Goal: Information Seeking & Learning: Learn about a topic

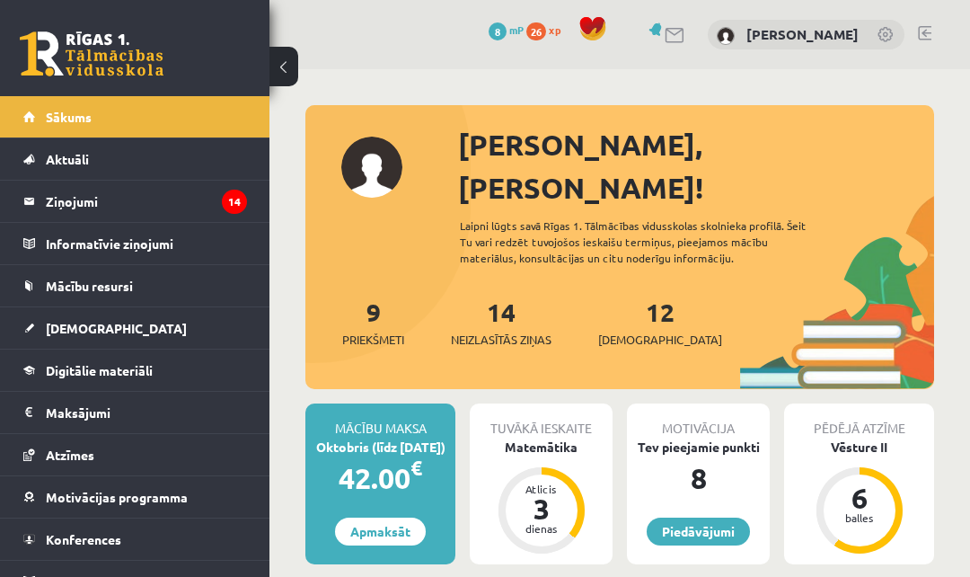
click at [551, 494] on div "3" at bounding box center [542, 508] width 54 height 29
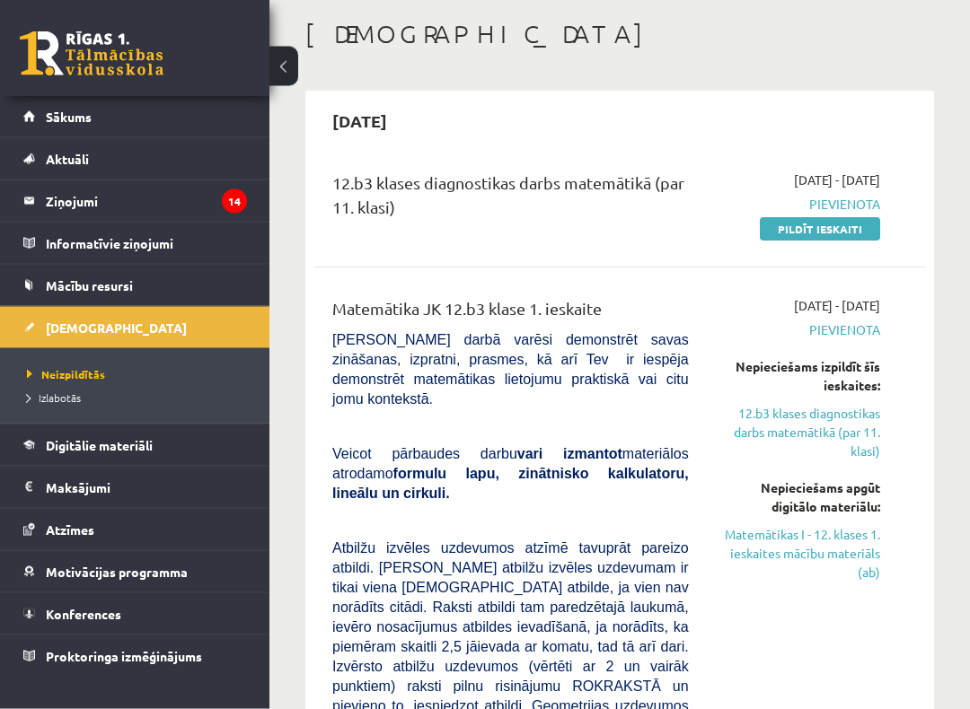
scroll to position [97, 0]
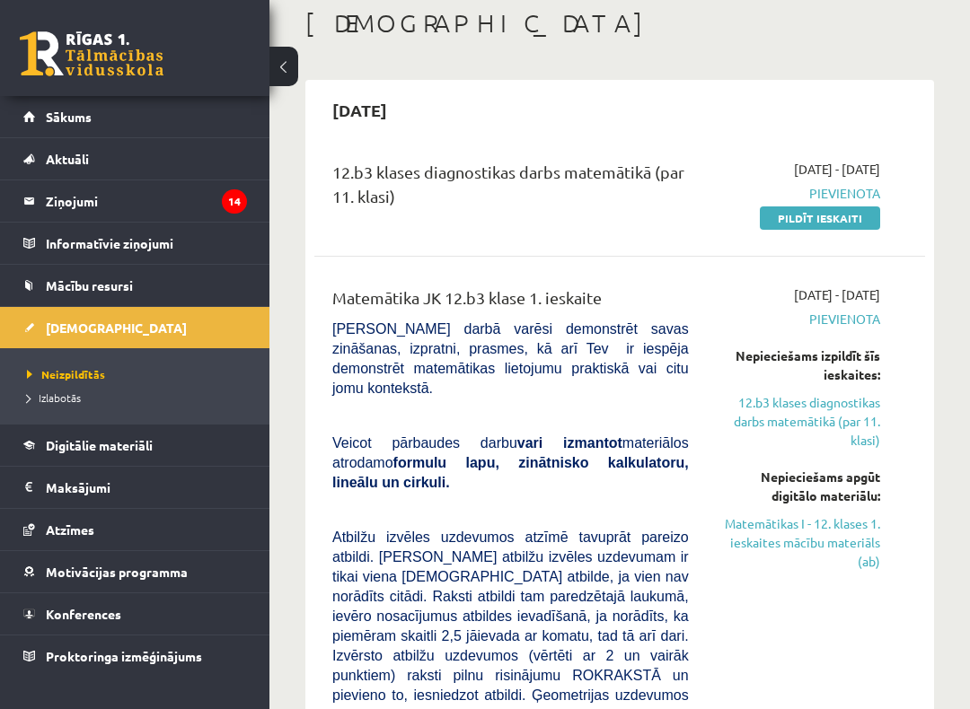
click at [853, 532] on link "Matemātikas I - 12. klases 1. ieskaites mācību materiāls (ab)" at bounding box center [798, 543] width 164 height 57
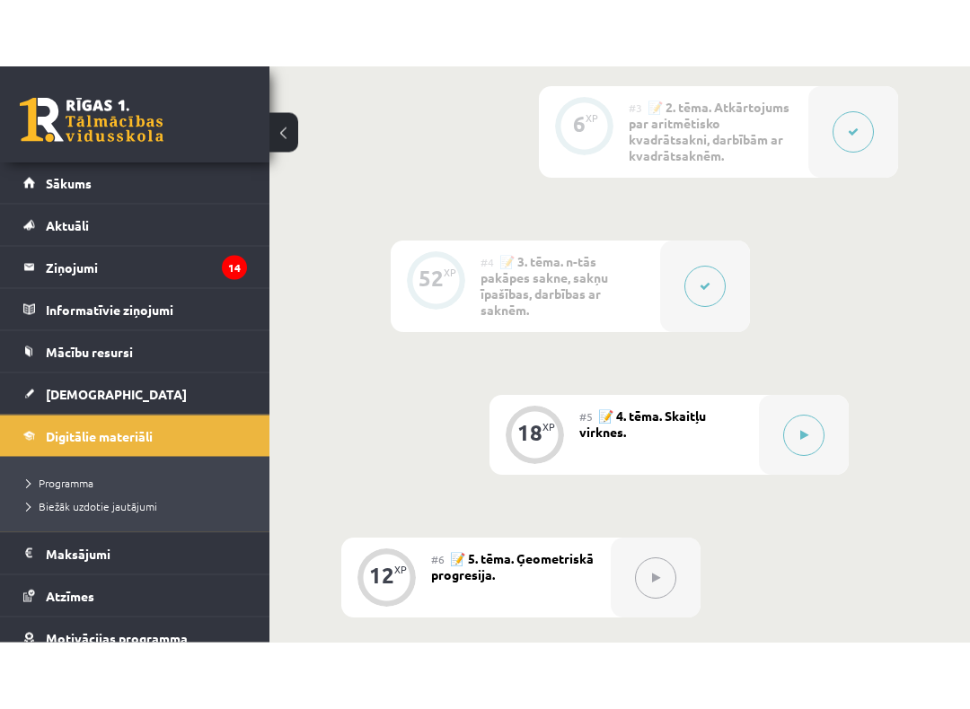
scroll to position [1179, 0]
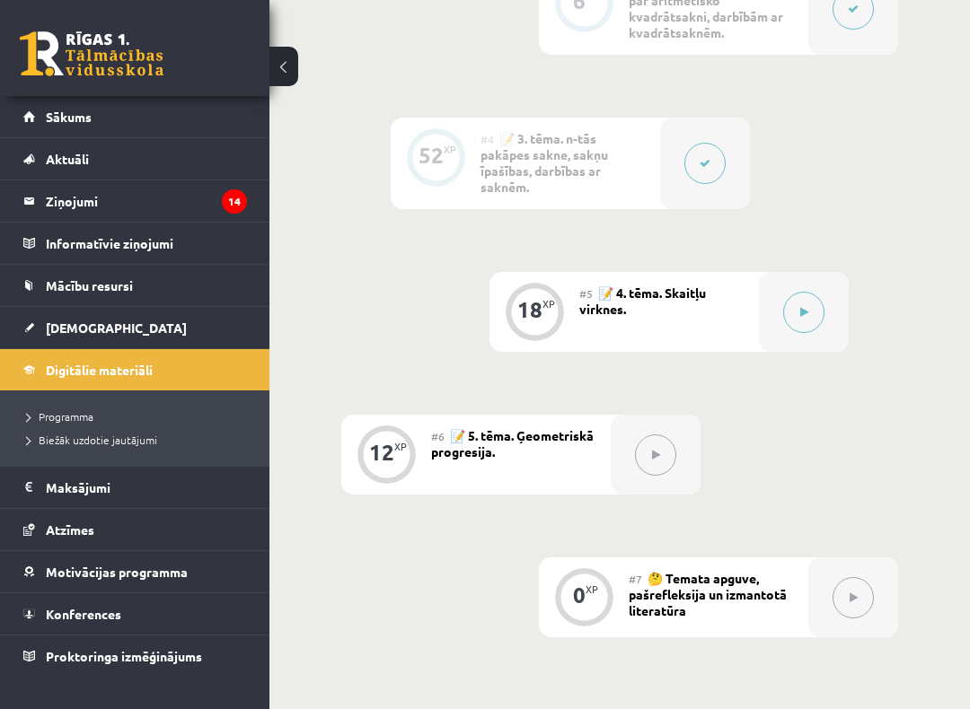
click at [798, 315] on button at bounding box center [803, 312] width 41 height 41
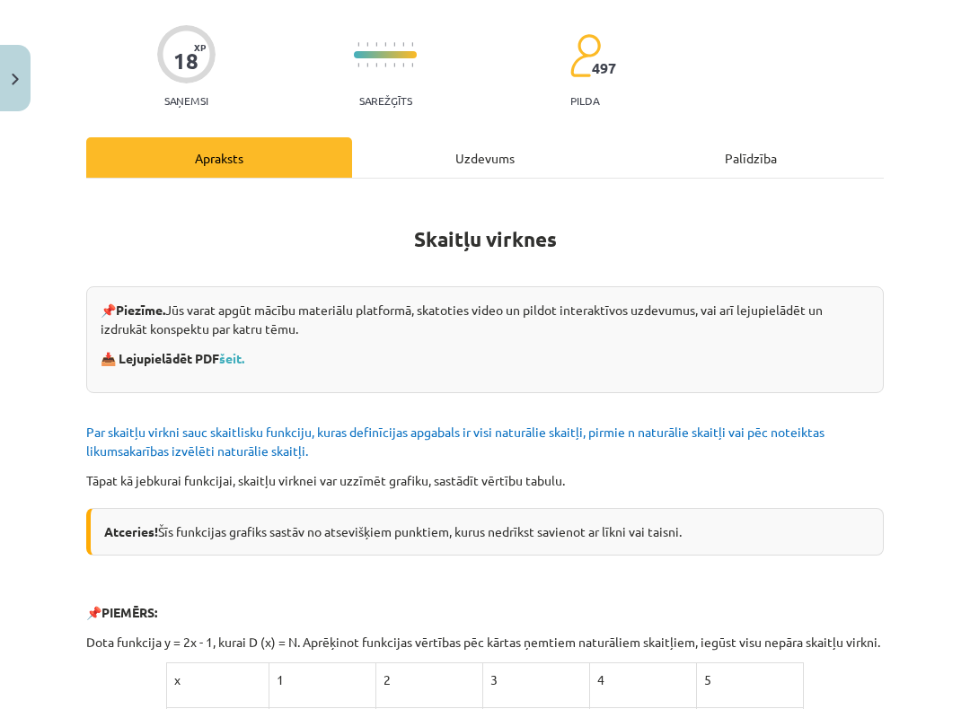
click at [486, 168] on div "Uzdevums" at bounding box center [485, 157] width 266 height 40
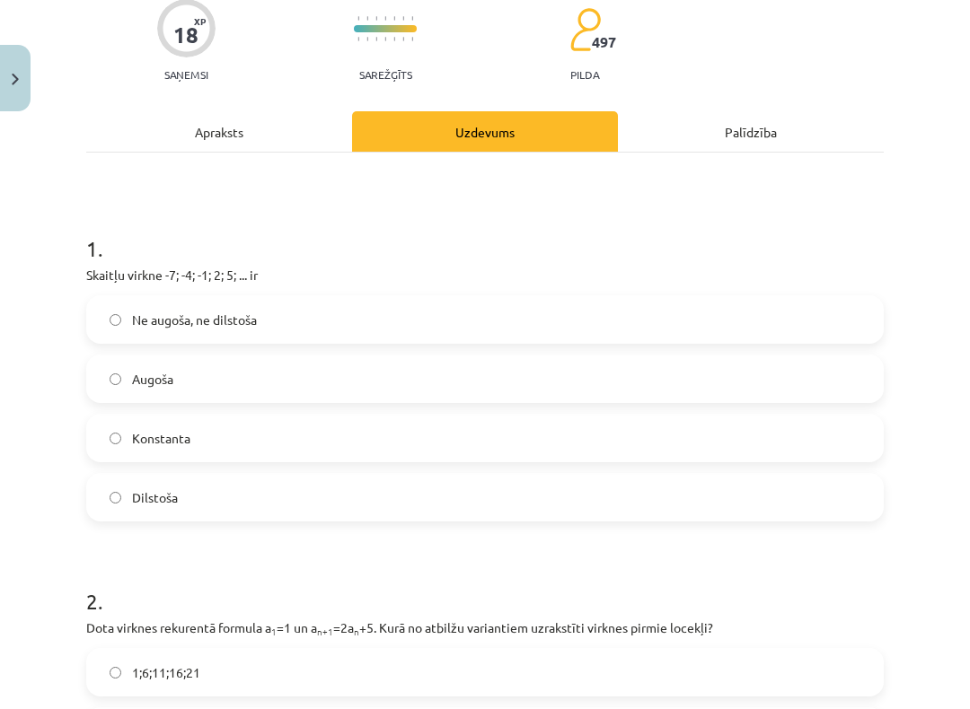
scroll to position [152, 0]
click at [830, 399] on label "Augoša" at bounding box center [485, 379] width 794 height 45
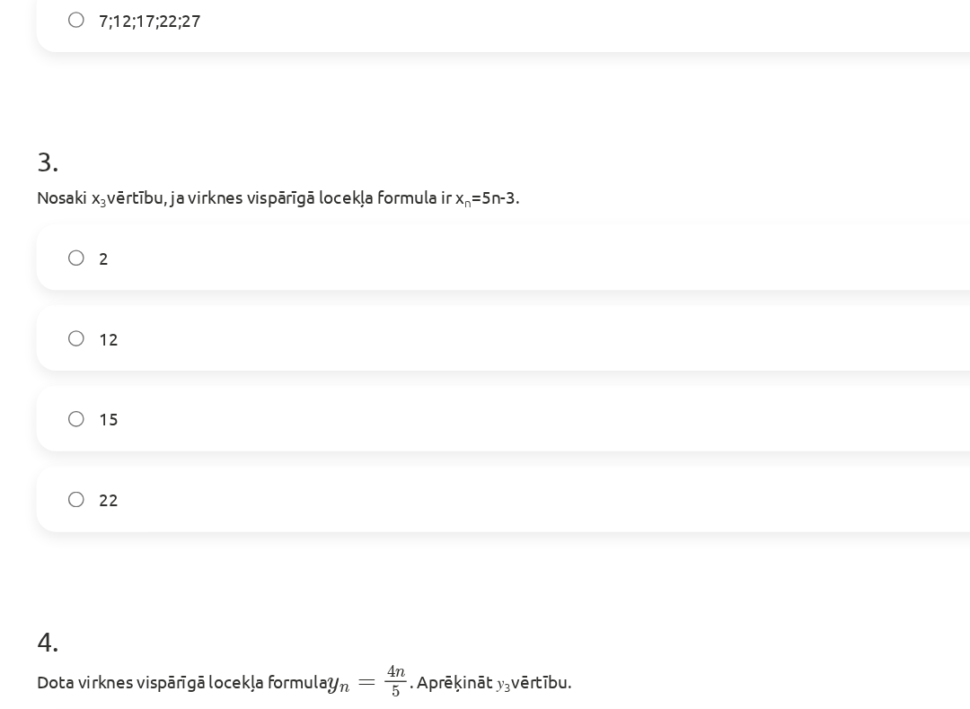
scroll to position [920, 0]
click at [88, 236] on label "2" at bounding box center [485, 258] width 794 height 45
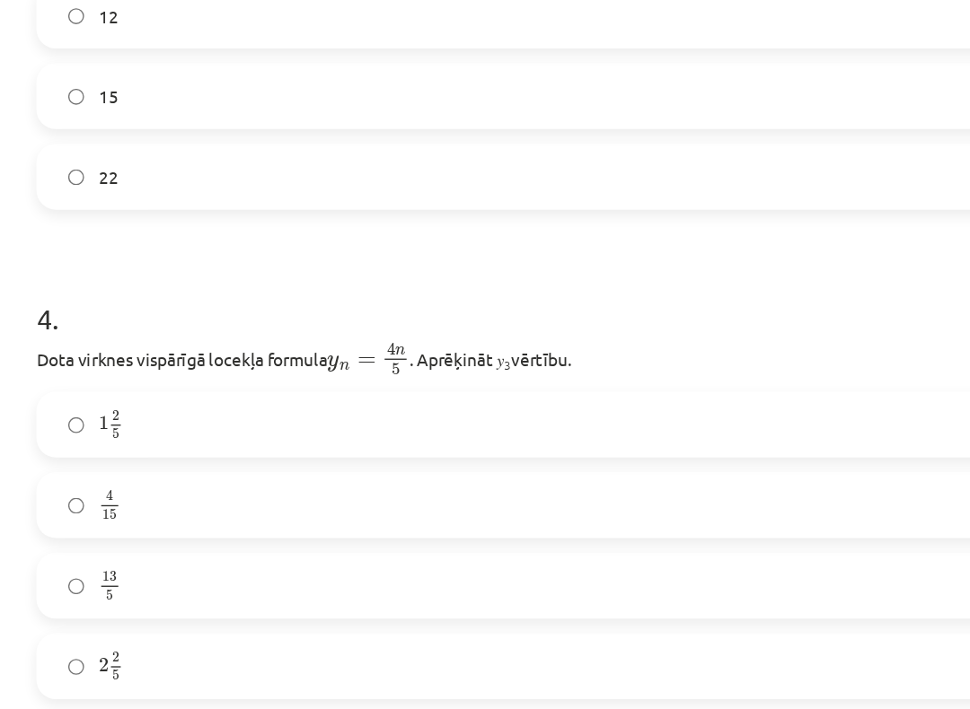
scroll to position [1159, 0]
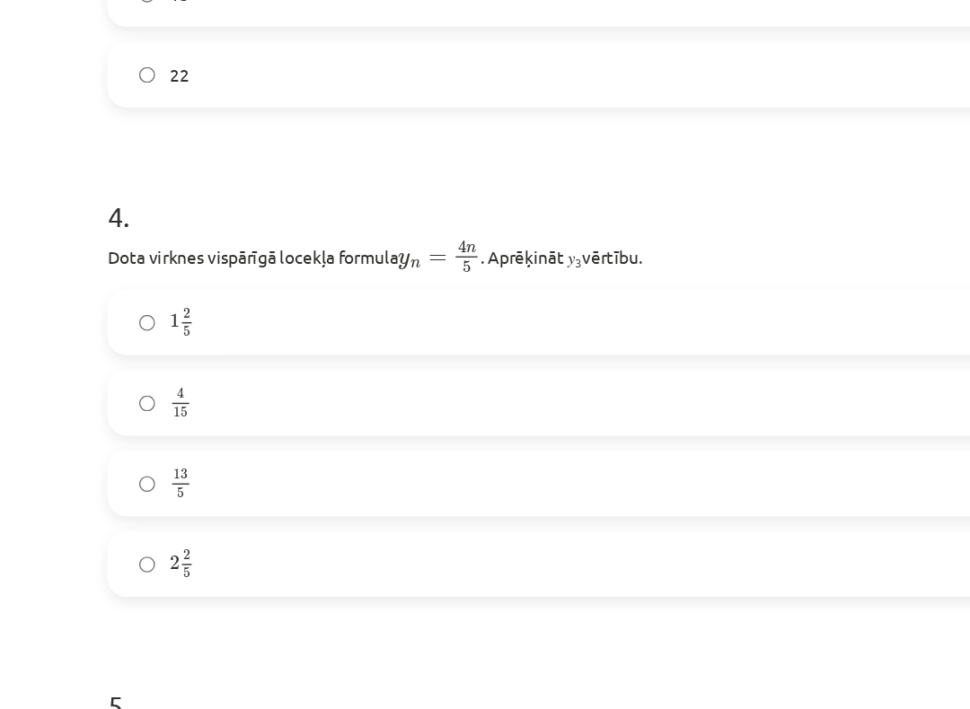
click at [120, 417] on label "4 15 4 15" at bounding box center [485, 439] width 794 height 45
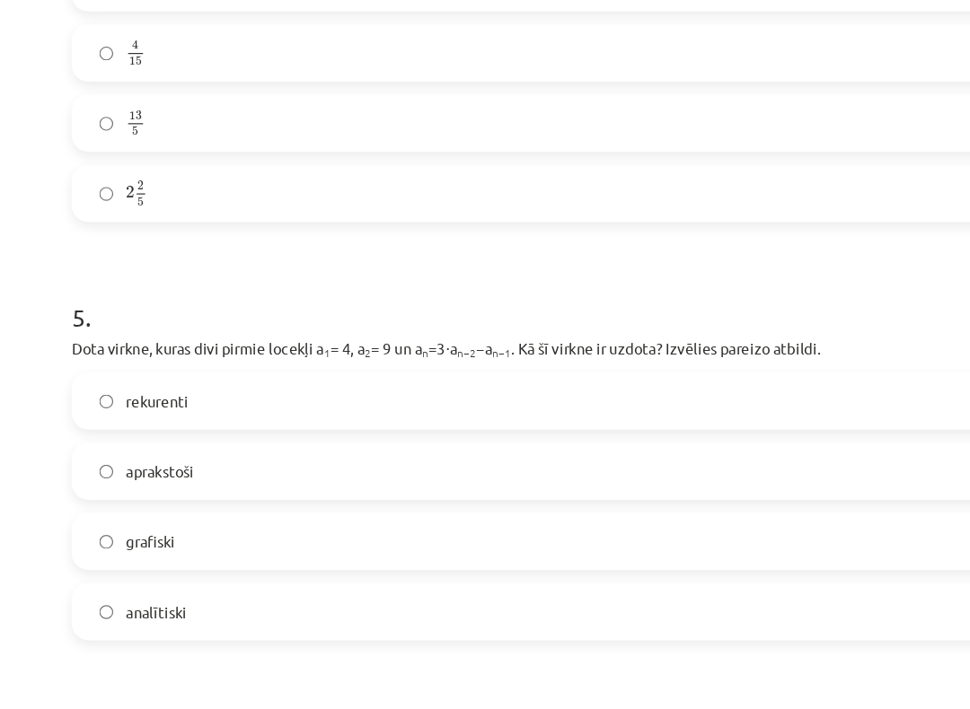
scroll to position [1199, 0]
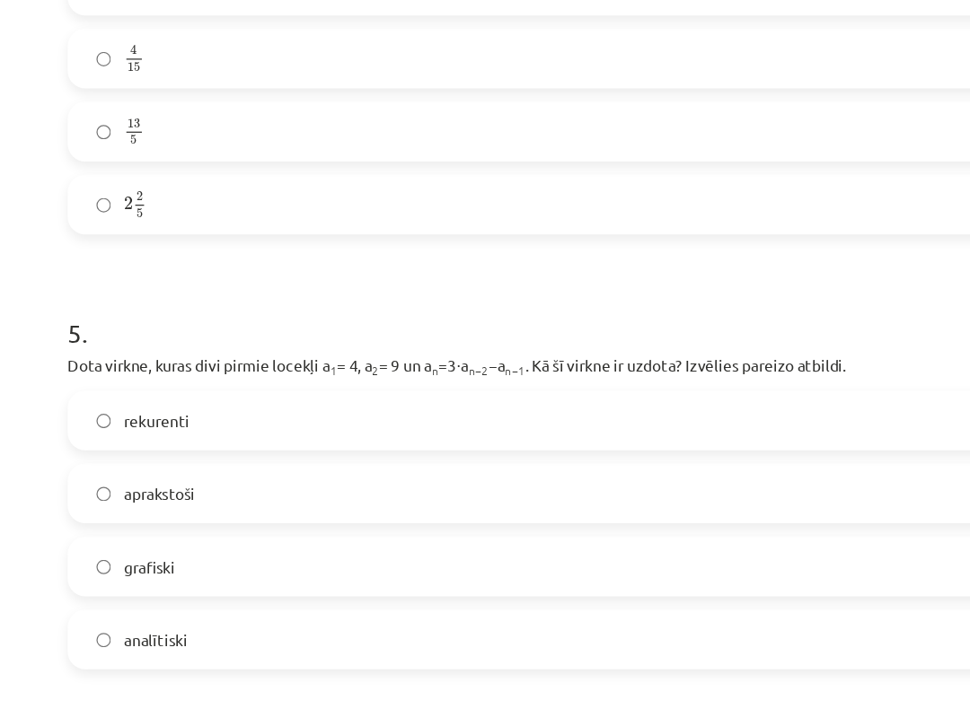
click at [132, 440] on span "rekurenti" at bounding box center [158, 449] width 53 height 19
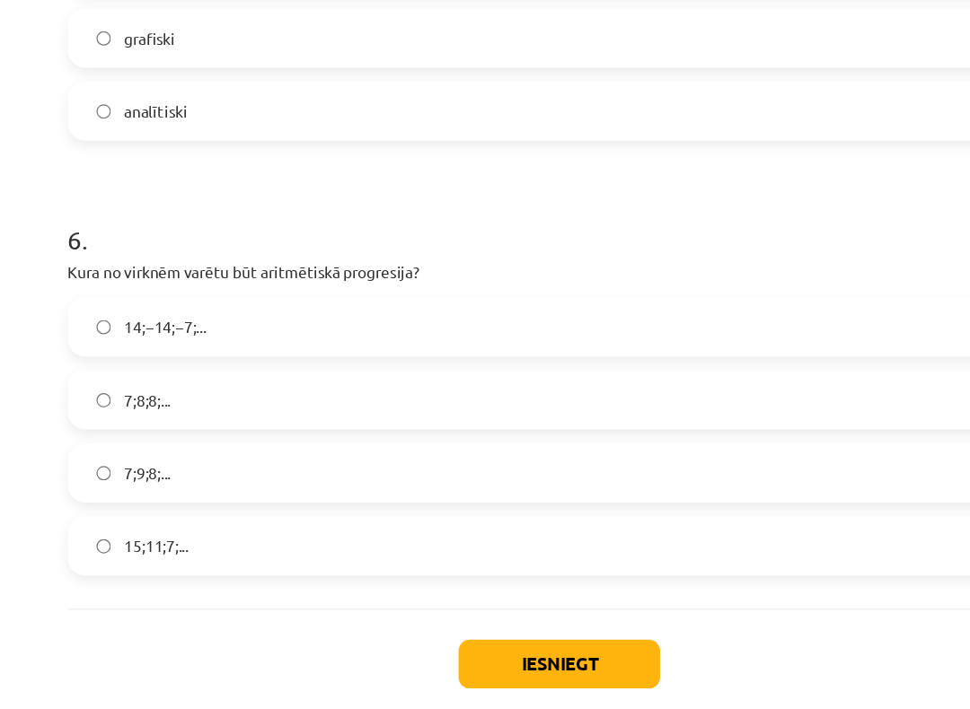
scroll to position [1872, 0]
click at [88, 469] on label "7;9;8;..." at bounding box center [485, 491] width 794 height 45
click at [132, 542] on span "15;11;7;..." at bounding box center [158, 551] width 52 height 19
click at [431, 576] on button "Iesniegt" at bounding box center [484, 647] width 163 height 40
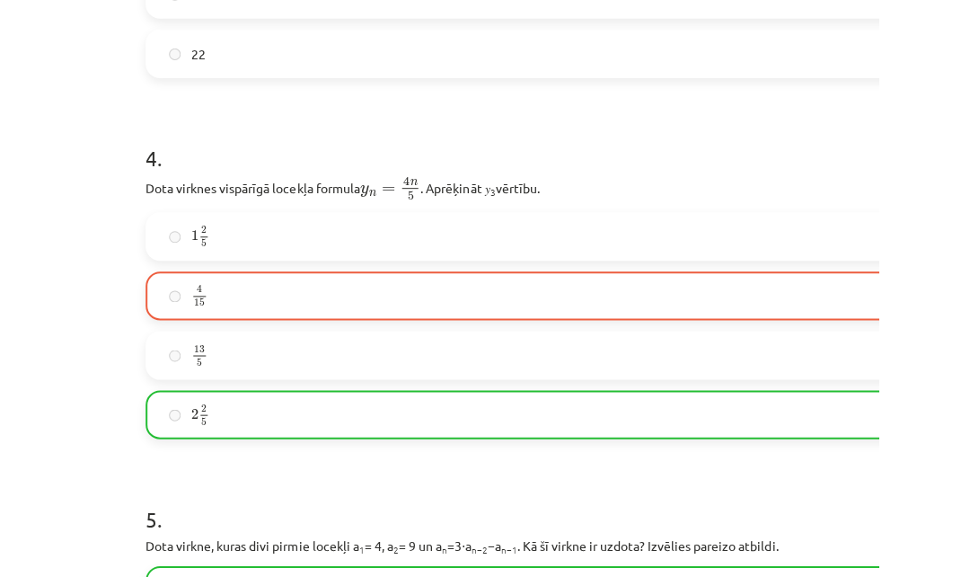
scroll to position [1328, 0]
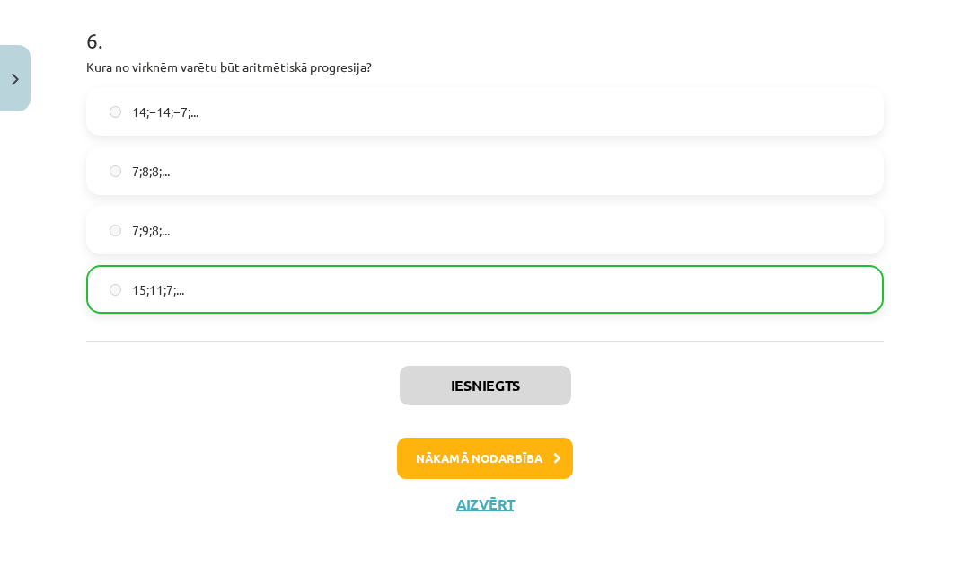
click at [498, 454] on button "Nākamā nodarbība" at bounding box center [485, 457] width 176 height 41
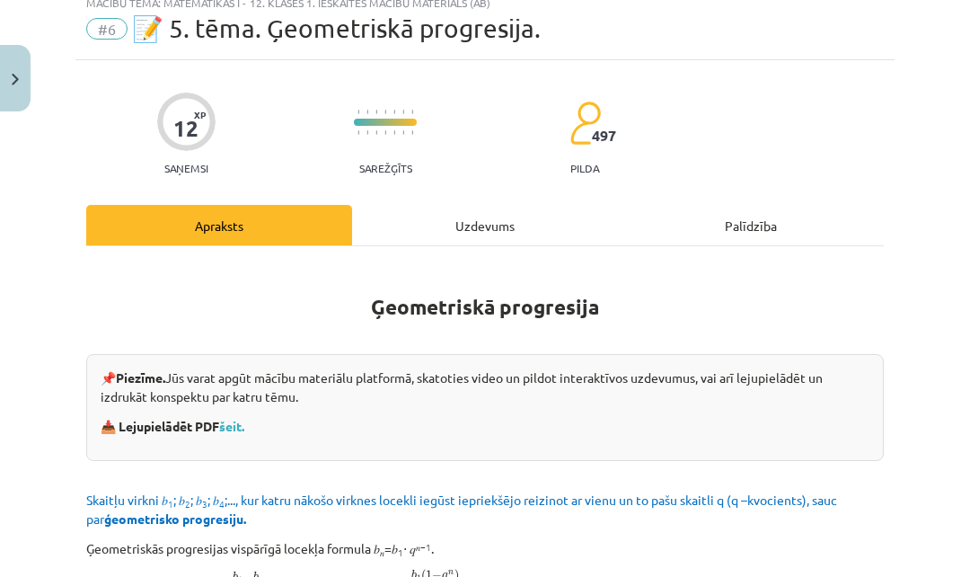
scroll to position [45, 0]
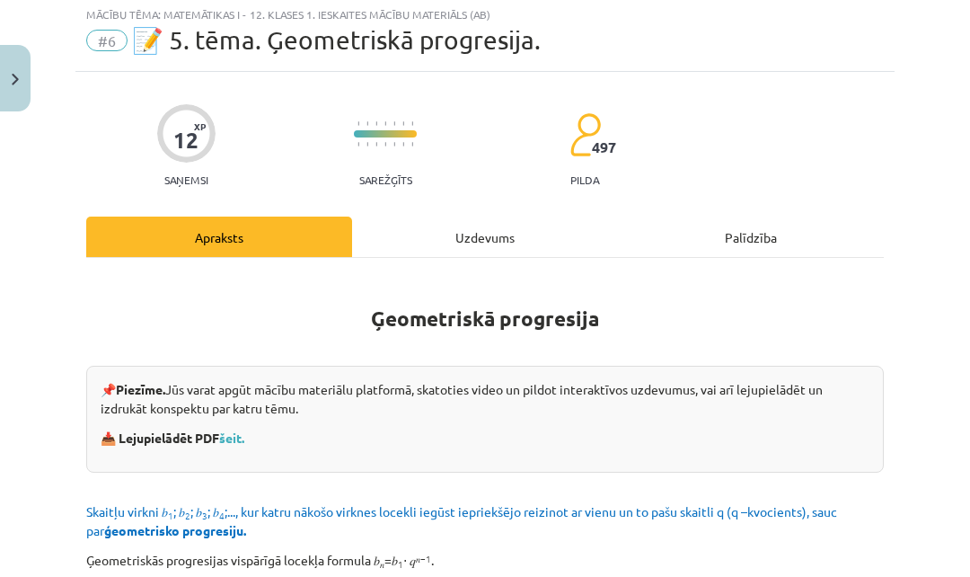
click at [463, 248] on div "Uzdevums" at bounding box center [485, 236] width 266 height 40
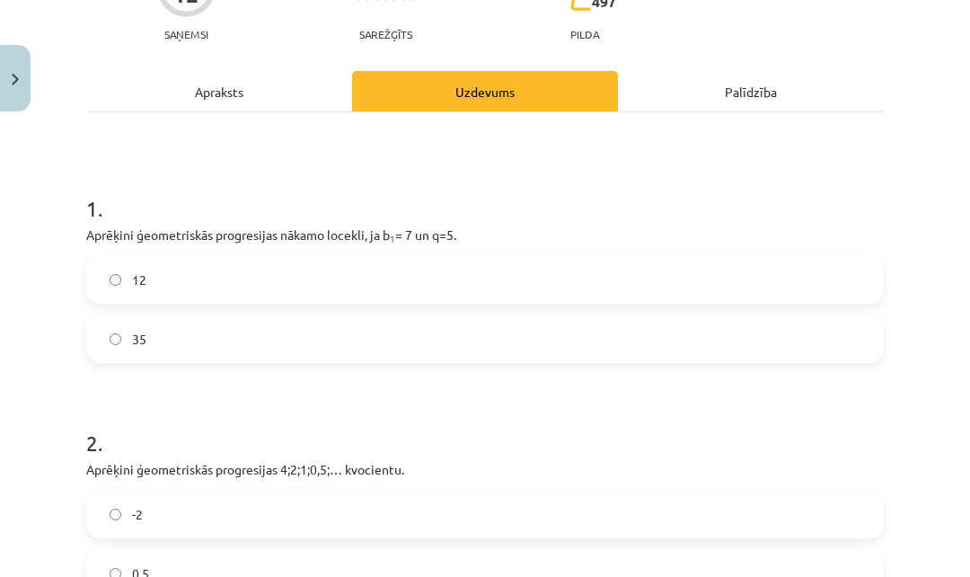
scroll to position [193, 0]
click at [208, 92] on div "Apraksts" at bounding box center [219, 91] width 266 height 40
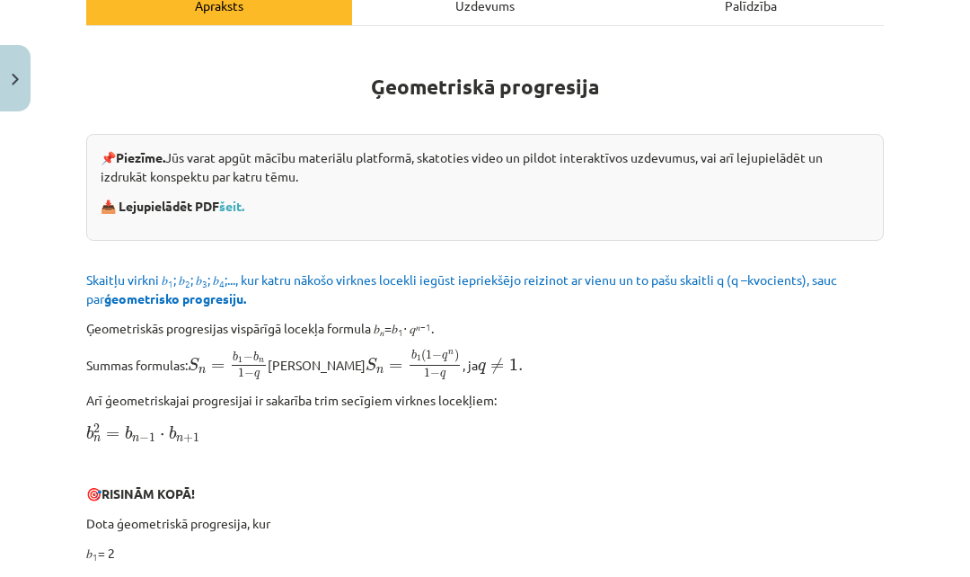
scroll to position [279, 0]
click at [508, 15] on div "Uzdevums" at bounding box center [485, 5] width 266 height 40
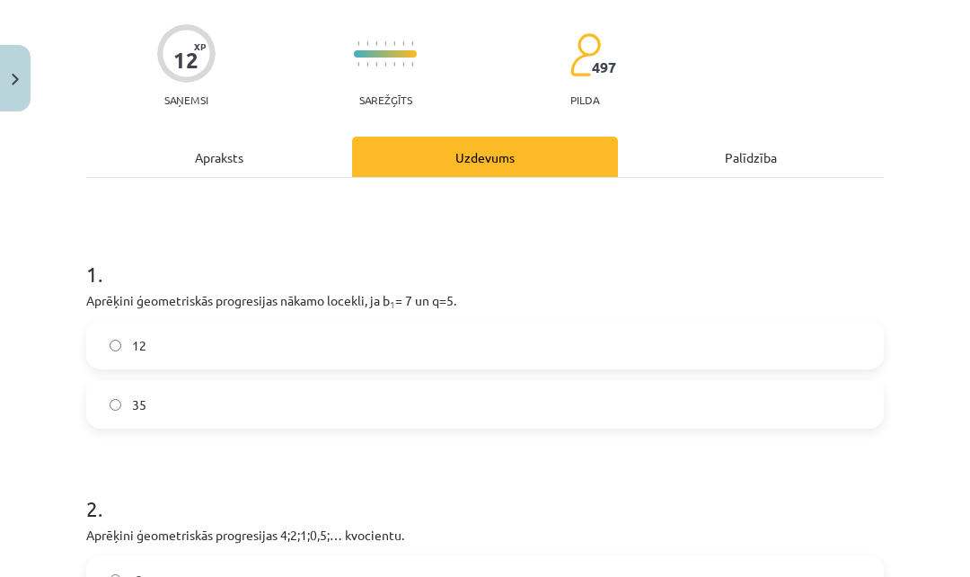
scroll to position [128, 0]
click at [198, 143] on div "Apraksts" at bounding box center [219, 156] width 266 height 40
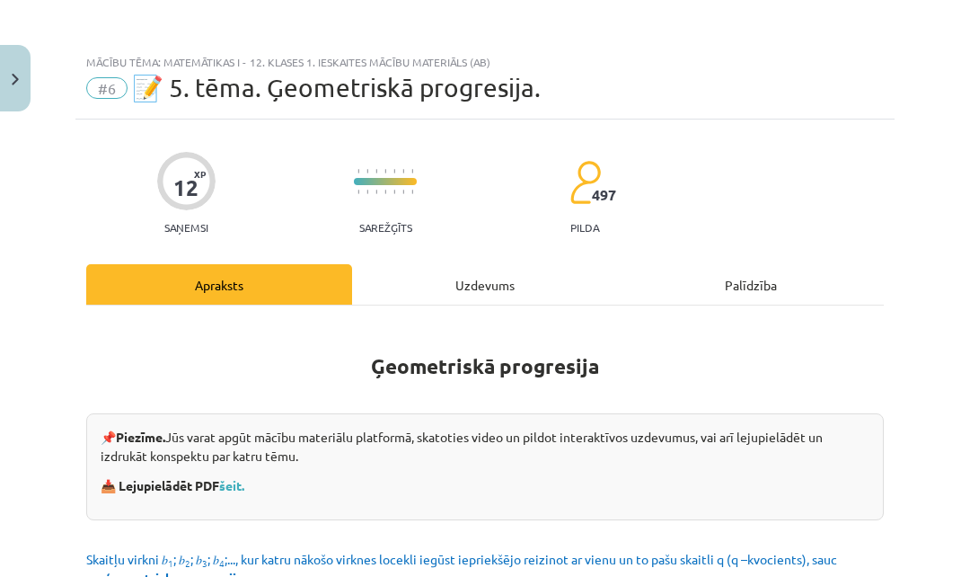
scroll to position [0, 0]
click at [497, 287] on div "Uzdevums" at bounding box center [485, 284] width 266 height 40
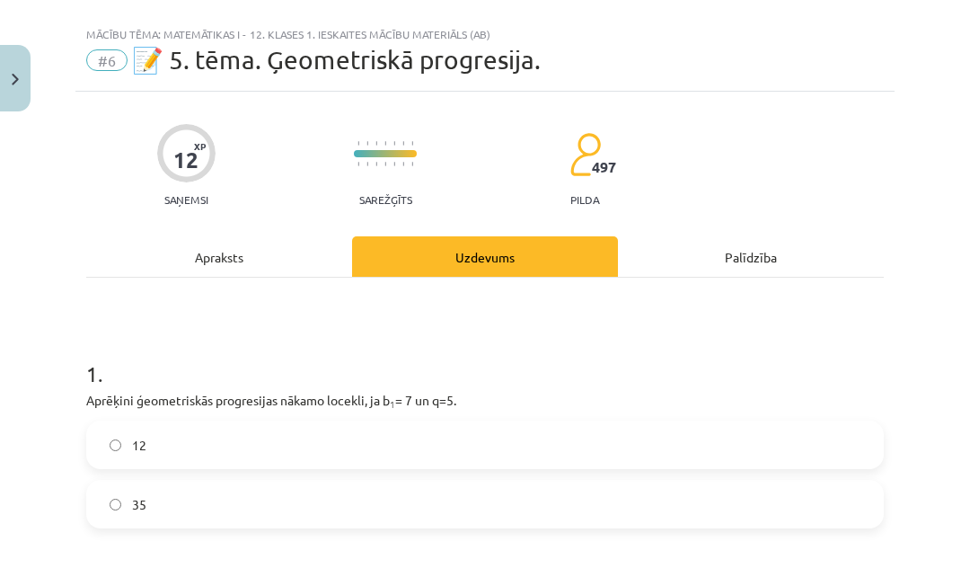
scroll to position [29, 0]
click at [209, 498] on label "35" at bounding box center [485, 502] width 794 height 45
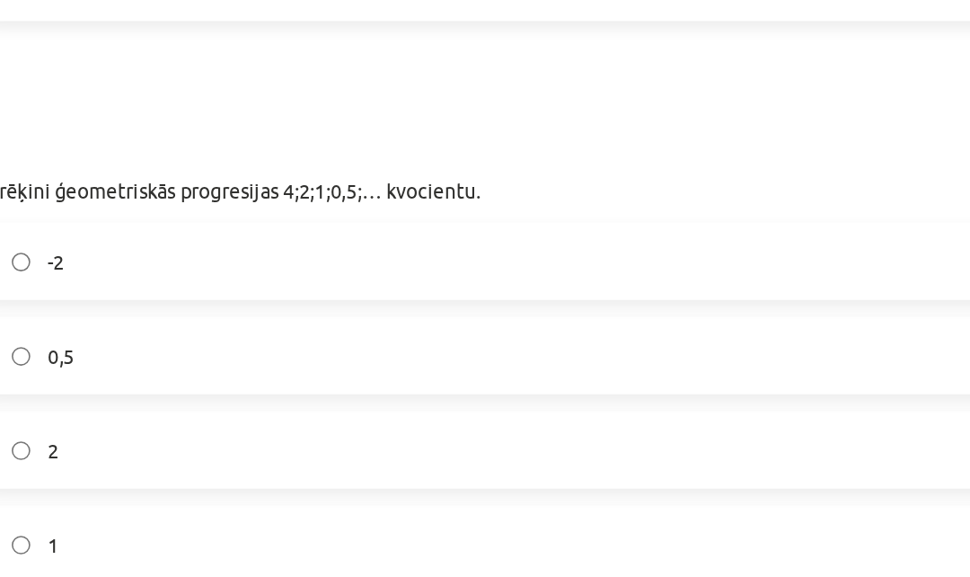
scroll to position [450, 0]
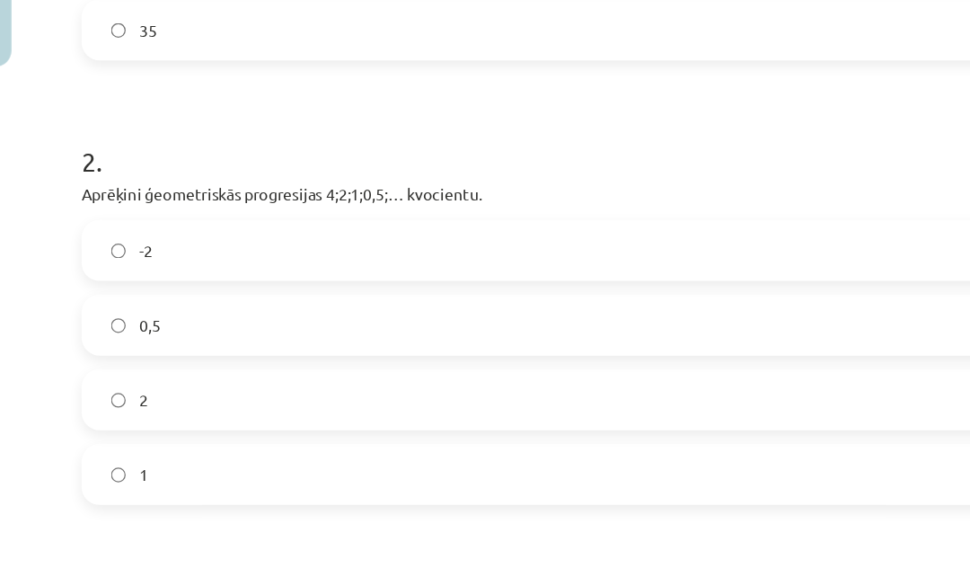
click at [309, 412] on label "1" at bounding box center [485, 434] width 794 height 45
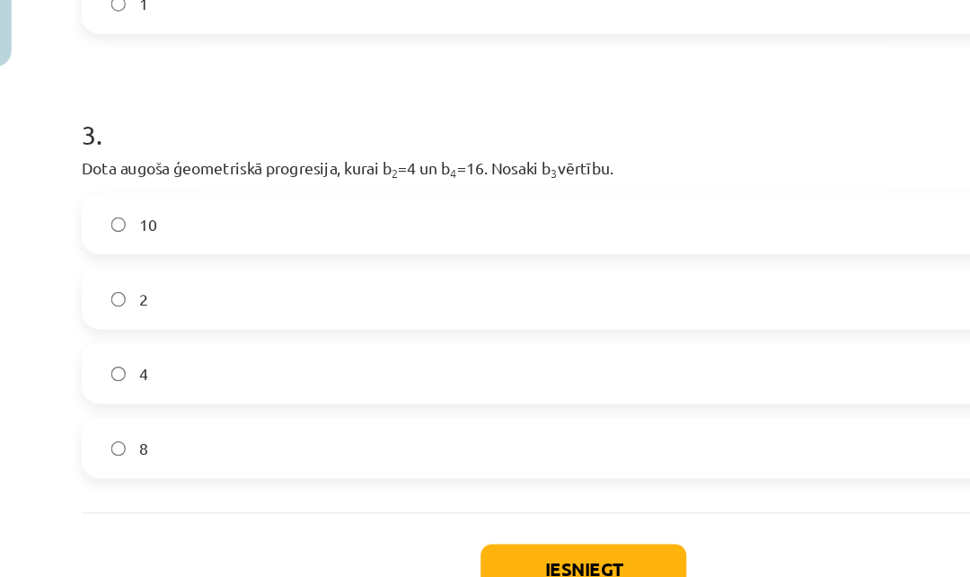
scroll to position [824, 0]
click at [228, 392] on label "8" at bounding box center [485, 414] width 794 height 45
click at [132, 346] on span "4" at bounding box center [135, 355] width 7 height 19
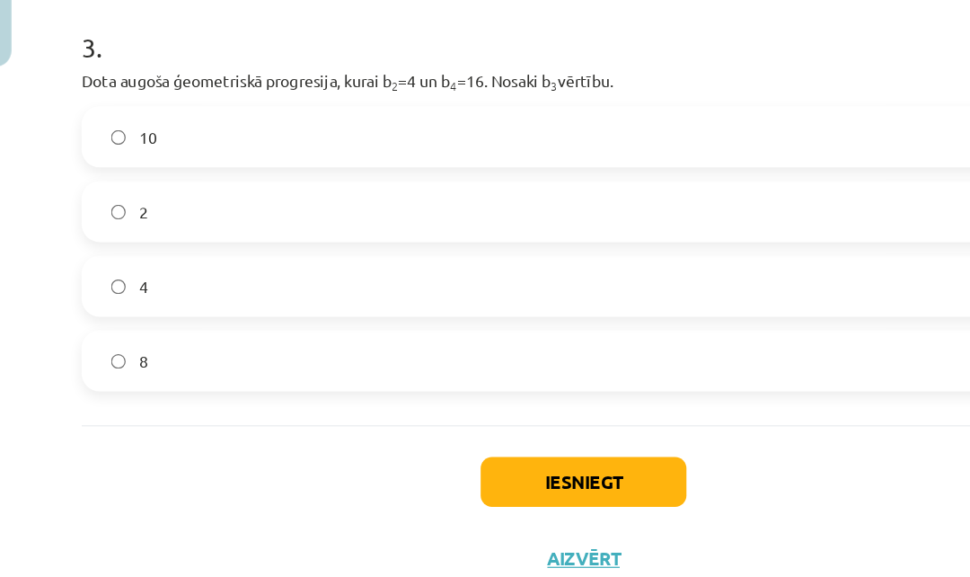
scroll to position [892, 0]
click at [436, 422] on button "Iesniegt" at bounding box center [484, 442] width 163 height 40
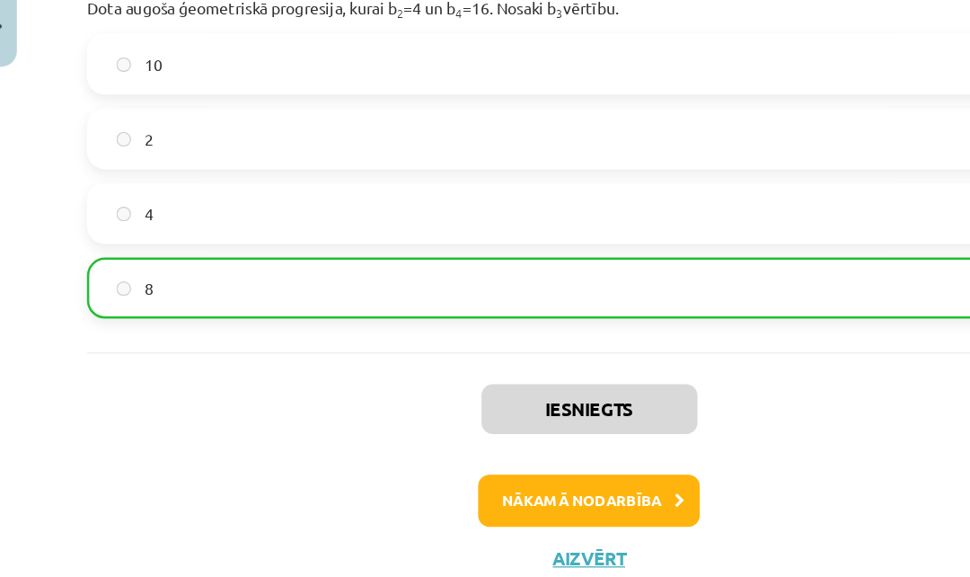
scroll to position [948, 0]
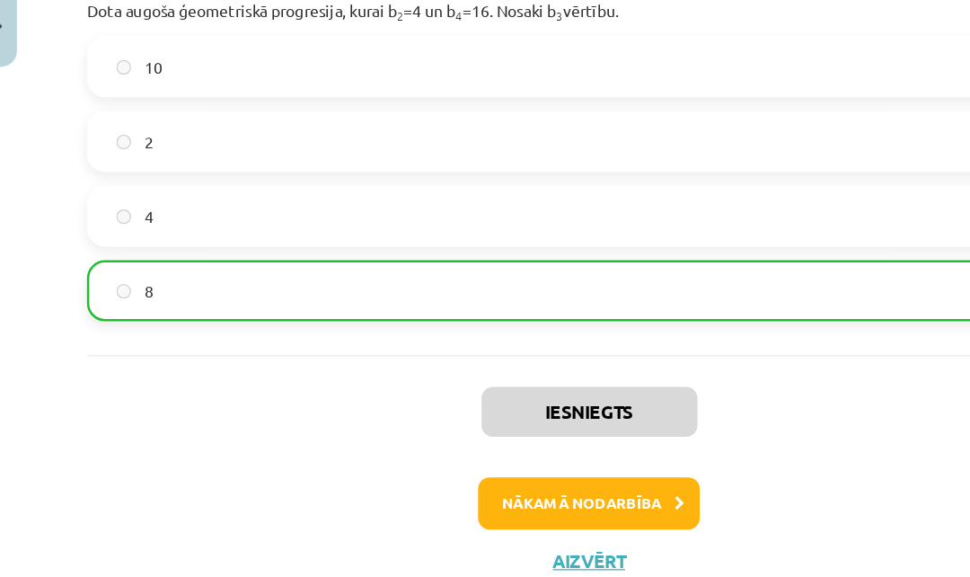
click at [440, 437] on button "Nākamā nodarbība" at bounding box center [485, 457] width 176 height 41
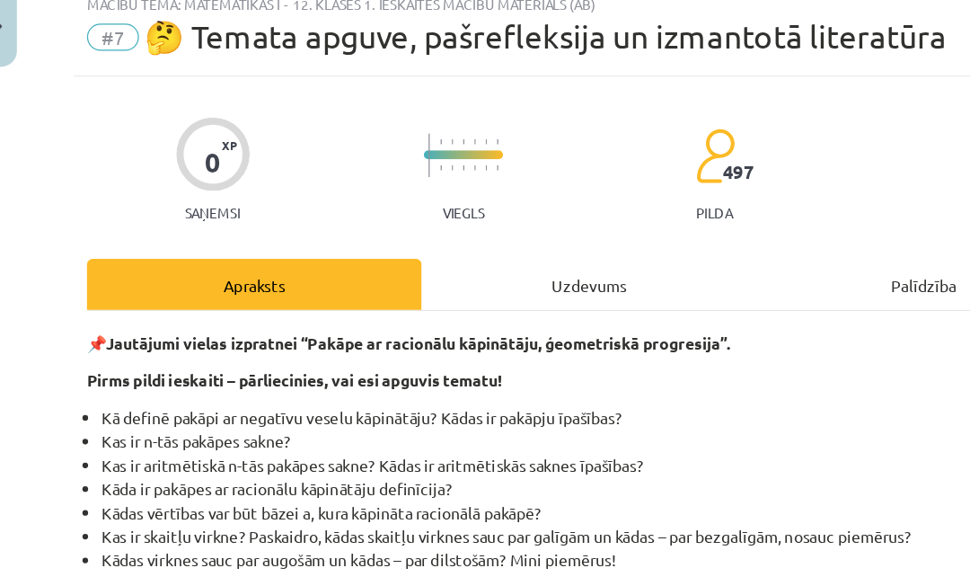
scroll to position [0, 0]
click at [426, 264] on div "Uzdevums" at bounding box center [485, 284] width 266 height 40
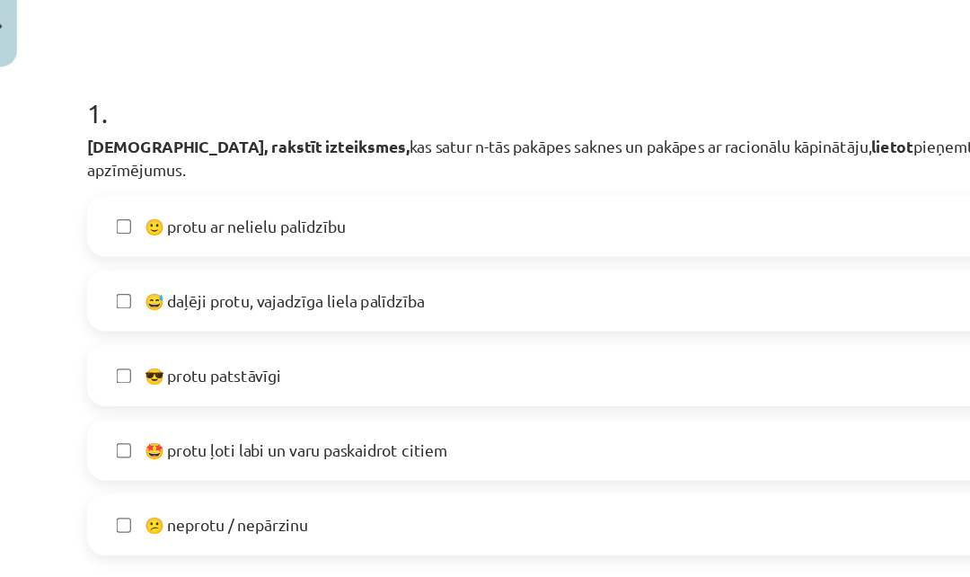
scroll to position [253, 0]
click at [162, 229] on span "🙂 protu ar nelielu palīdzību" at bounding box center [212, 238] width 160 height 19
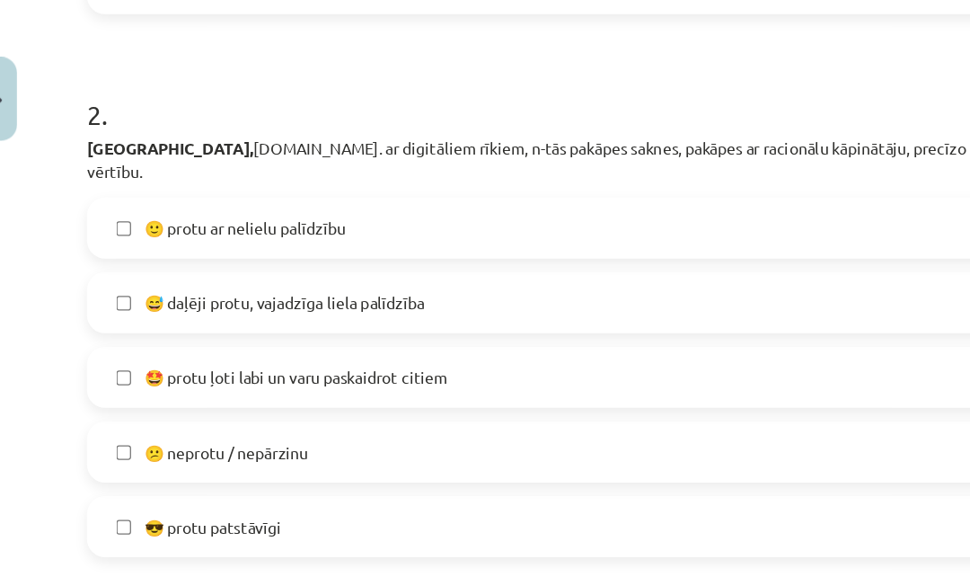
scroll to position [1154, 0]
click at [167, 172] on span "🙂 protu ar nelielu palīdzību" at bounding box center [212, 181] width 160 height 19
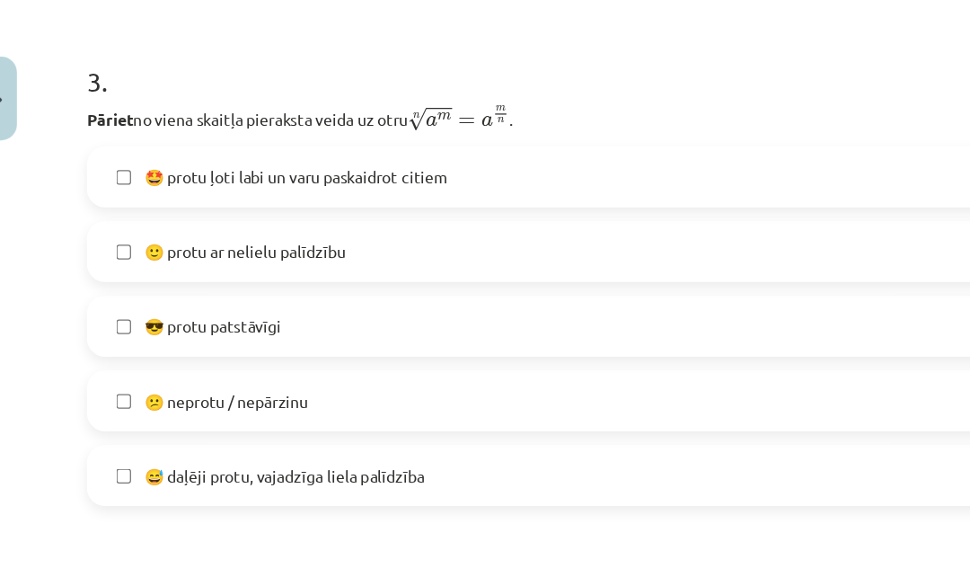
scroll to position [1199, 0]
click at [154, 177] on label "🙂 protu ar nelielu palīdzību" at bounding box center [485, 199] width 794 height 45
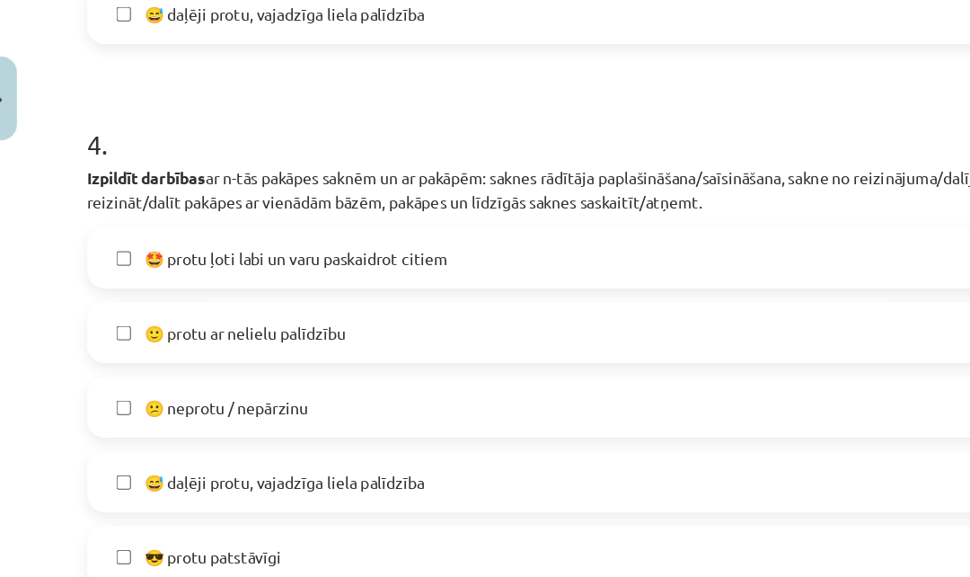
scroll to position [1565, 0]
click at [166, 196] on span "🤩 protu ļoti labi un varu paskaidrot citiem" at bounding box center [252, 205] width 241 height 19
click at [175, 255] on span "🙂 protu ar nelielu palīdzību" at bounding box center [212, 264] width 160 height 19
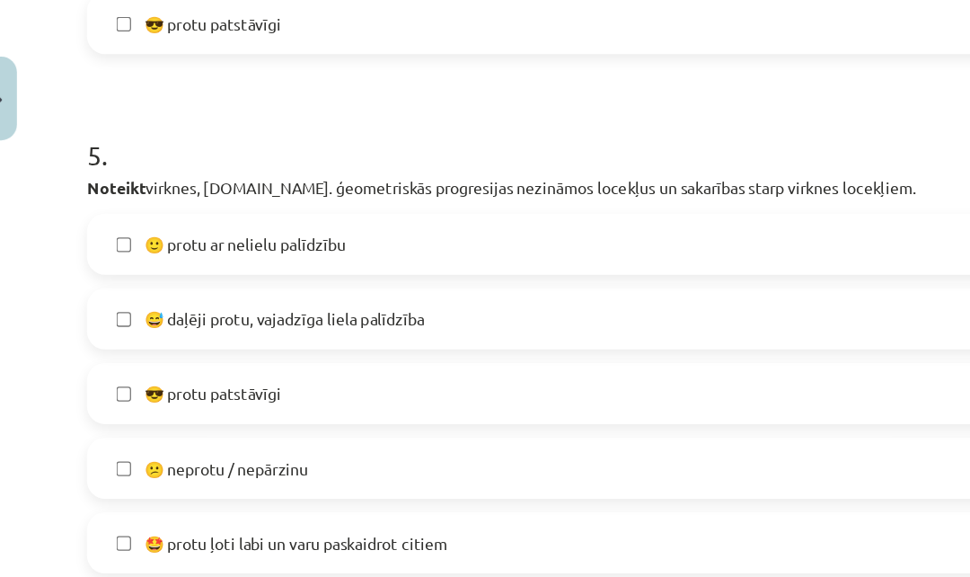
scroll to position [1988, 0]
click at [225, 244] on span "😅 daļēji protu, vajadzīga liela palīdzība" at bounding box center [243, 253] width 223 height 19
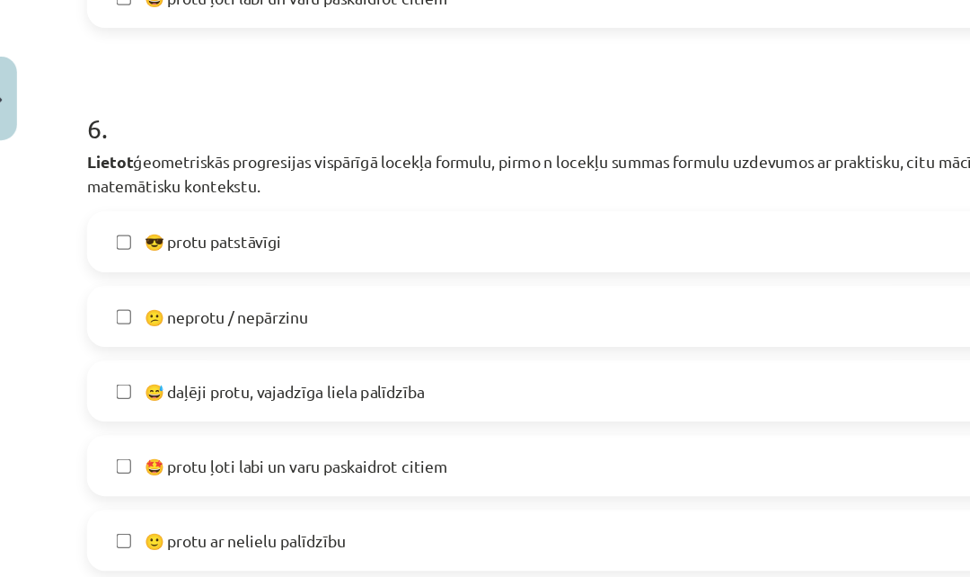
scroll to position [2426, 0]
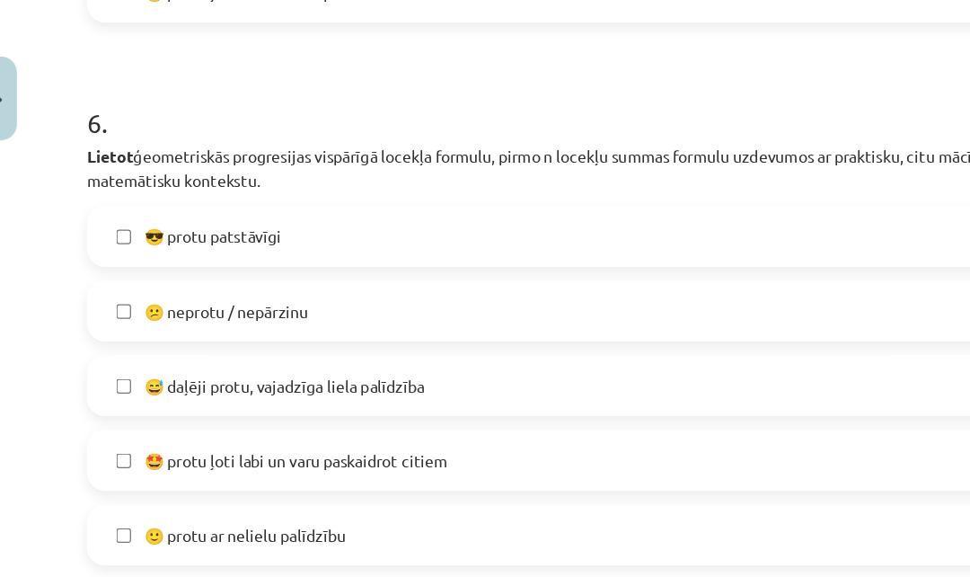
click at [216, 297] on span "😅 daļēji protu, vajadzīga liela palīdzība" at bounding box center [243, 306] width 223 height 19
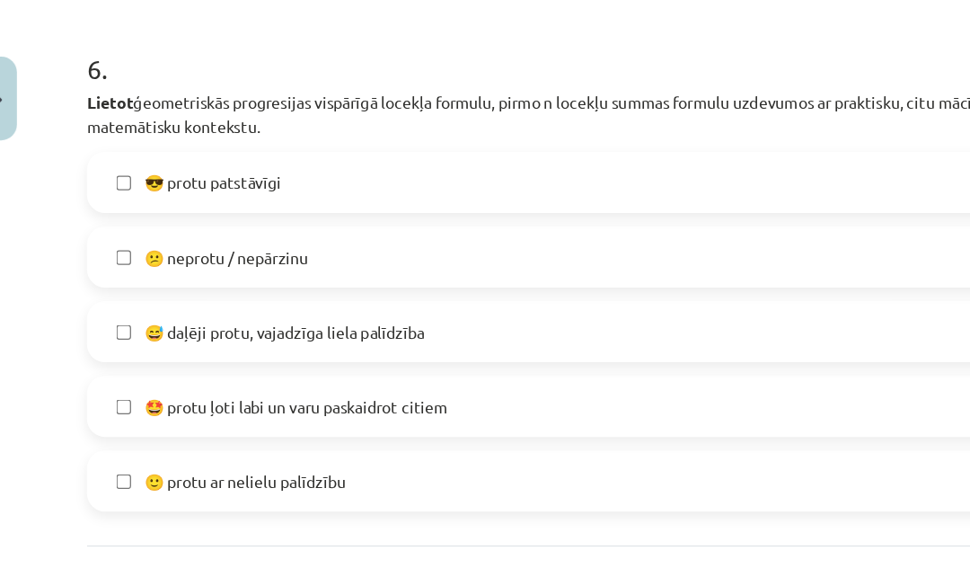
scroll to position [2468, 0]
click at [433, 459] on button "Iesniegt" at bounding box center [484, 479] width 163 height 40
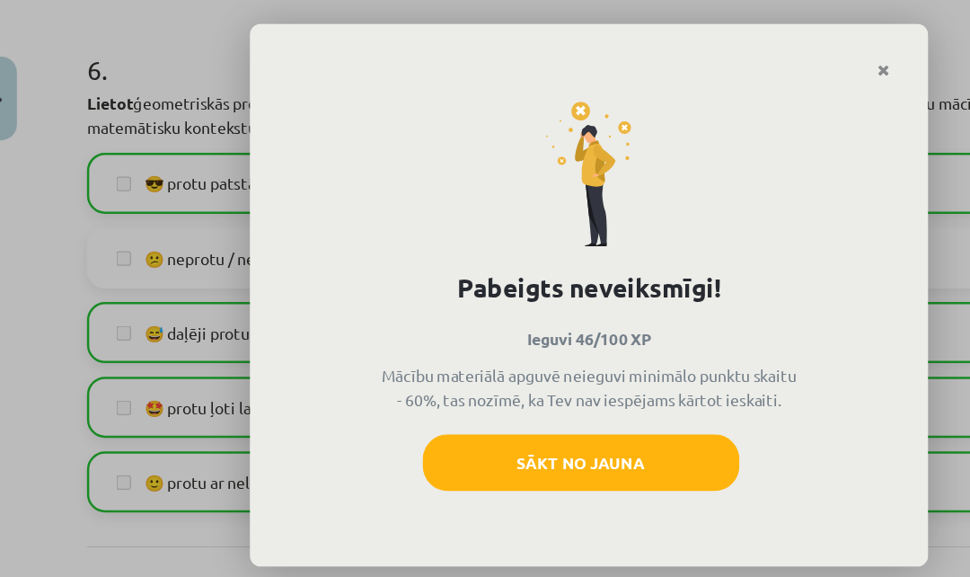
click at [422, 358] on button "Sākt no jauna" at bounding box center [478, 367] width 251 height 45
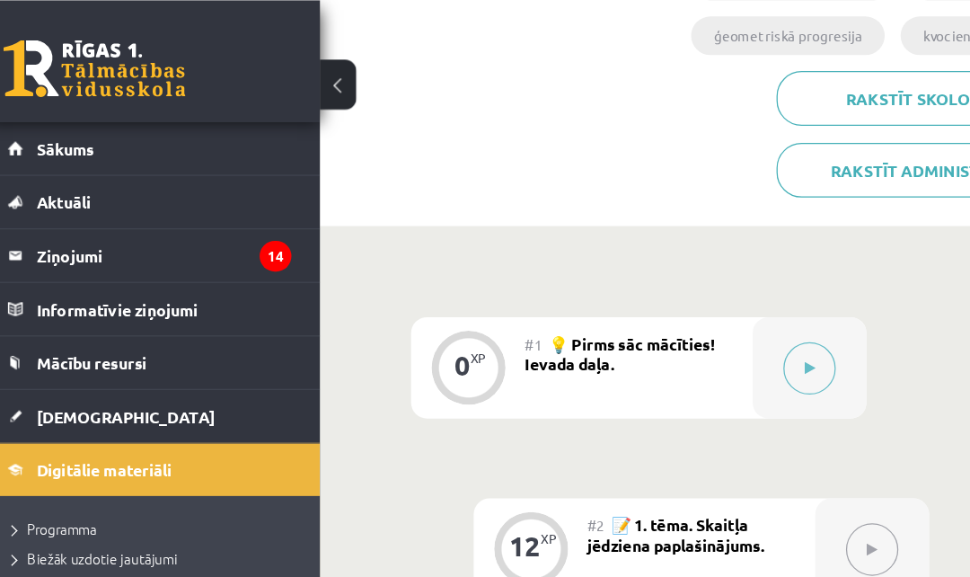
scroll to position [548, 0]
click at [405, 272] on div "0 XP" at bounding box center [386, 291] width 90 height 80
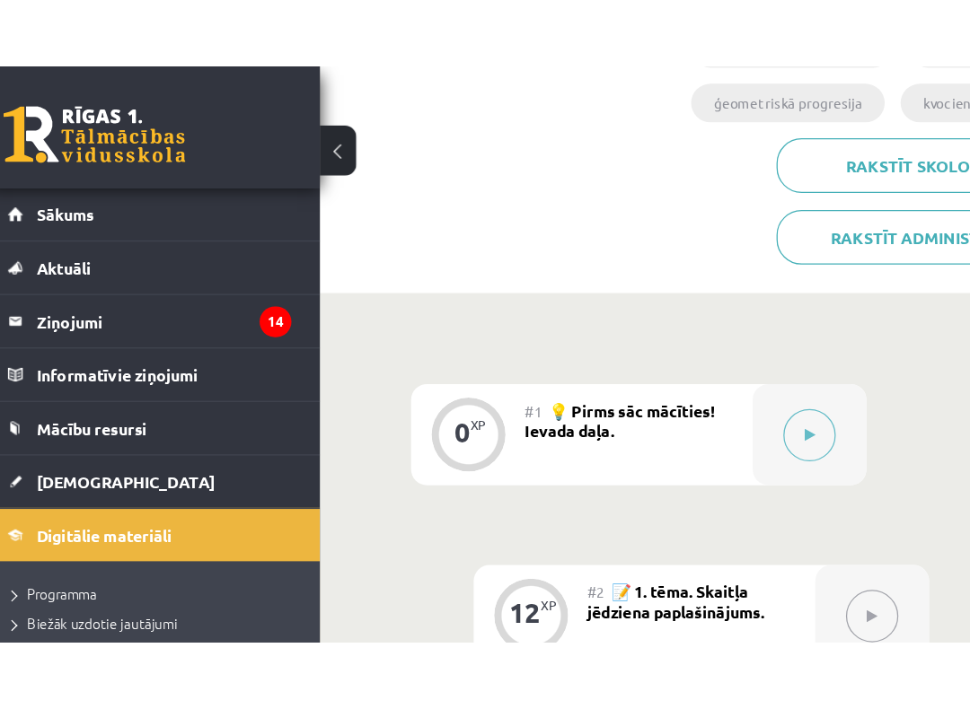
scroll to position [474, 0]
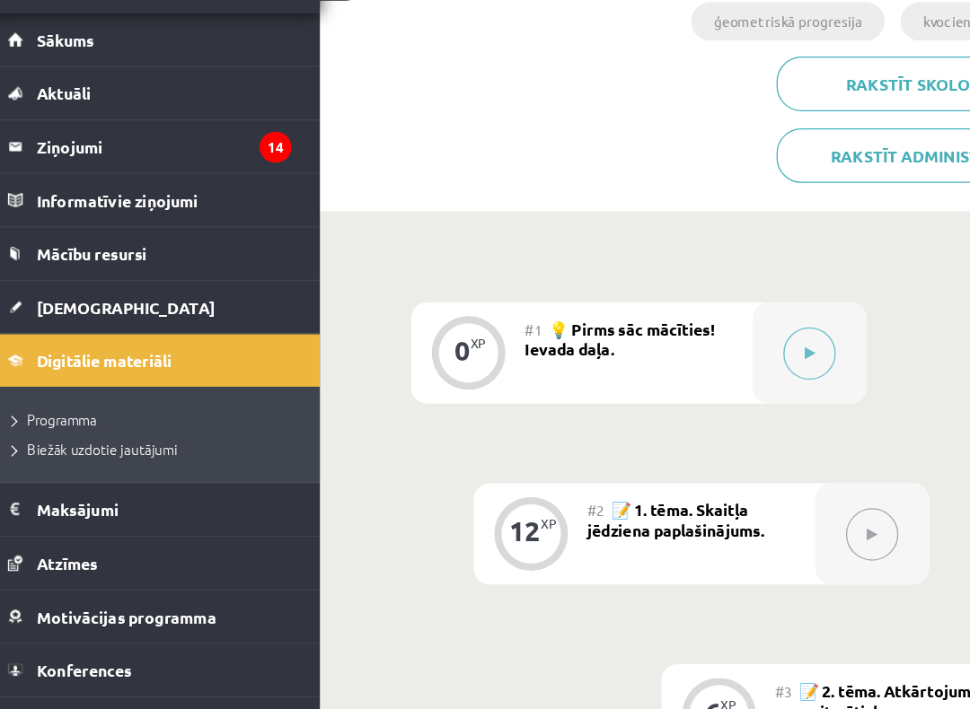
click at [652, 359] on icon at bounding box center [656, 364] width 8 height 11
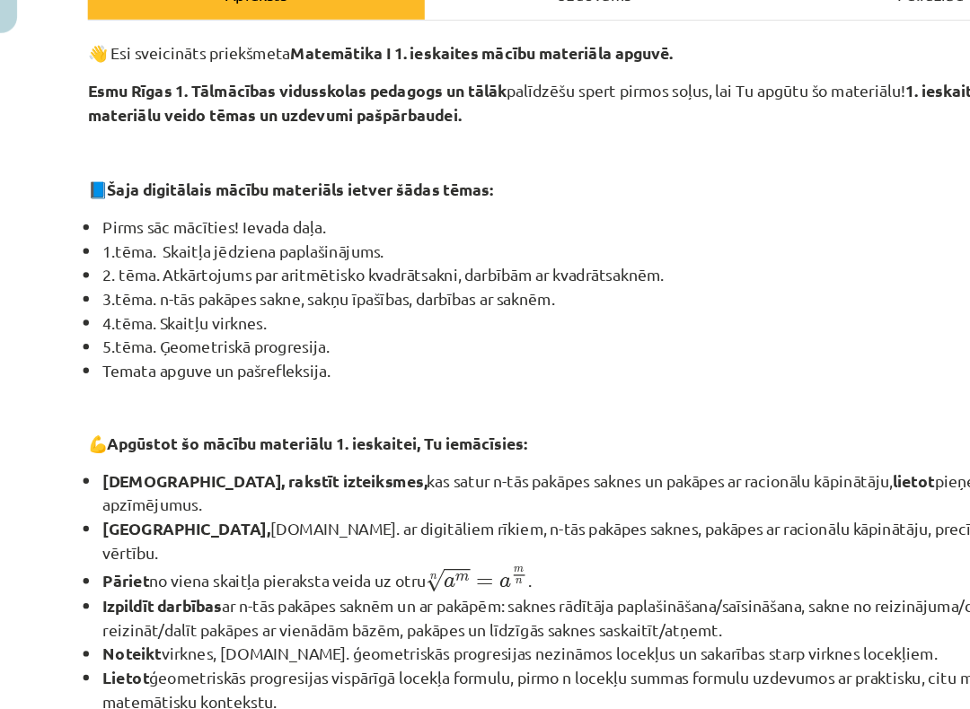
scroll to position [170, 0]
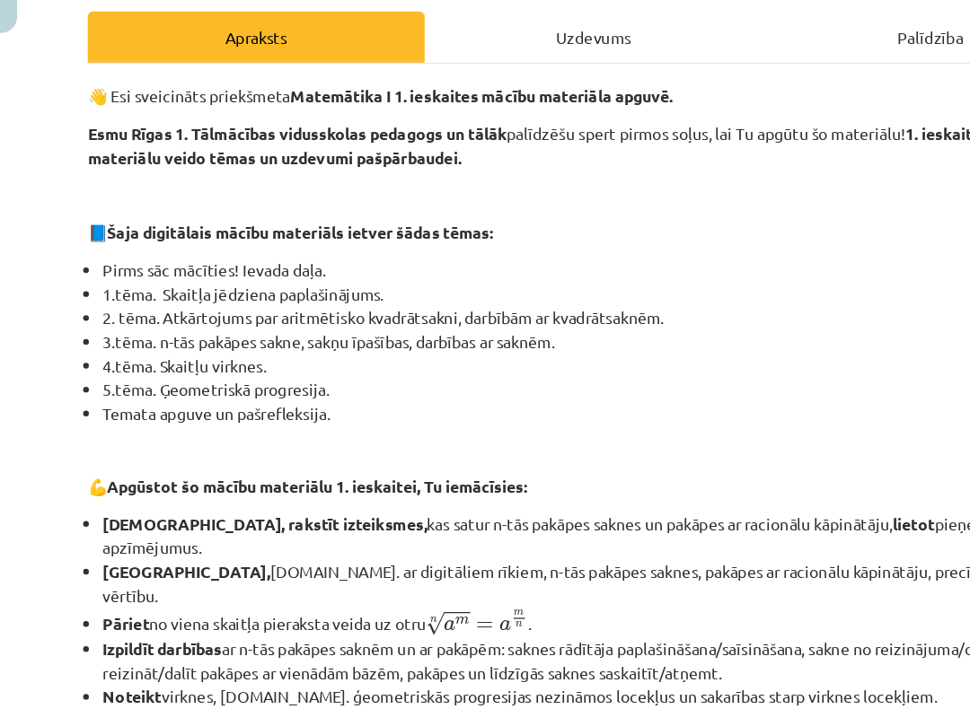
click at [459, 94] on div "Uzdevums" at bounding box center [485, 114] width 266 height 40
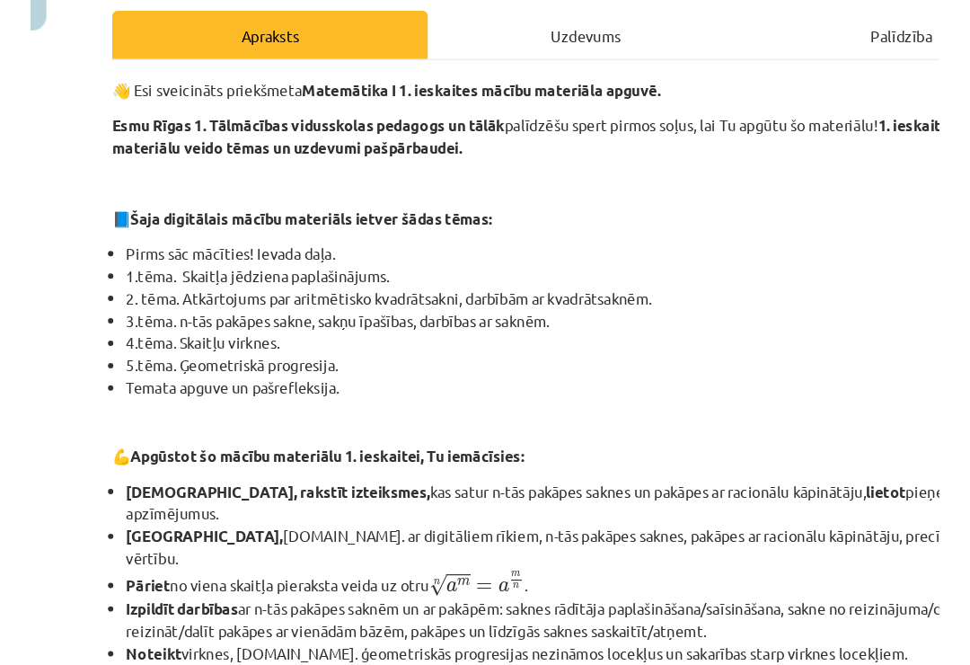
scroll to position [0, 0]
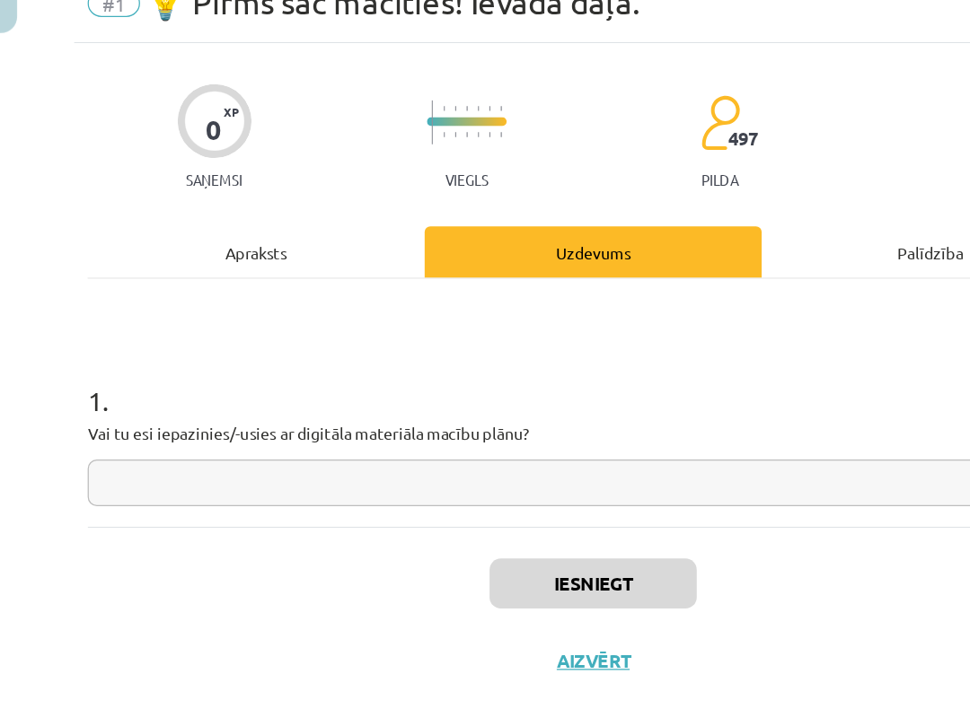
click at [652, 448] on input "text" at bounding box center [484, 466] width 797 height 37
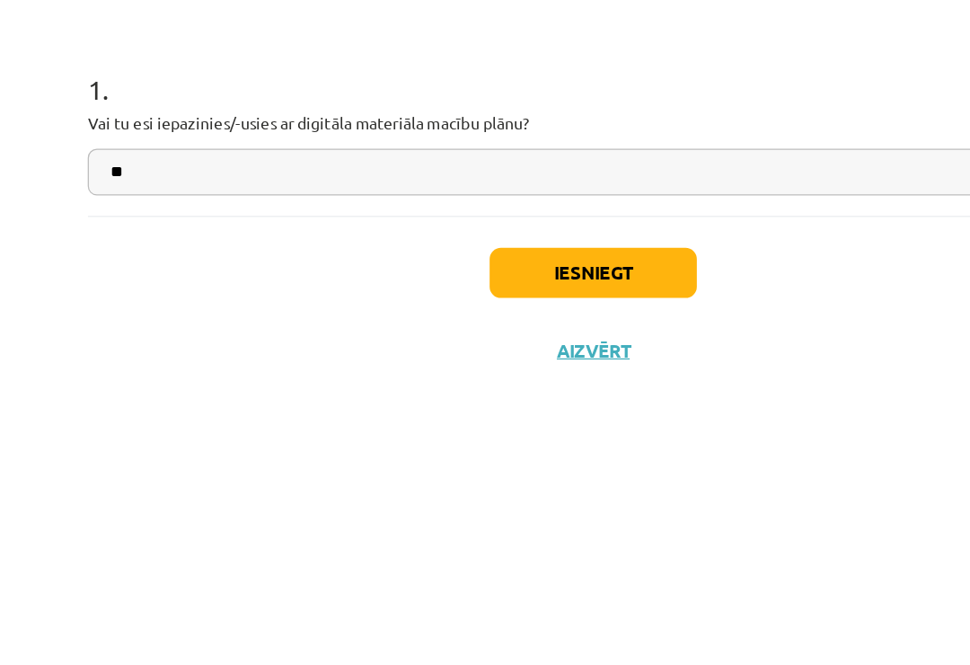
type input "**"
click at [477, 526] on button "Iesniegt" at bounding box center [484, 546] width 163 height 40
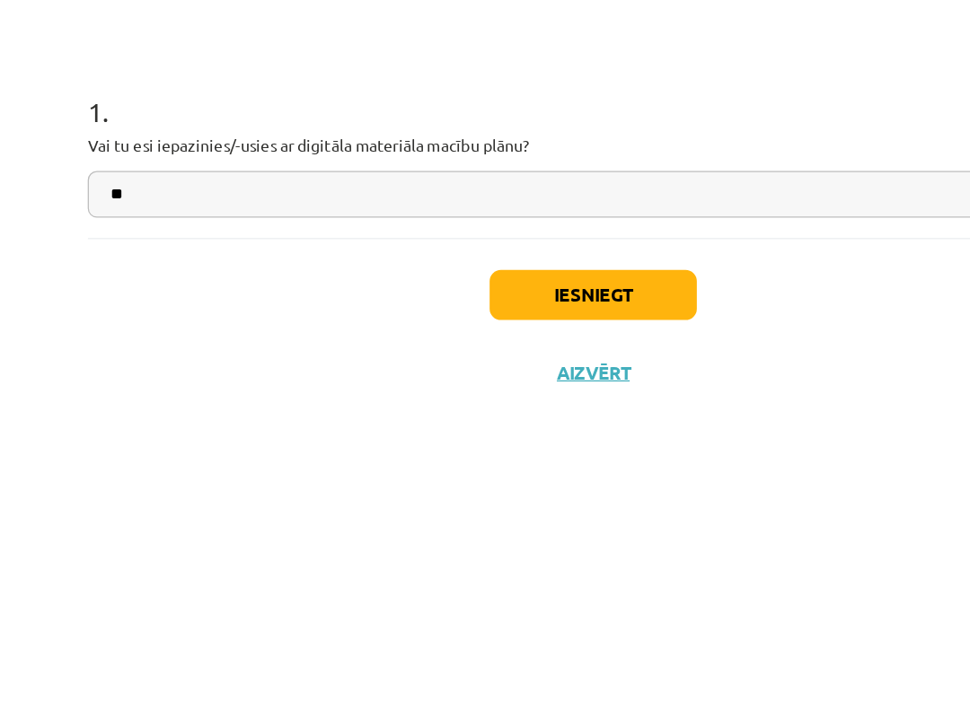
scroll to position [700, 0]
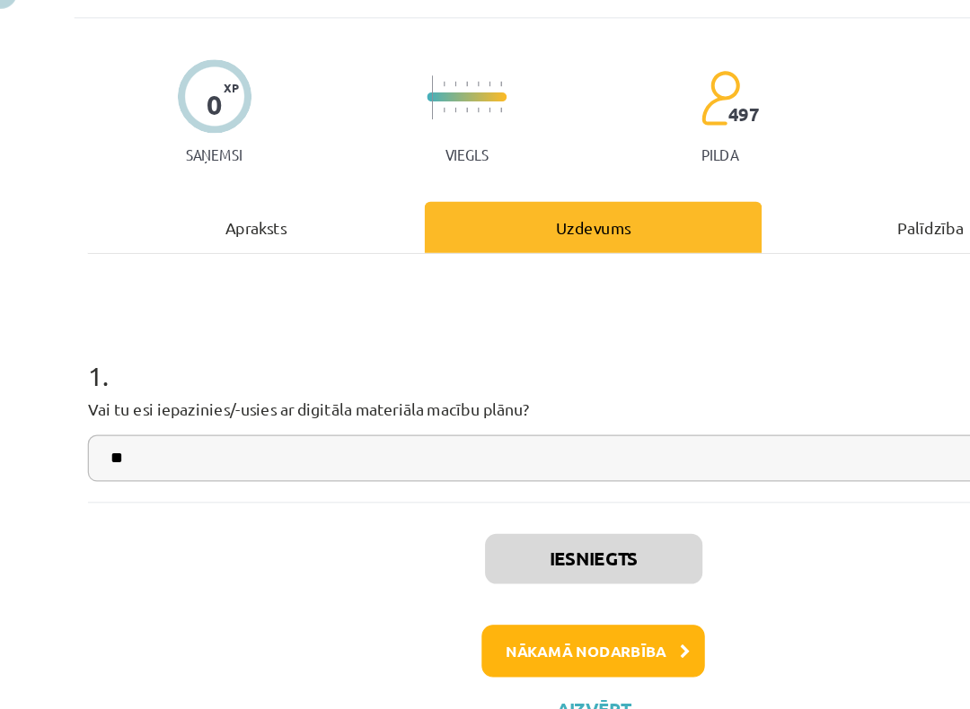
click at [520, 576] on button "Nākamā nodarbība" at bounding box center [485, 618] width 176 height 41
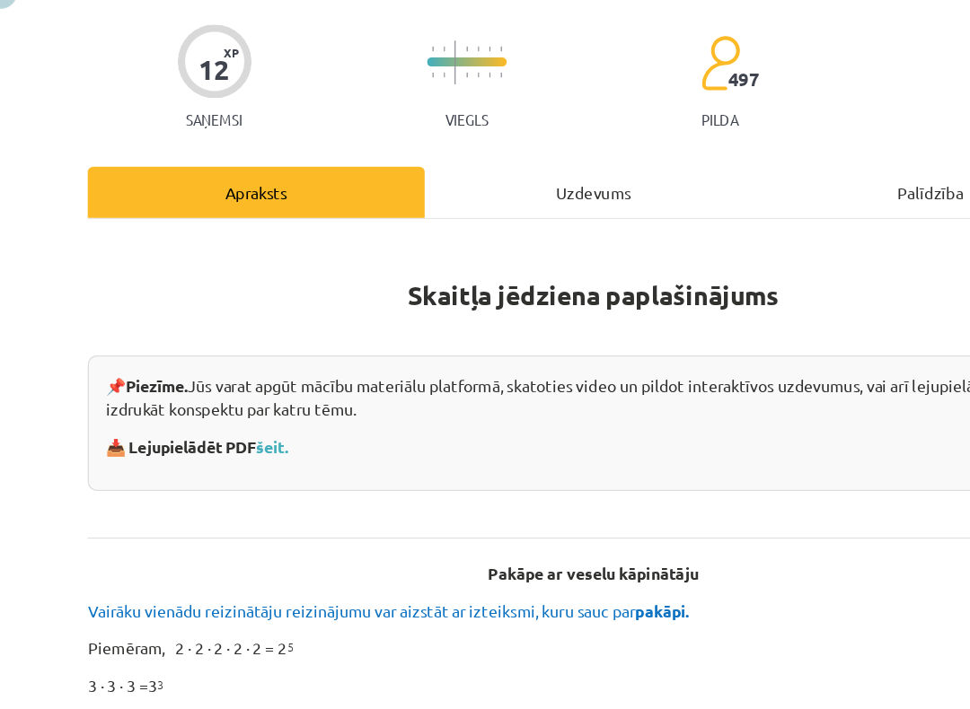
scroll to position [28, 0]
click at [455, 236] on div "Uzdevums" at bounding box center [485, 256] width 266 height 40
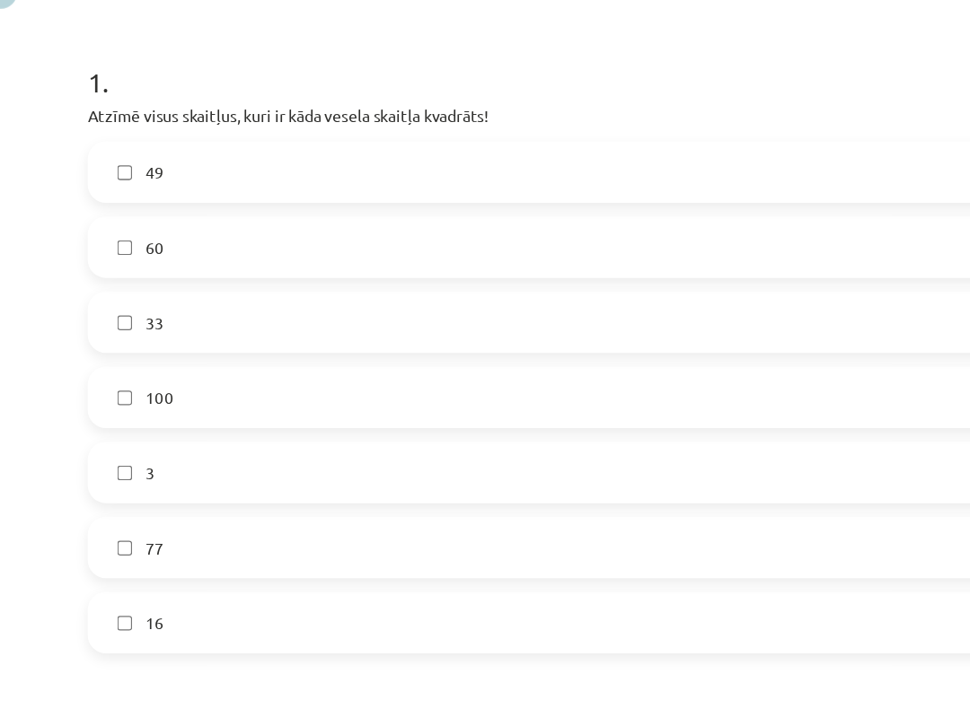
scroll to position [233, 0]
click at [378, 216] on label "49" at bounding box center [485, 238] width 794 height 45
click at [233, 394] on label "100" at bounding box center [485, 416] width 794 height 45
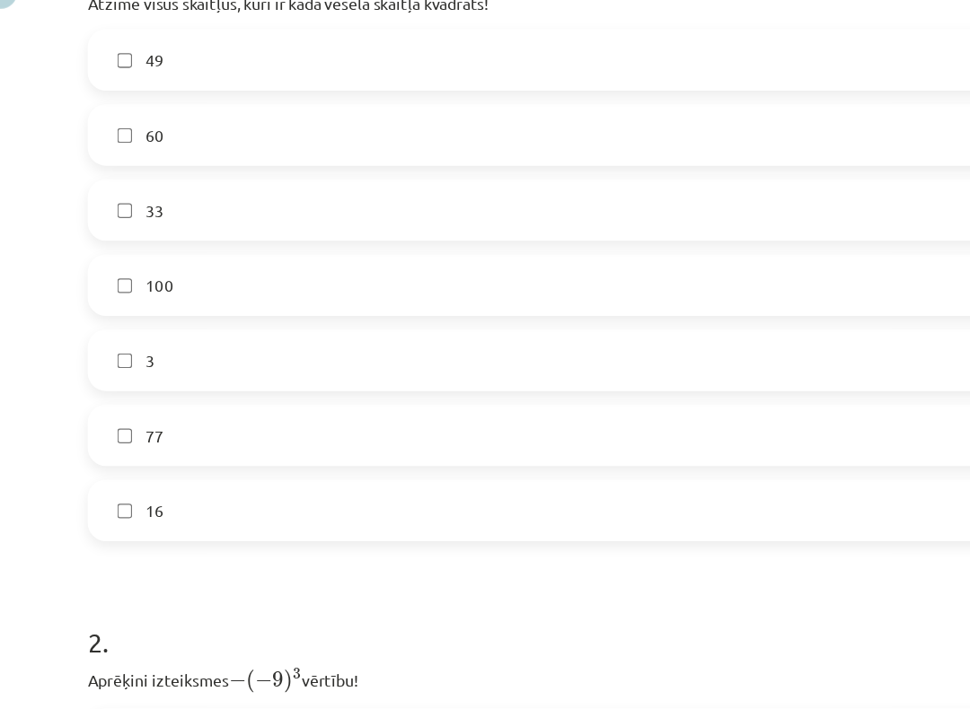
scroll to position [321, 0]
click at [357, 485] on label "16" at bounding box center [485, 507] width 794 height 45
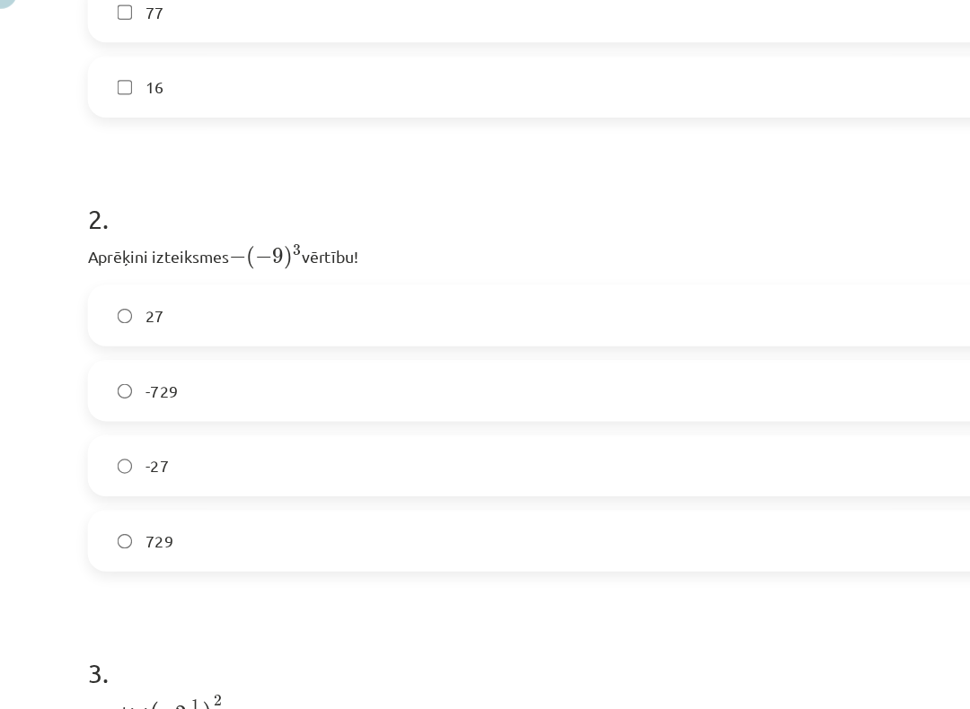
scroll to position [656, 0]
click at [132, 330] on label "27" at bounding box center [485, 352] width 794 height 45
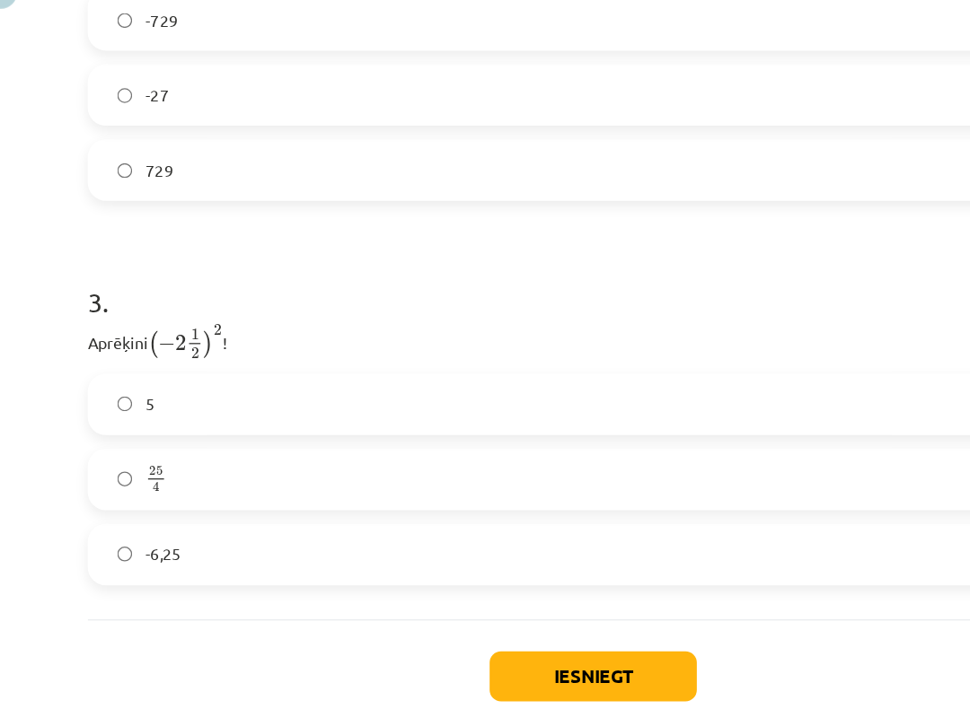
scroll to position [948, 0]
click at [251, 460] on label "25 4 25 4" at bounding box center [485, 482] width 794 height 45
click at [452, 576] on button "Iesniegt" at bounding box center [484, 638] width 163 height 40
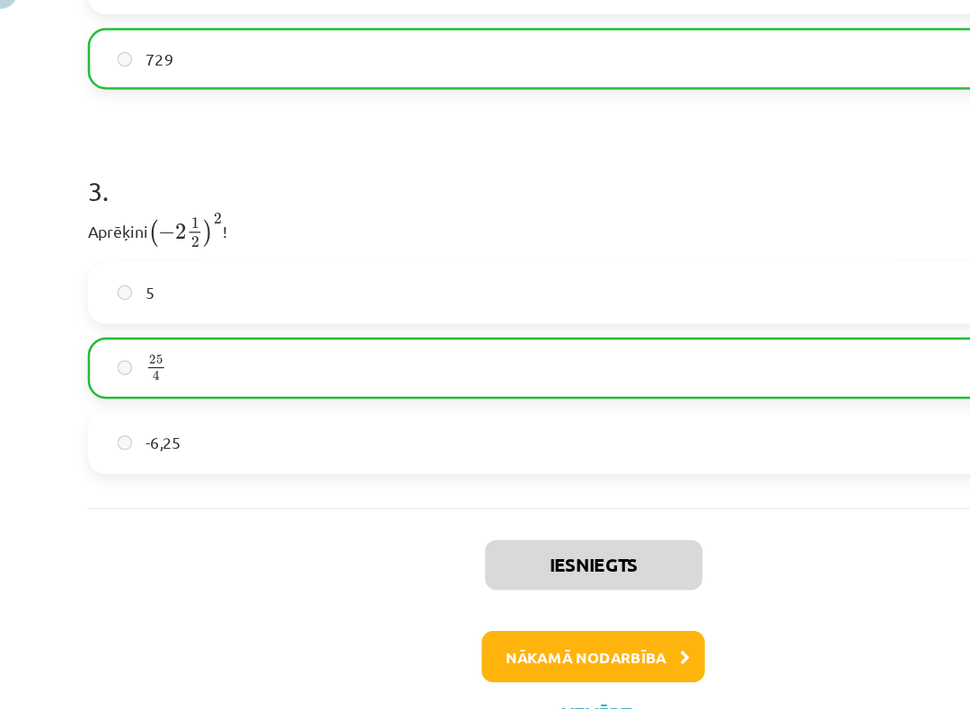
scroll to position [1040, 0]
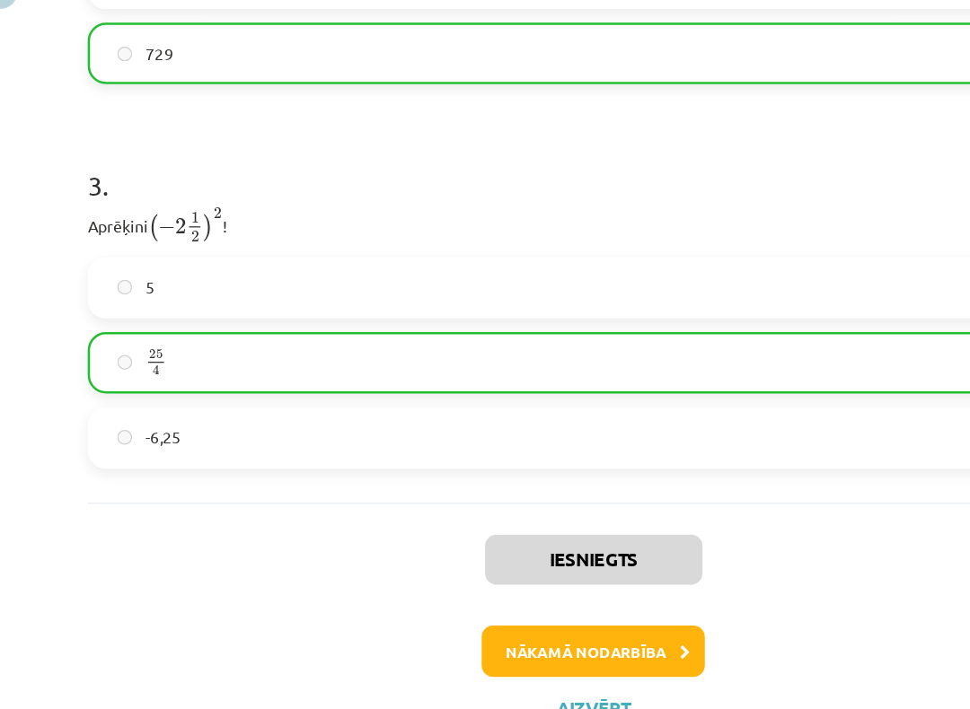
click at [525, 576] on button "Nākamā nodarbība" at bounding box center [485, 618] width 176 height 41
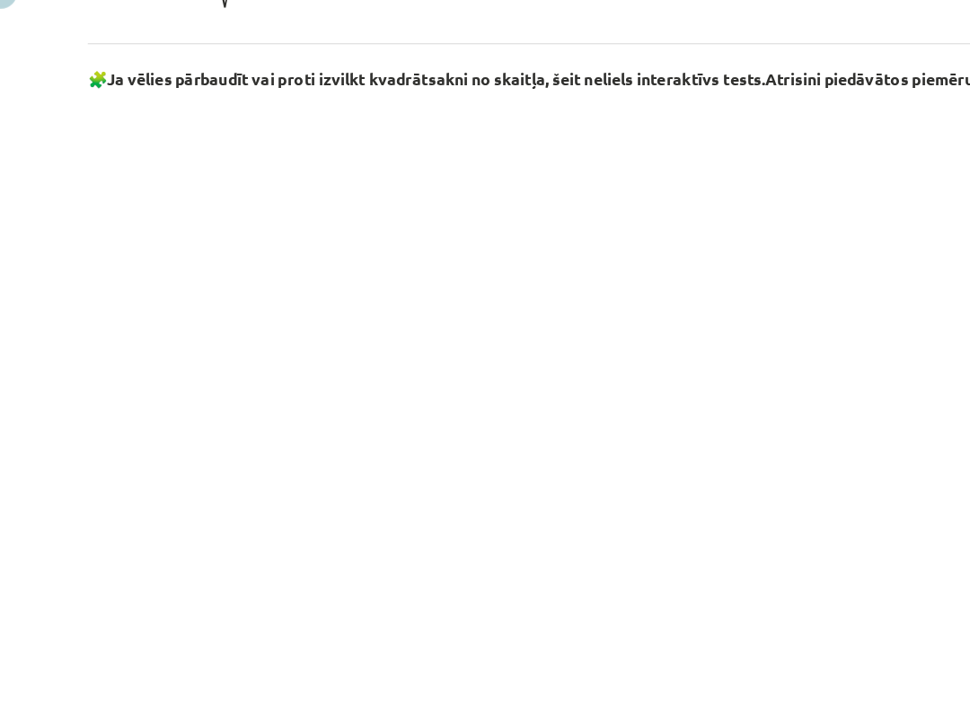
scroll to position [45, 0]
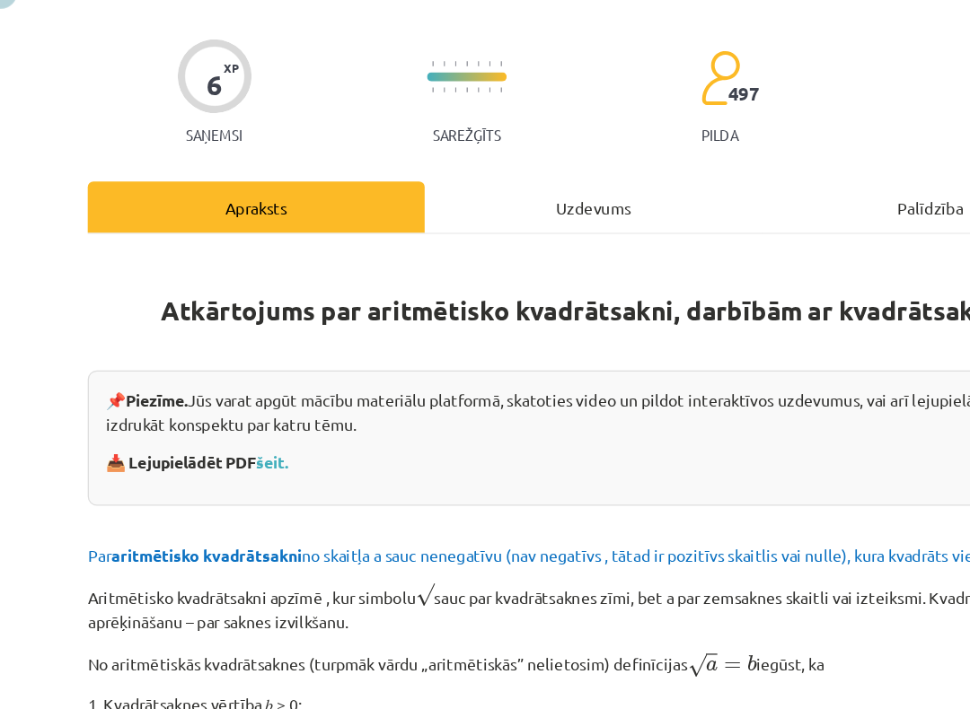
click at [474, 248] on div "Uzdevums" at bounding box center [485, 268] width 266 height 40
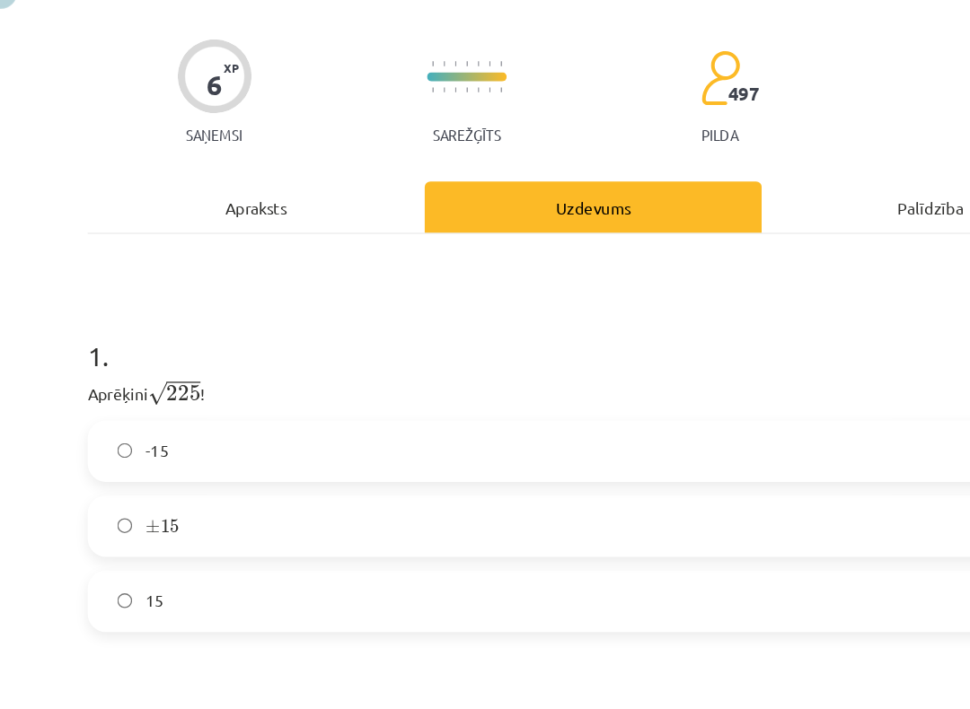
click at [212, 557] on label "15" at bounding box center [485, 579] width 794 height 45
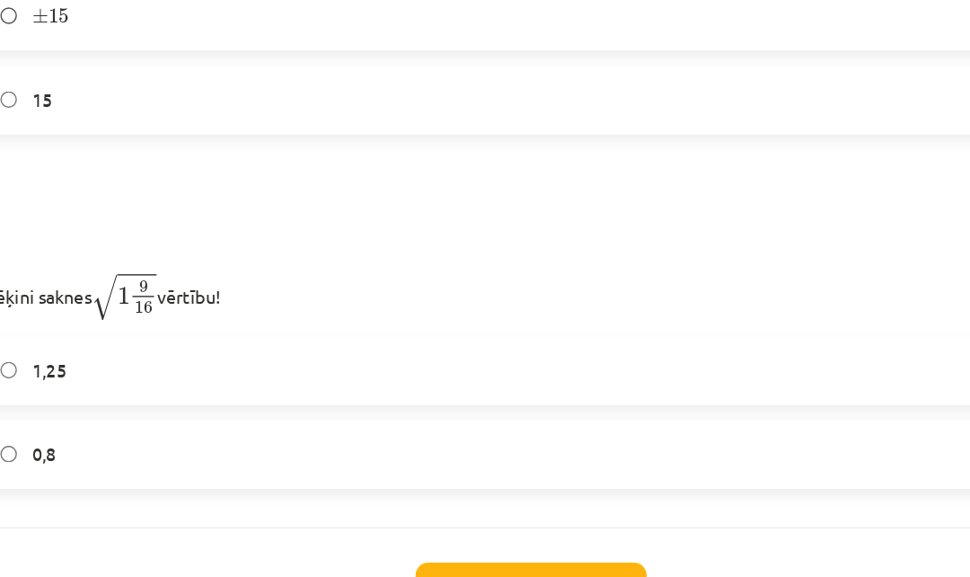
scroll to position [474, 0]
click at [371, 319] on label "1,25" at bounding box center [485, 341] width 794 height 45
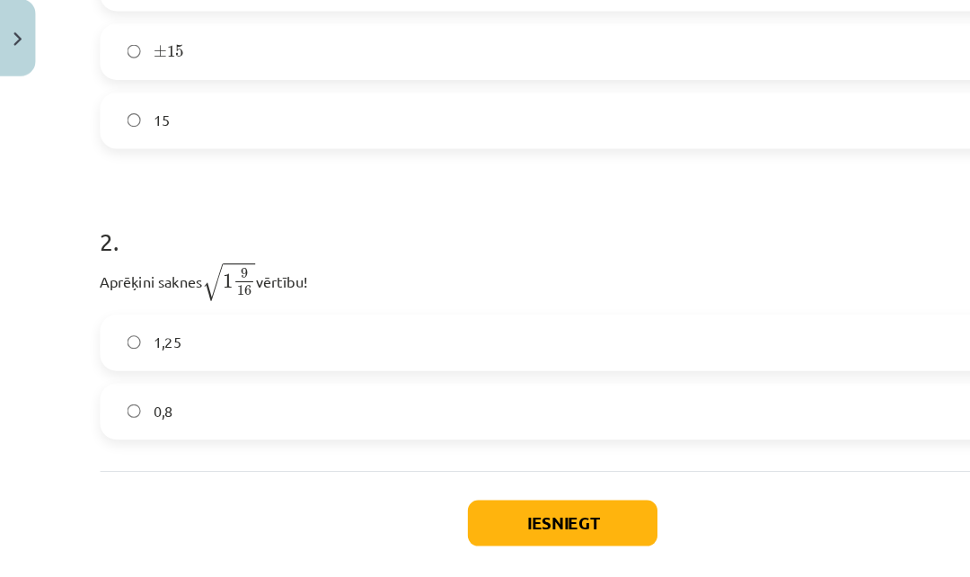
click at [507, 477] on button "Iesniegt" at bounding box center [484, 497] width 163 height 40
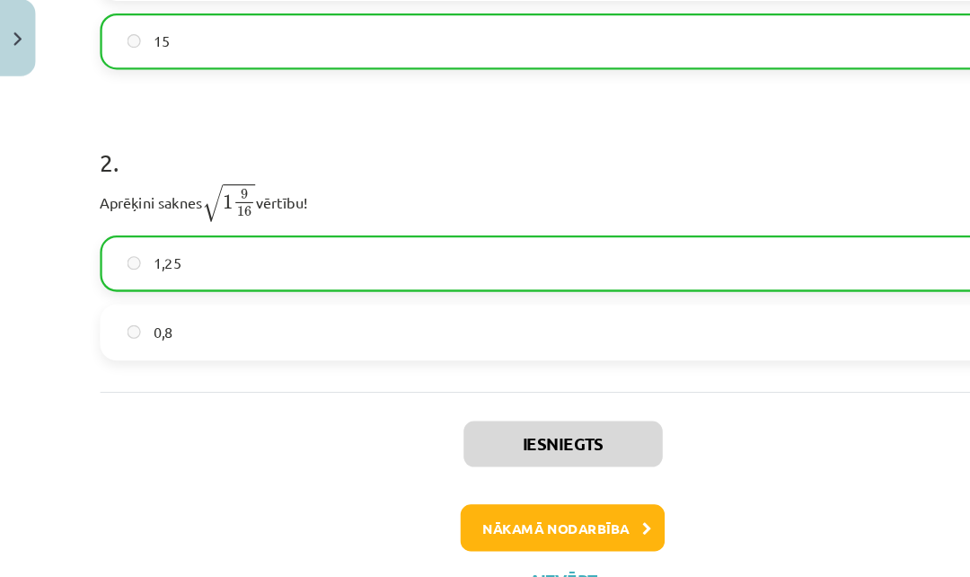
click at [519, 480] on button "Nākamā nodarbība" at bounding box center [485, 500] width 176 height 41
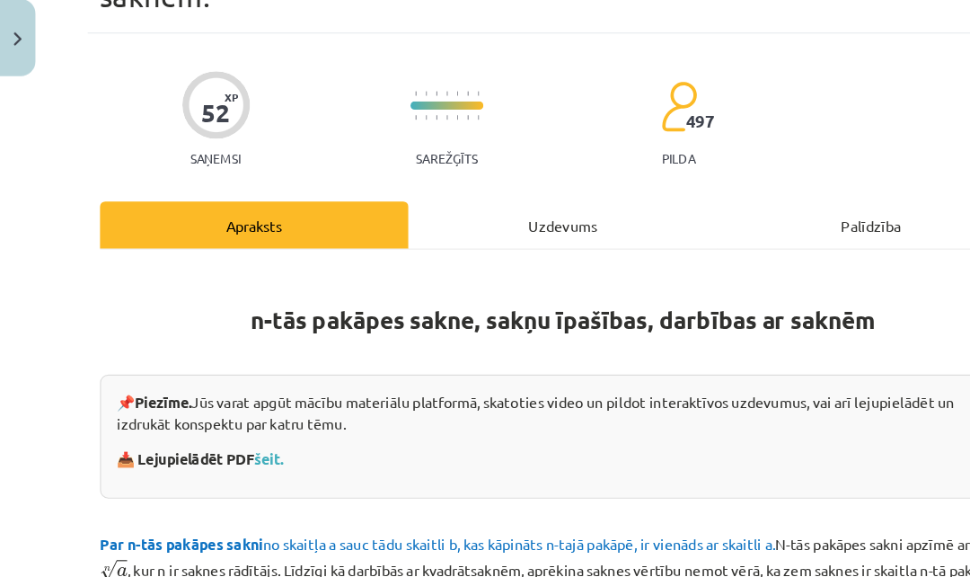
scroll to position [45, 0]
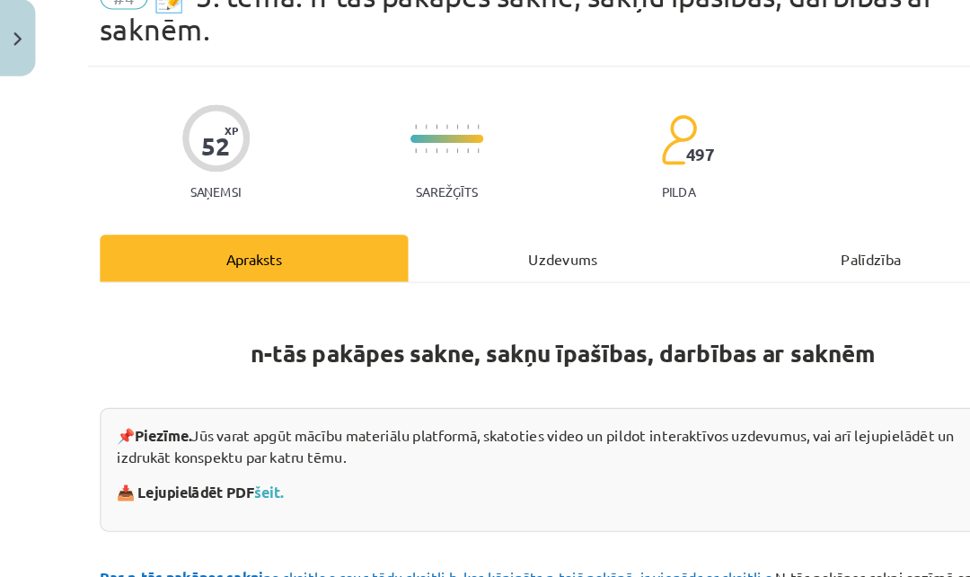
click at [472, 248] on div "Uzdevums" at bounding box center [485, 268] width 266 height 40
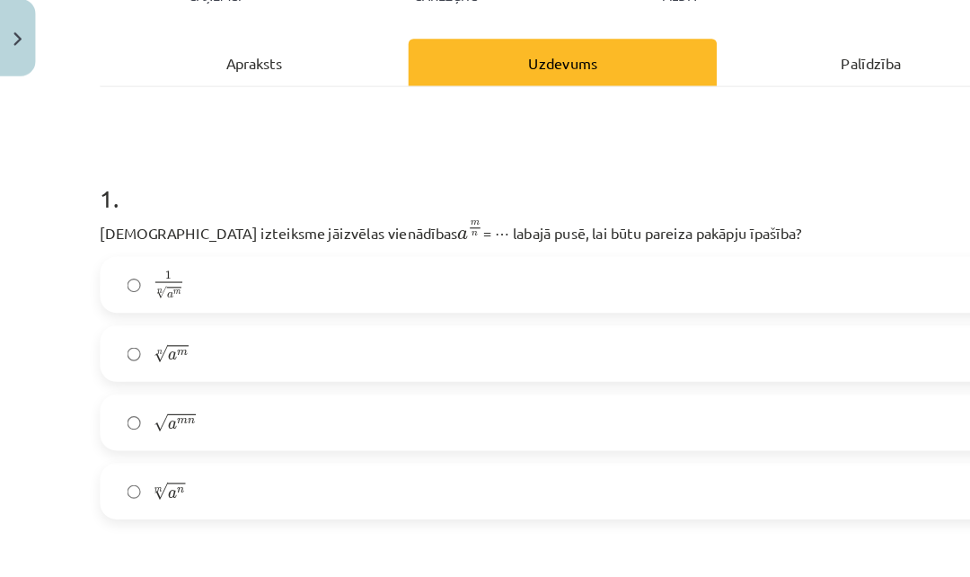
scroll to position [214, 0]
click at [277, 446] on label "m √ a n a n m" at bounding box center [485, 468] width 794 height 45
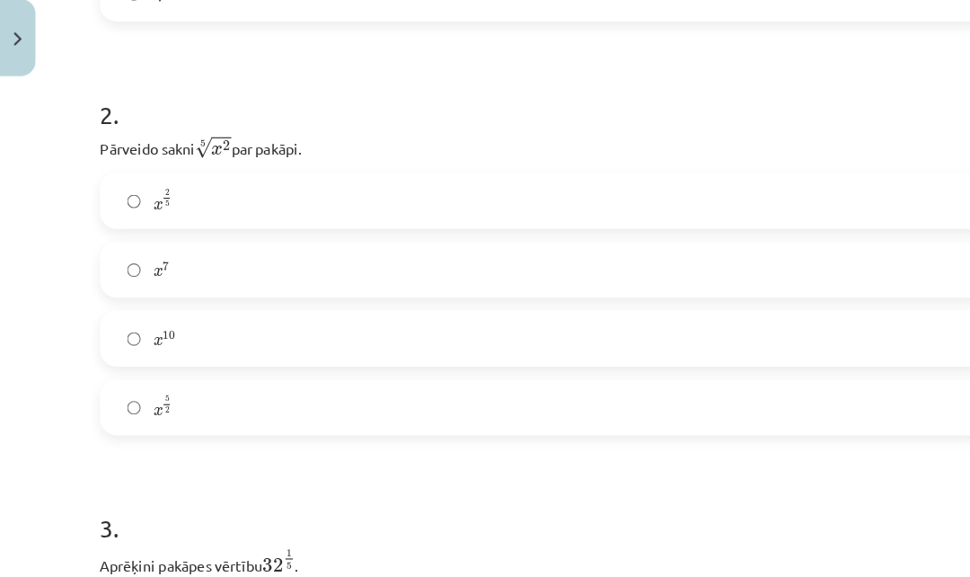
scroll to position [642, 0]
click at [331, 374] on label "x 5 2 x 5 2" at bounding box center [485, 396] width 794 height 45
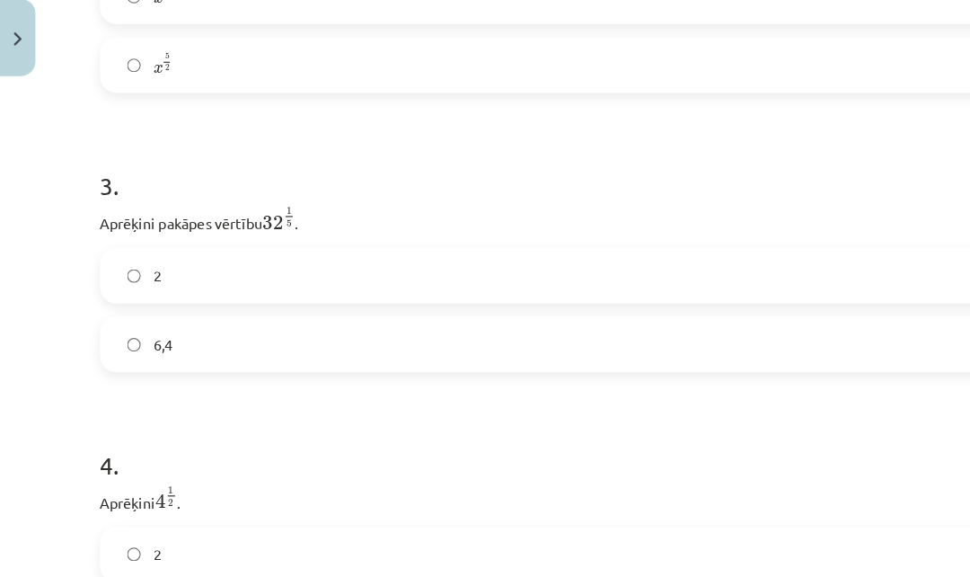
scroll to position [938, 0]
click at [442, 320] on label "6,4" at bounding box center [485, 342] width 794 height 45
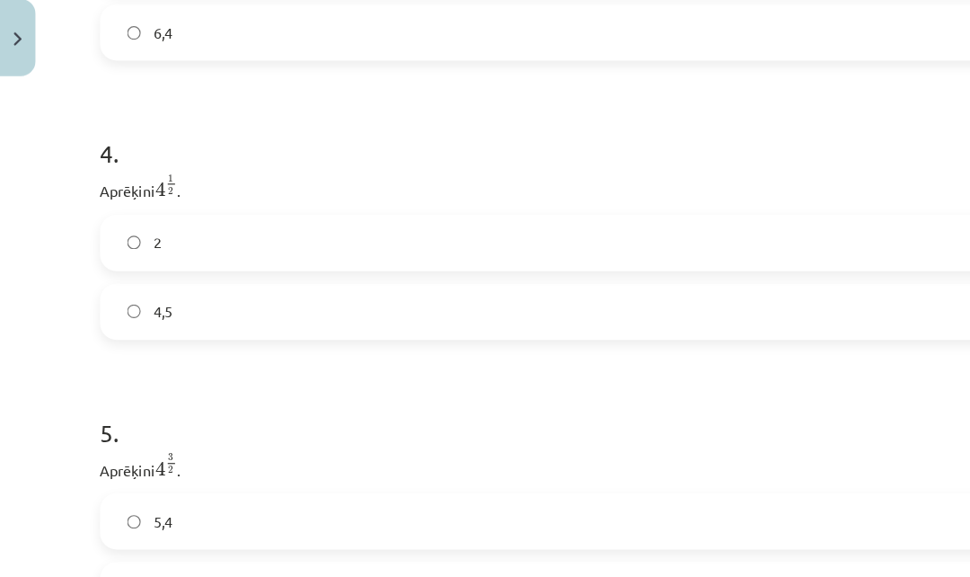
scroll to position [1206, 0]
click at [462, 233] on label "2" at bounding box center [485, 255] width 794 height 45
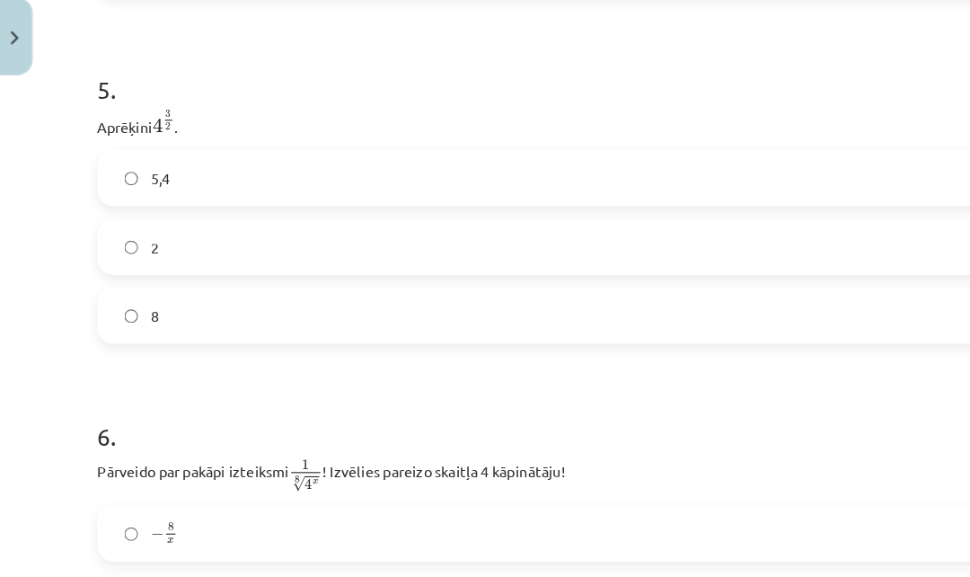
scroll to position [1501, 0]
click at [746, 237] on label "2" at bounding box center [485, 259] width 794 height 45
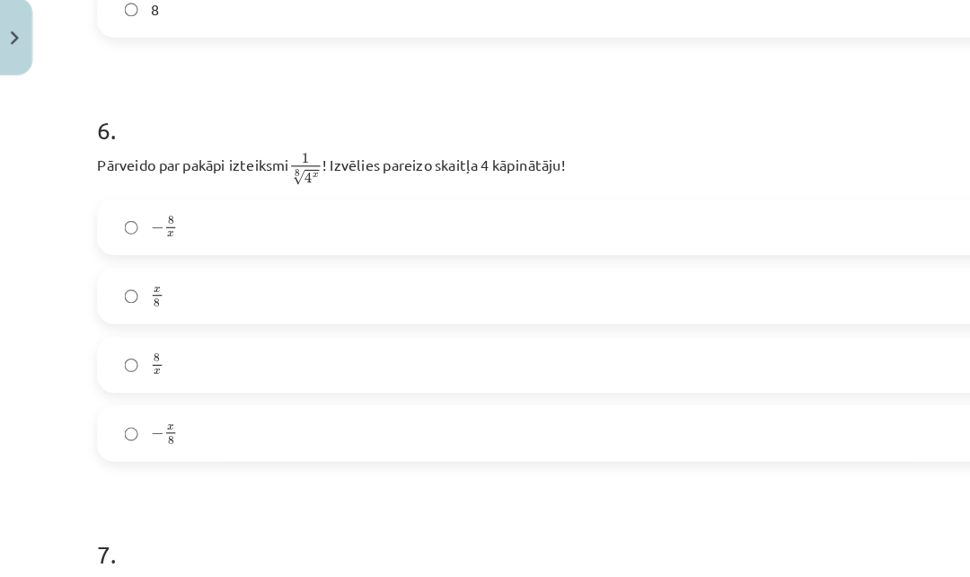
scroll to position [1765, 0]
click at [604, 233] on div "− 8 x − 8 x x 8 x 8 8 x 8 x − x 8 − x 8" at bounding box center [484, 331] width 797 height 226
click at [618, 279] on label "x 8 x 8" at bounding box center [485, 301] width 794 height 45
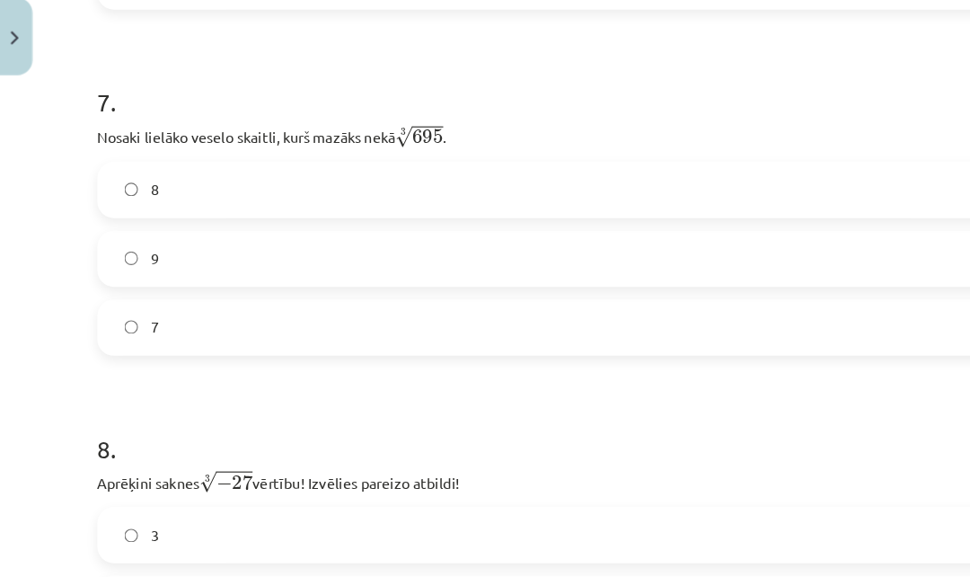
scroll to position [2155, 0]
click at [613, 305] on label "7" at bounding box center [485, 327] width 794 height 45
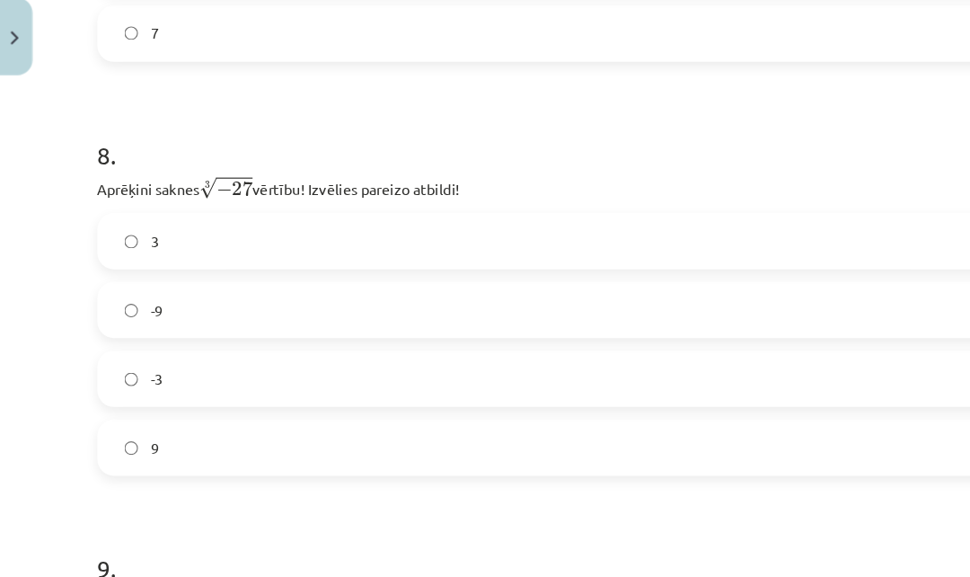
scroll to position [2409, 0]
click at [720, 290] on label "-9" at bounding box center [485, 312] width 794 height 45
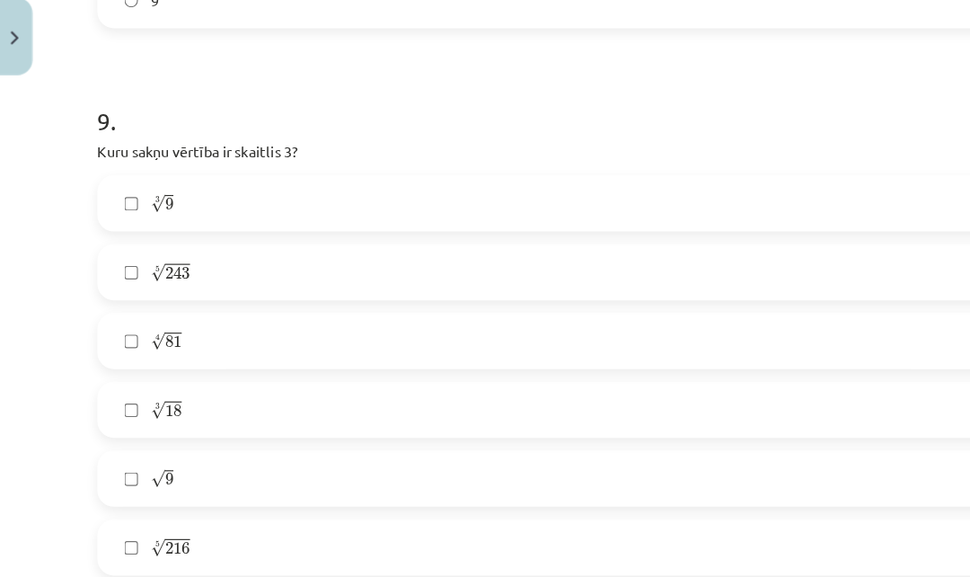
scroll to position [2793, 0]
click at [373, 199] on label "3 √ 9 9 3" at bounding box center [485, 221] width 794 height 45
click at [607, 259] on label "5 √ 243 243 5" at bounding box center [485, 281] width 794 height 45
click at [629, 259] on label "5 √ 243 243 5" at bounding box center [485, 281] width 794 height 45
click at [602, 318] on label "4 √ 81 81 4" at bounding box center [485, 340] width 794 height 45
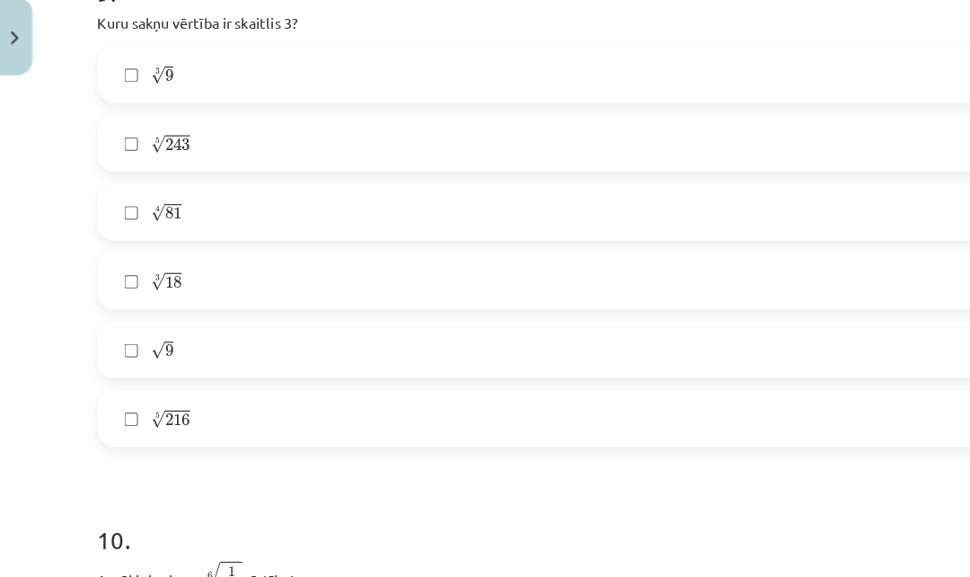
scroll to position [2909, 0]
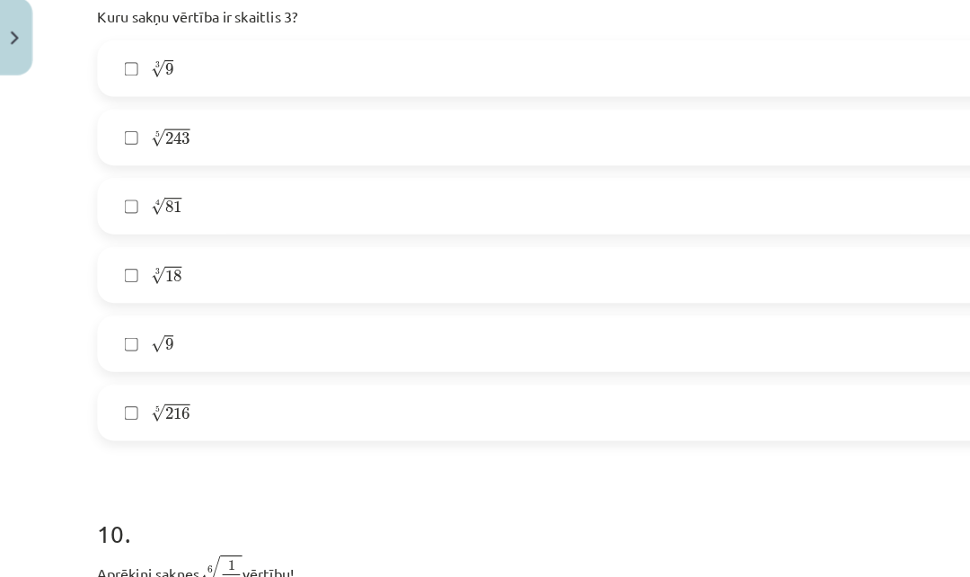
click at [530, 321] on label "√ 9 9" at bounding box center [485, 343] width 794 height 45
click at [734, 84] on label "3 √ 9 9 3" at bounding box center [485, 106] width 794 height 45
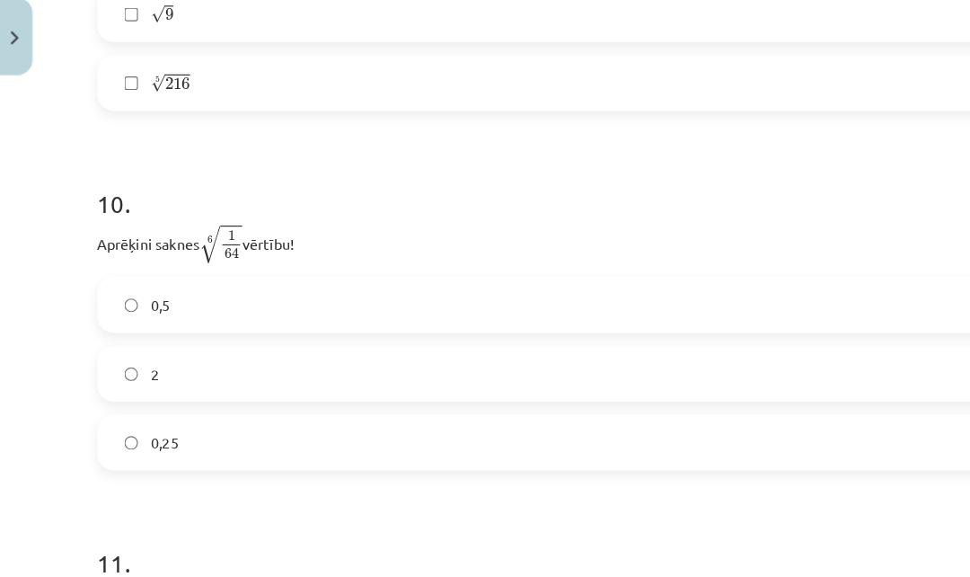
scroll to position [3194, 0]
click at [664, 286] on label "0,5" at bounding box center [485, 308] width 794 height 45
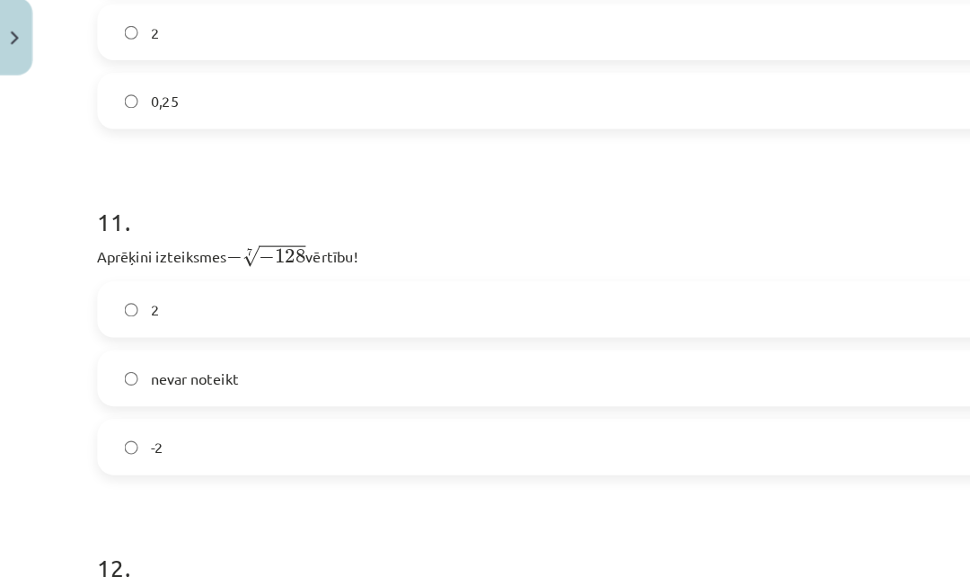
scroll to position [3488, 0]
click at [650, 409] on label "-2" at bounding box center [485, 431] width 794 height 45
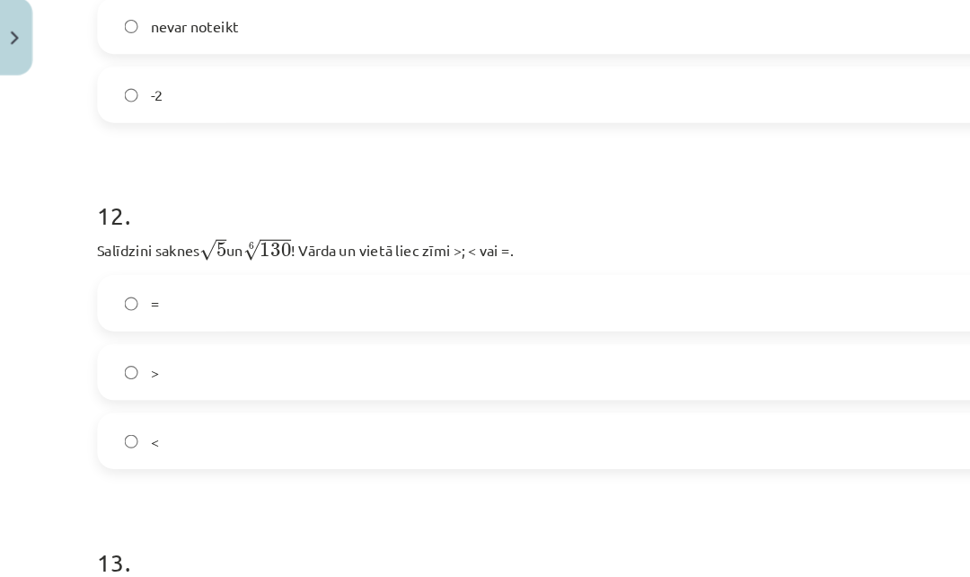
scroll to position [3791, 0]
click at [692, 345] on label ">" at bounding box center [485, 367] width 794 height 45
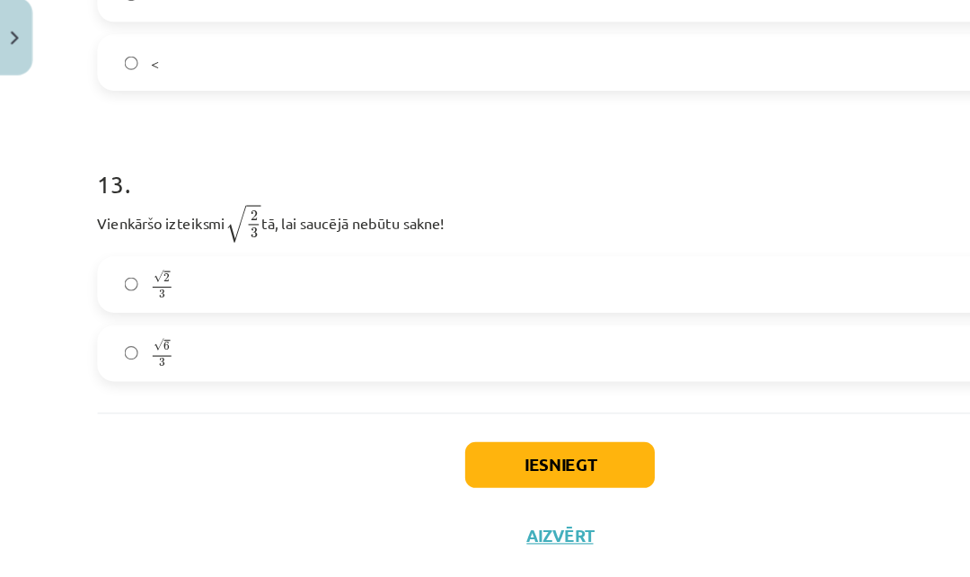
scroll to position [4117, 0]
click at [700, 329] on label "√ 6 3 6 3" at bounding box center [485, 351] width 794 height 45
click at [559, 427] on button "Iesniegt" at bounding box center [484, 447] width 163 height 40
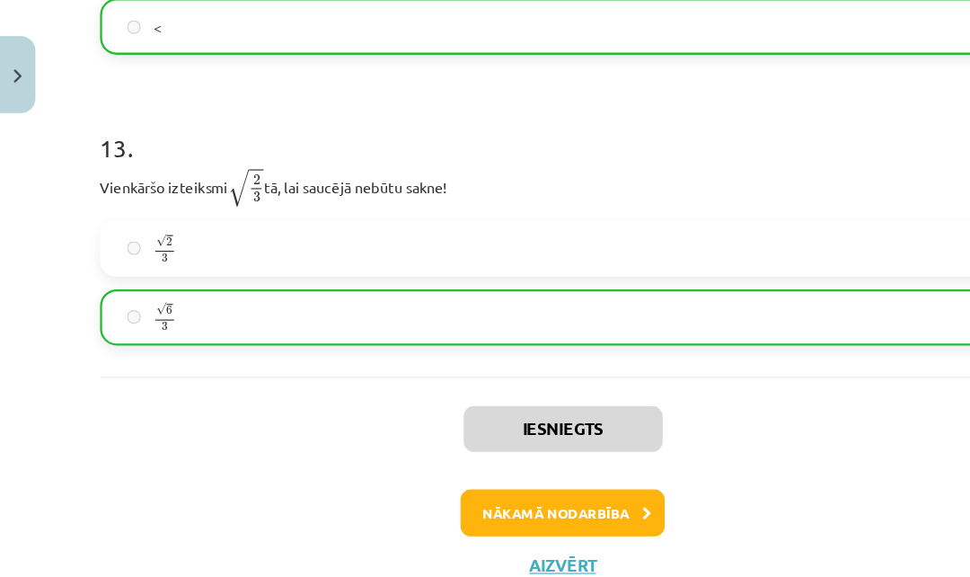
scroll to position [4180, 0]
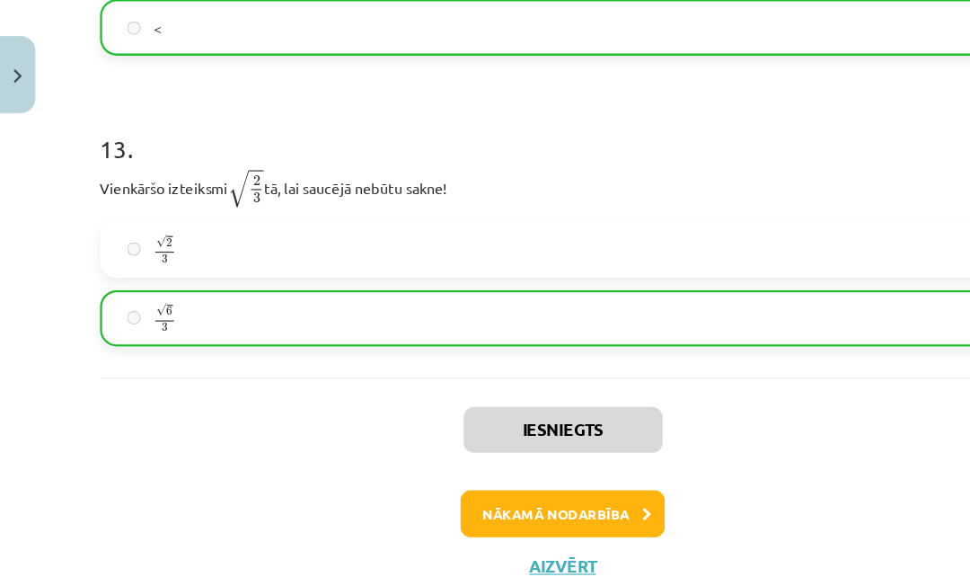
click at [498, 493] on button "Aizvērt" at bounding box center [485, 502] width 68 height 18
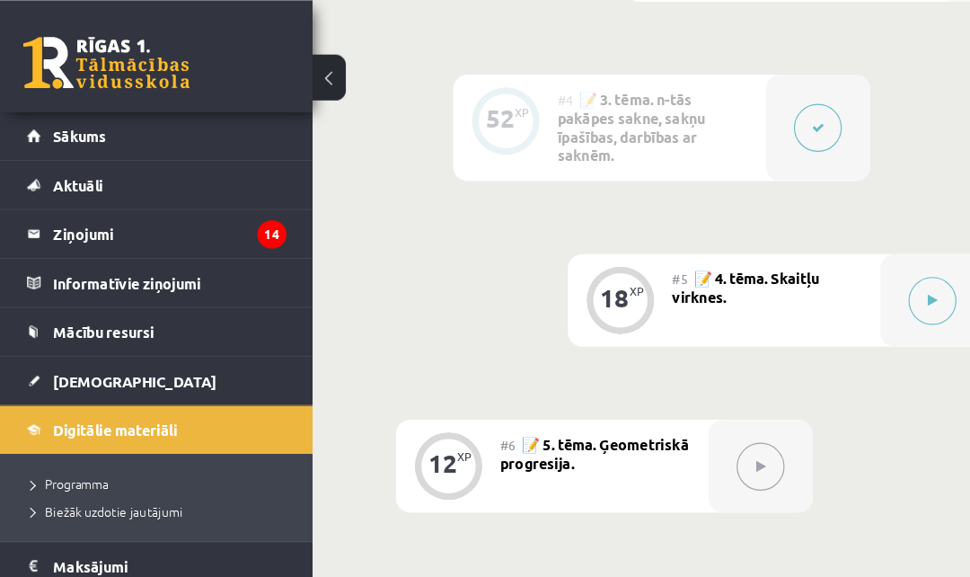
scroll to position [1184, 0]
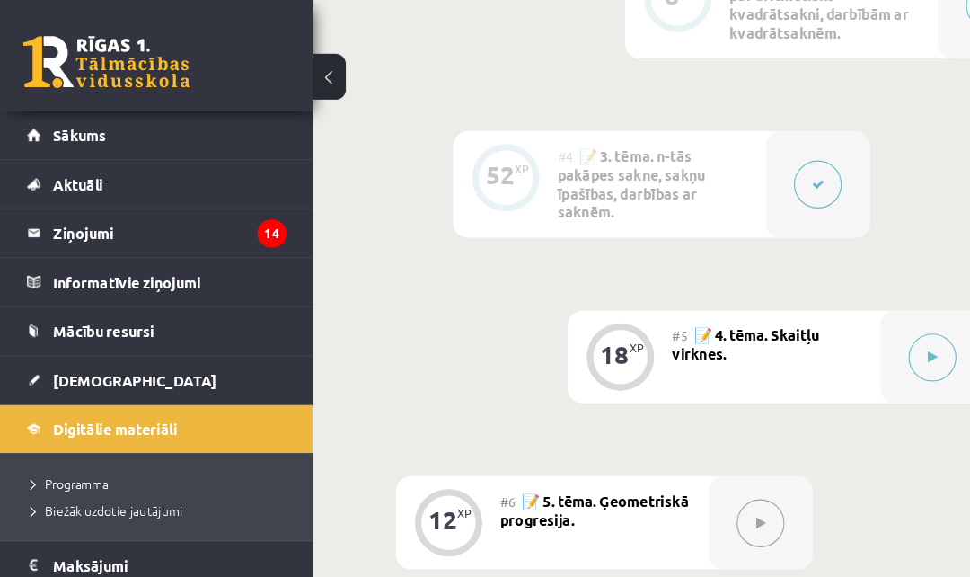
click at [809, 323] on button at bounding box center [803, 307] width 41 height 41
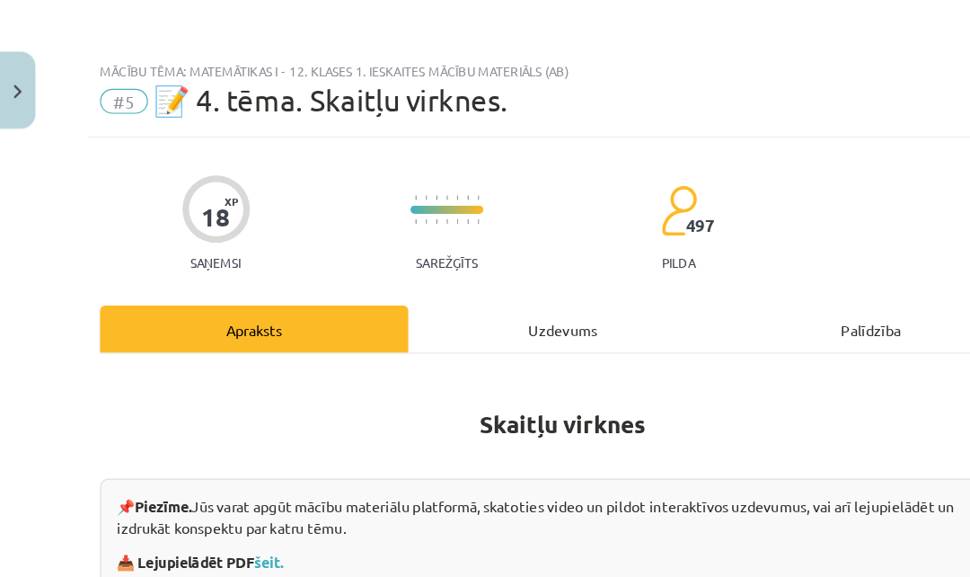
click at [495, 287] on div "Uzdevums" at bounding box center [485, 284] width 266 height 40
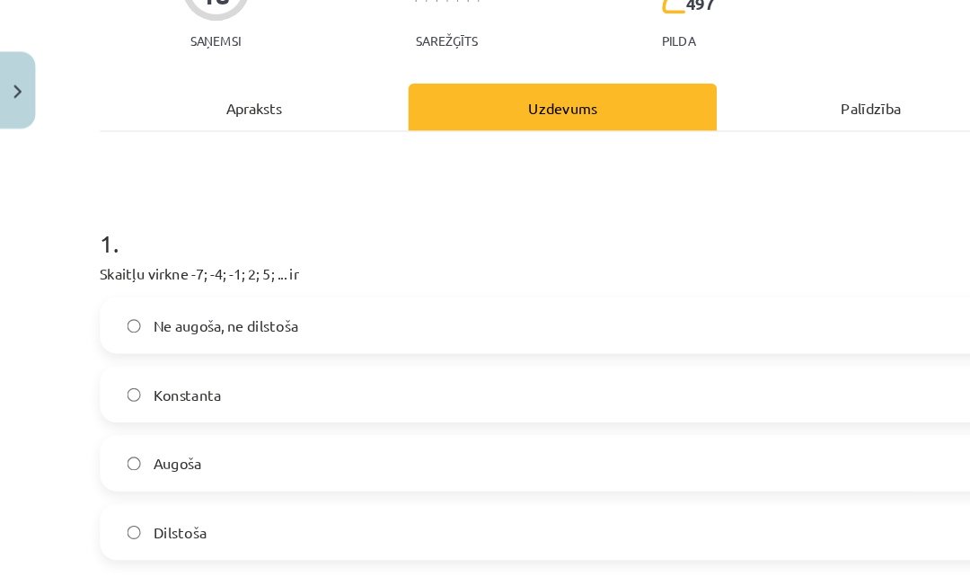
scroll to position [205, 0]
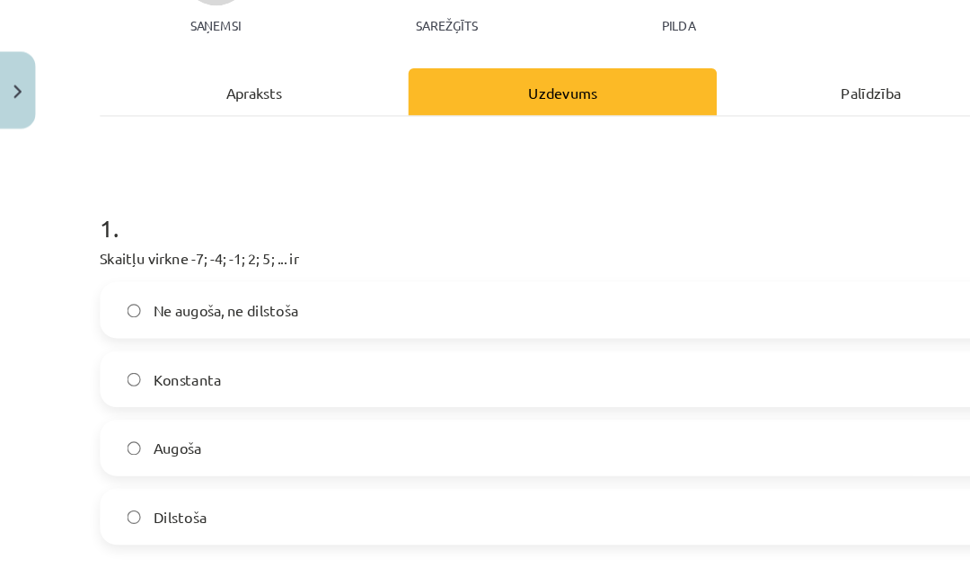
click at [653, 393] on label "Augoša" at bounding box center [485, 386] width 794 height 45
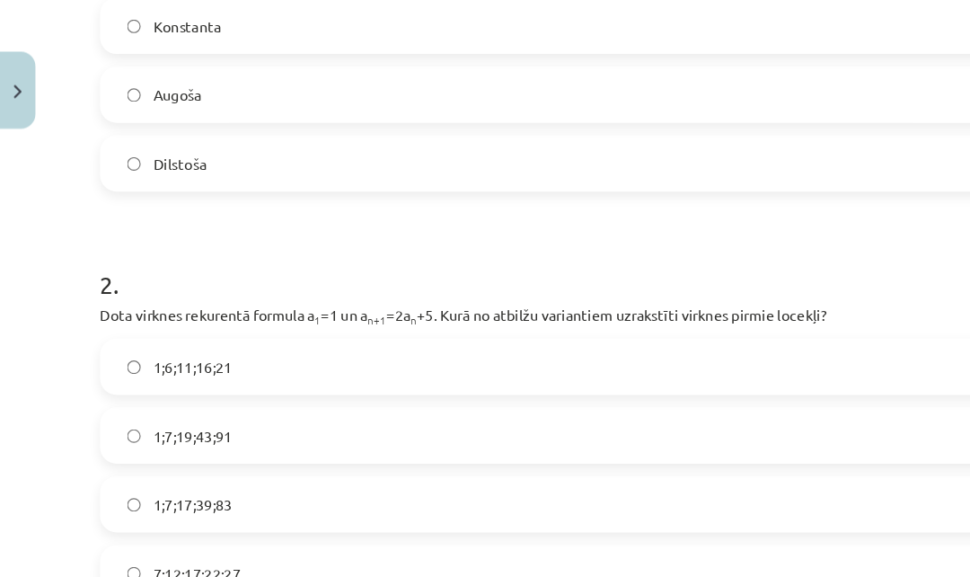
scroll to position [527, 0]
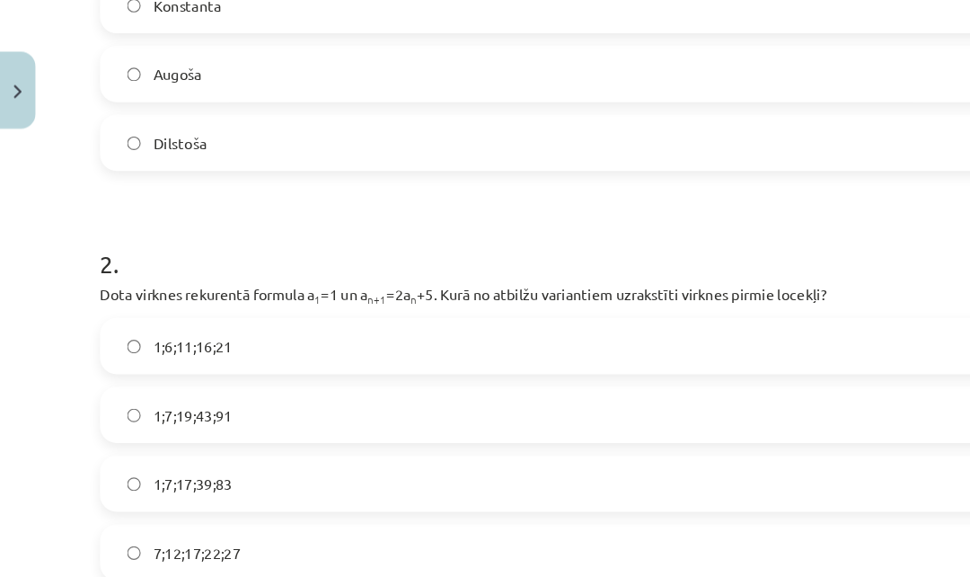
click at [699, 336] on label "1;7;19;43;91" at bounding box center [485, 357] width 794 height 45
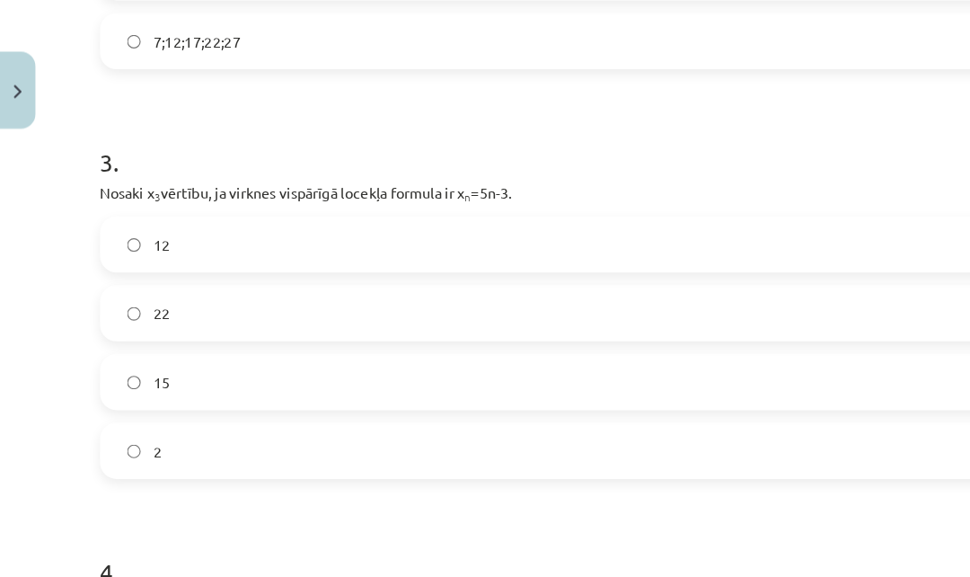
scroll to position [968, 0]
click at [743, 213] on label "12" at bounding box center [485, 210] width 794 height 45
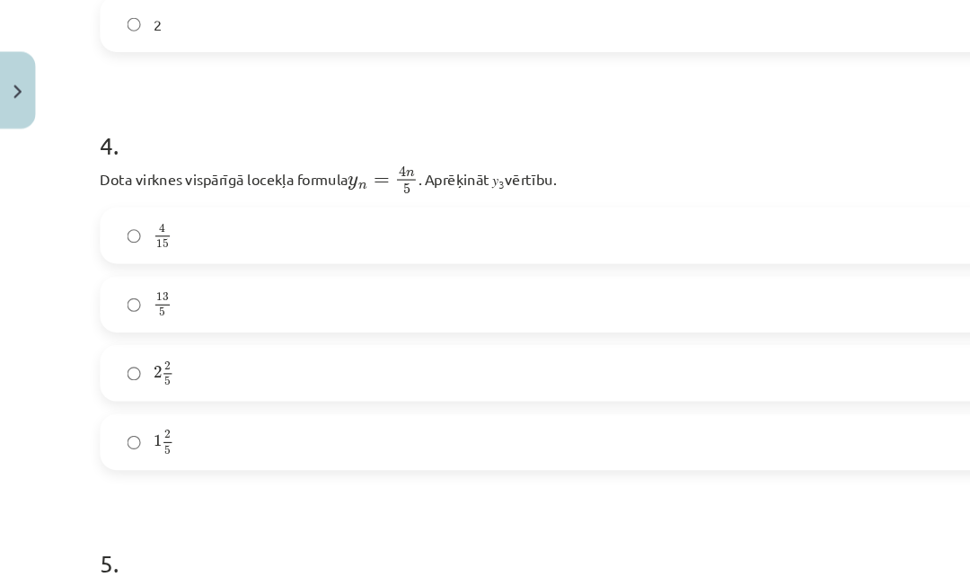
scroll to position [1337, 0]
click at [774, 323] on label "2 2 5 2 2 5" at bounding box center [485, 319] width 794 height 45
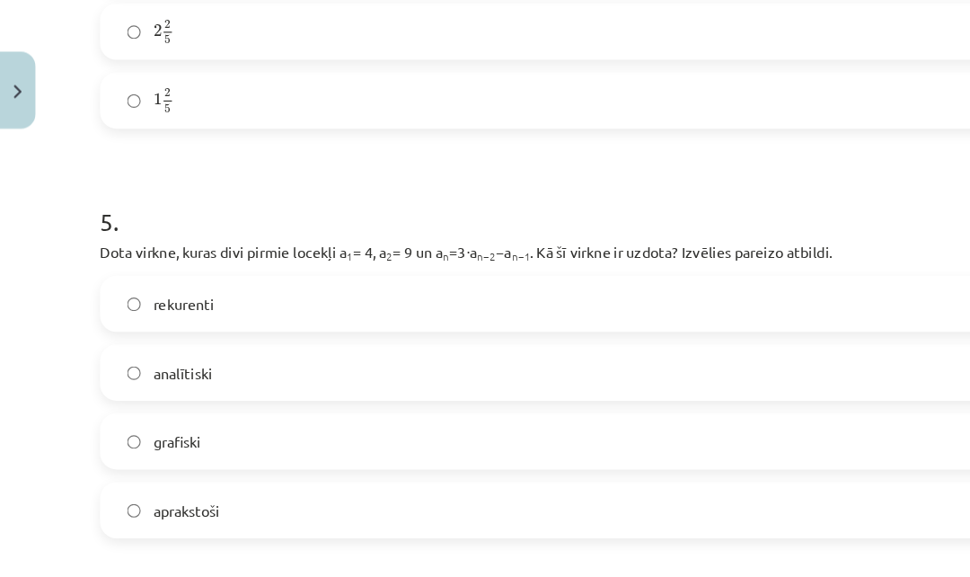
scroll to position [1630, 0]
click at [755, 268] on label "rekurenti" at bounding box center [485, 261] width 794 height 45
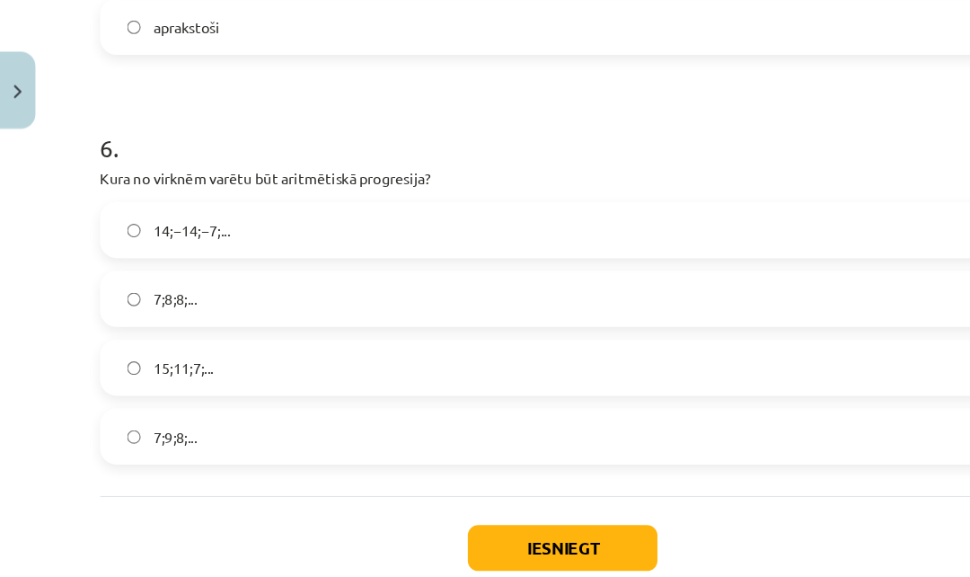
scroll to position [2048, 0]
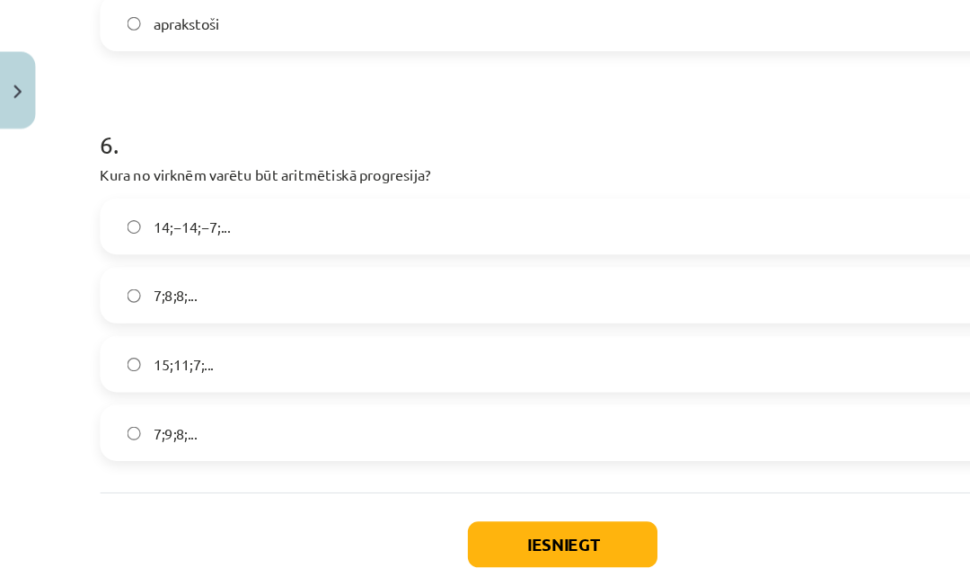
click at [755, 333] on label "15;11;7;..." at bounding box center [485, 314] width 794 height 45
click at [552, 472] on button "Iesniegt" at bounding box center [484, 470] width 163 height 40
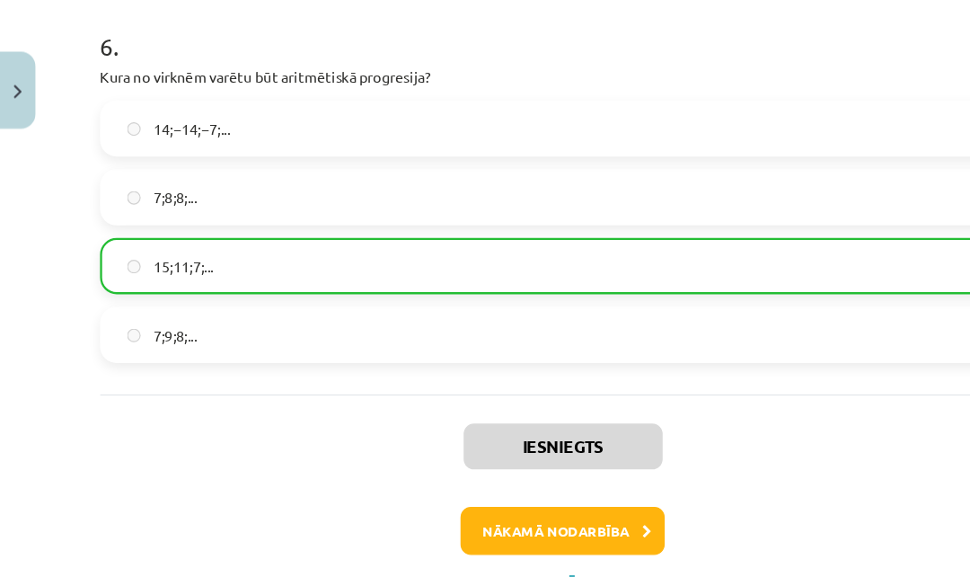
click at [532, 459] on button "Nākamā nodarbība" at bounding box center [485, 457] width 176 height 41
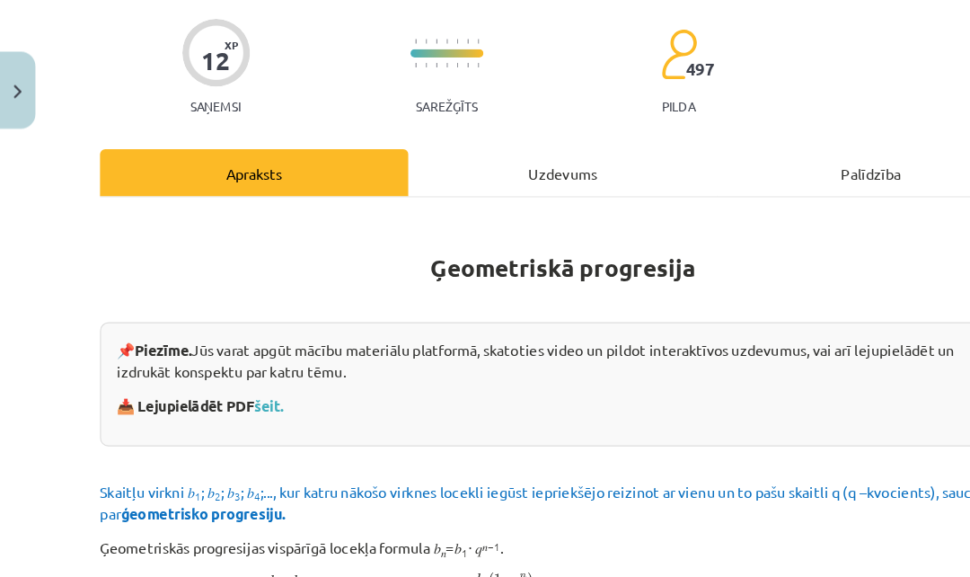
scroll to position [45, 0]
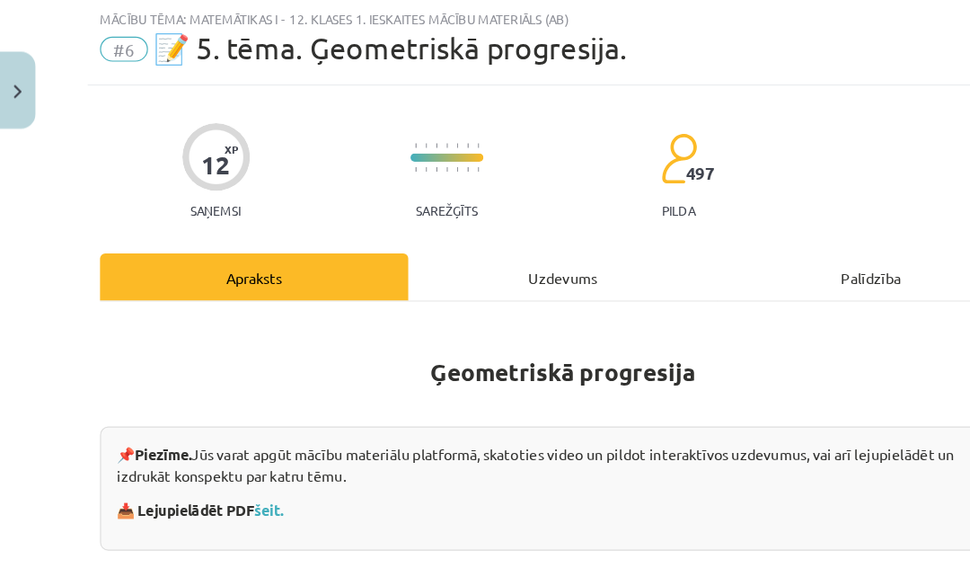
click at [501, 258] on div "Uzdevums" at bounding box center [485, 239] width 266 height 40
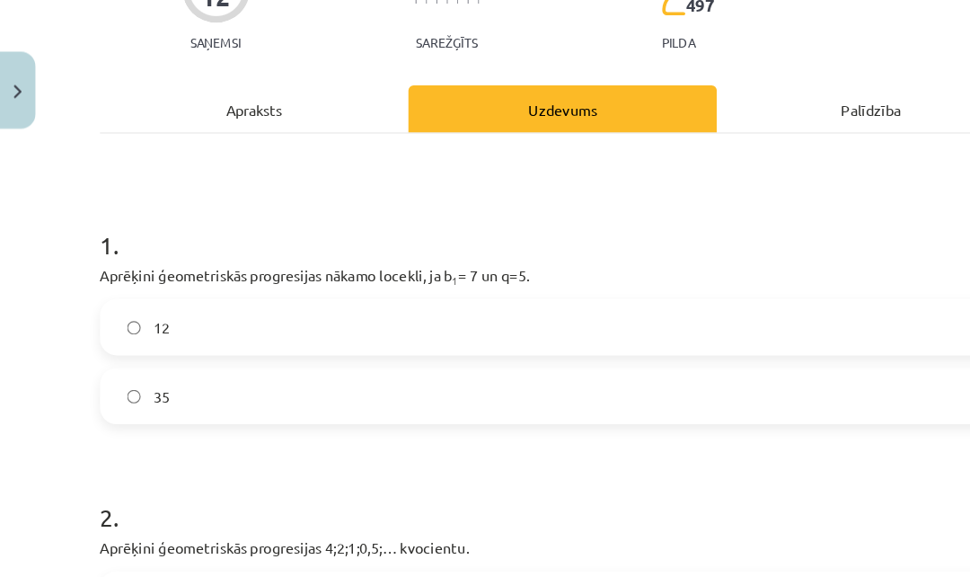
scroll to position [190, 0]
click at [753, 342] on label "35" at bounding box center [485, 341] width 794 height 45
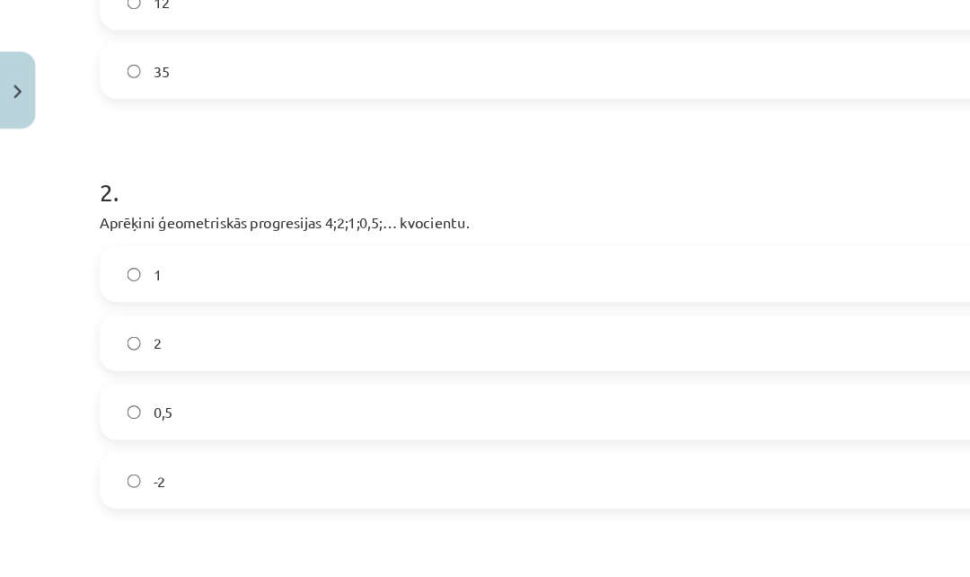
scroll to position [474, 0]
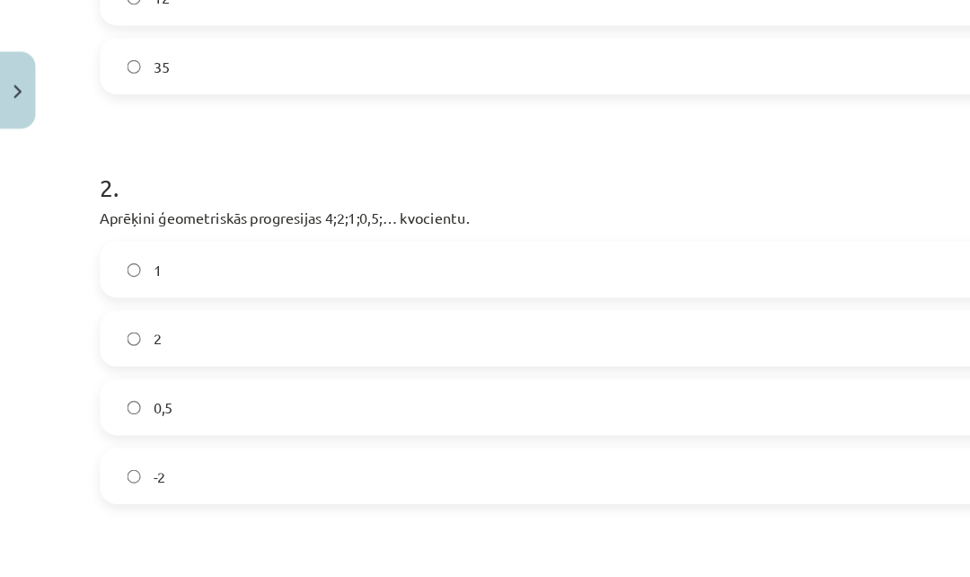
click at [724, 358] on label "0,5" at bounding box center [485, 351] width 794 height 45
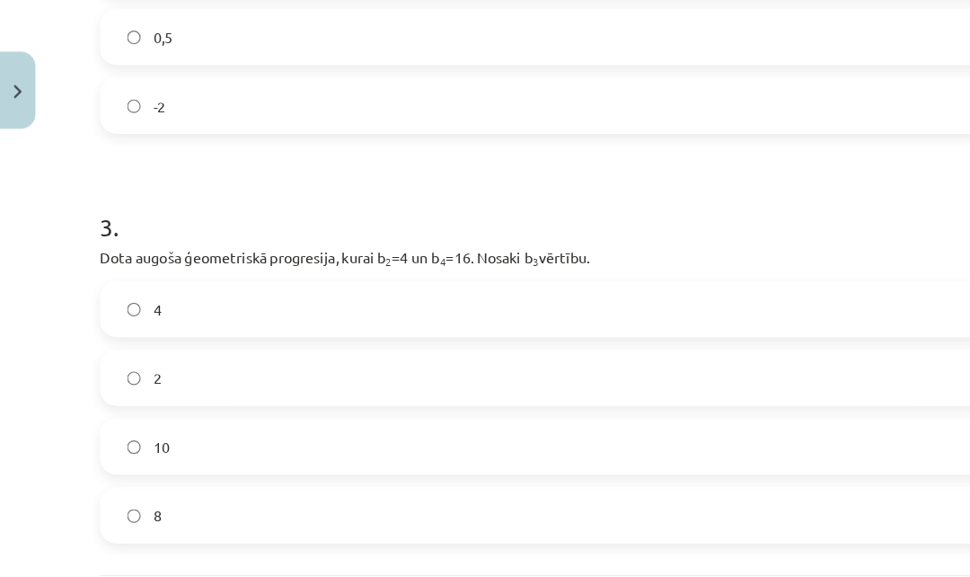
scroll to position [809, 0]
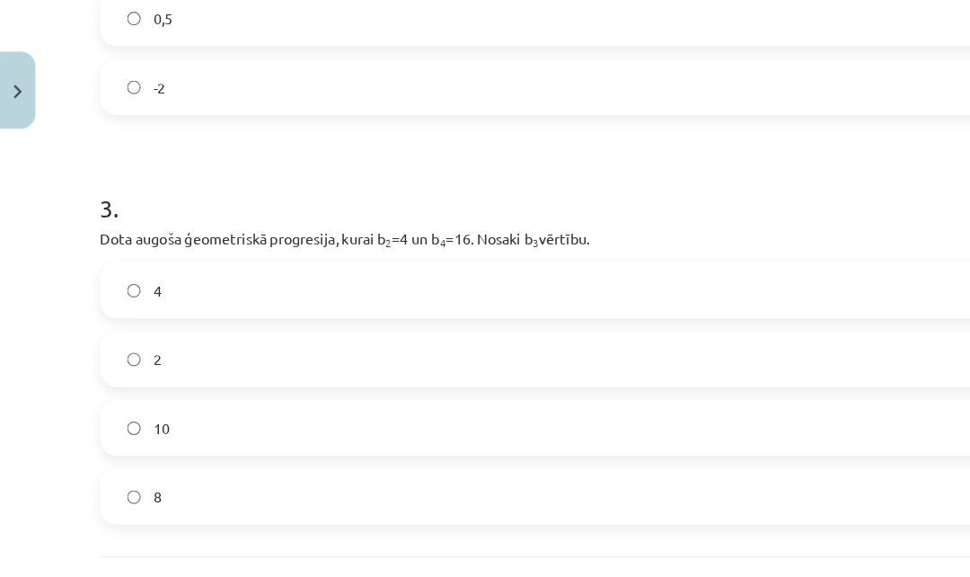
click at [703, 439] on label "8" at bounding box center [485, 428] width 794 height 45
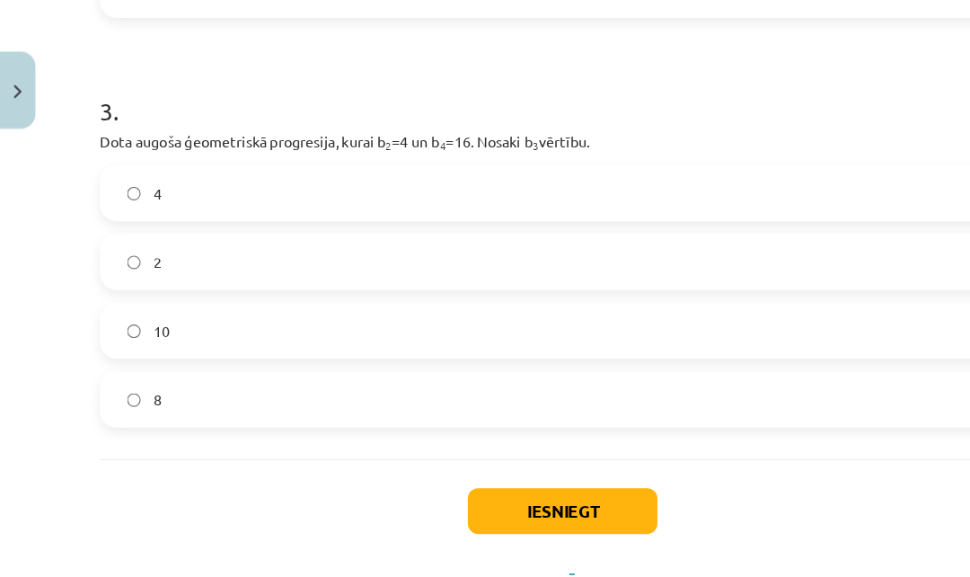
scroll to position [892, 0]
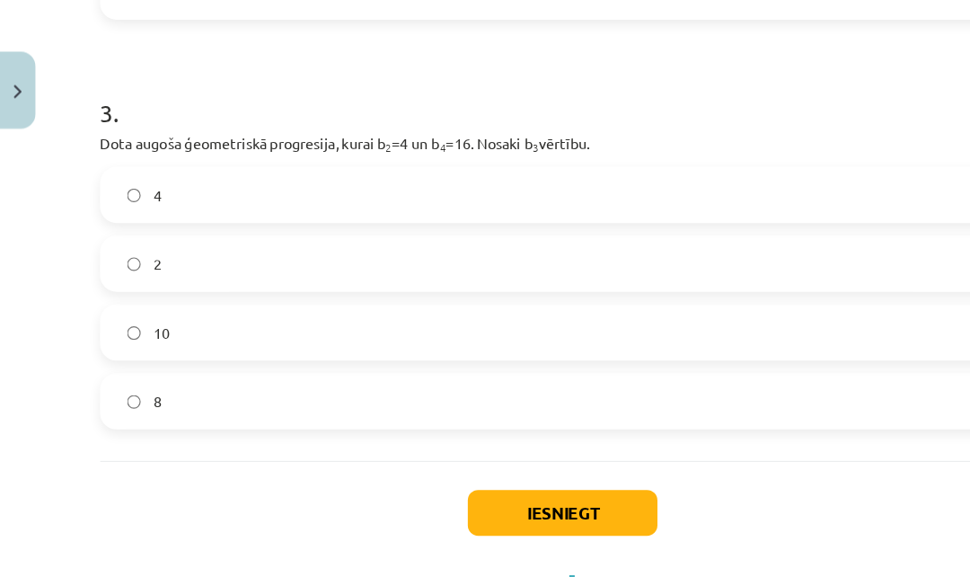
click at [542, 448] on button "Iesniegt" at bounding box center [484, 442] width 163 height 40
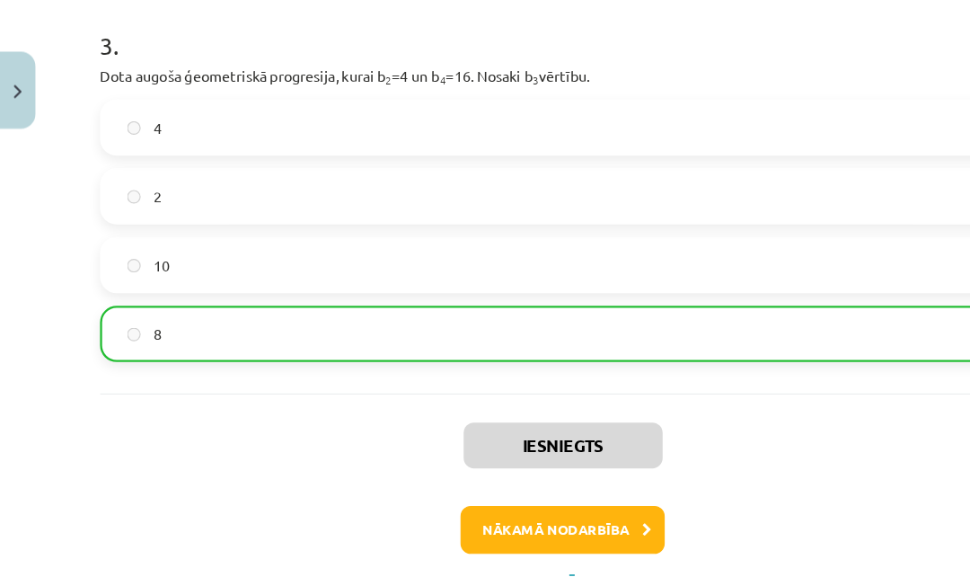
click at [517, 466] on button "Nākamā nodarbība" at bounding box center [485, 456] width 176 height 41
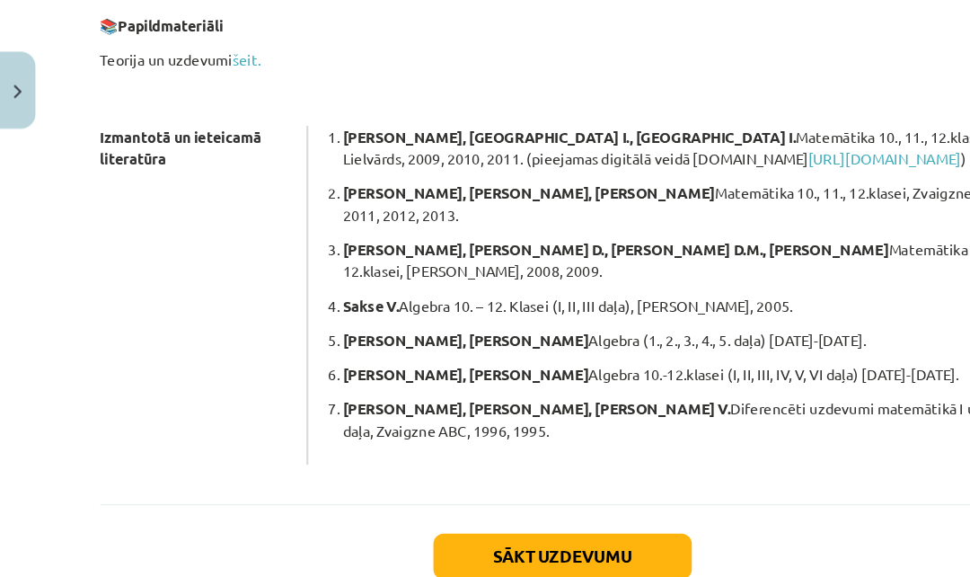
click at [526, 460] on button "Sākt uzdevumu" at bounding box center [485, 480] width 223 height 40
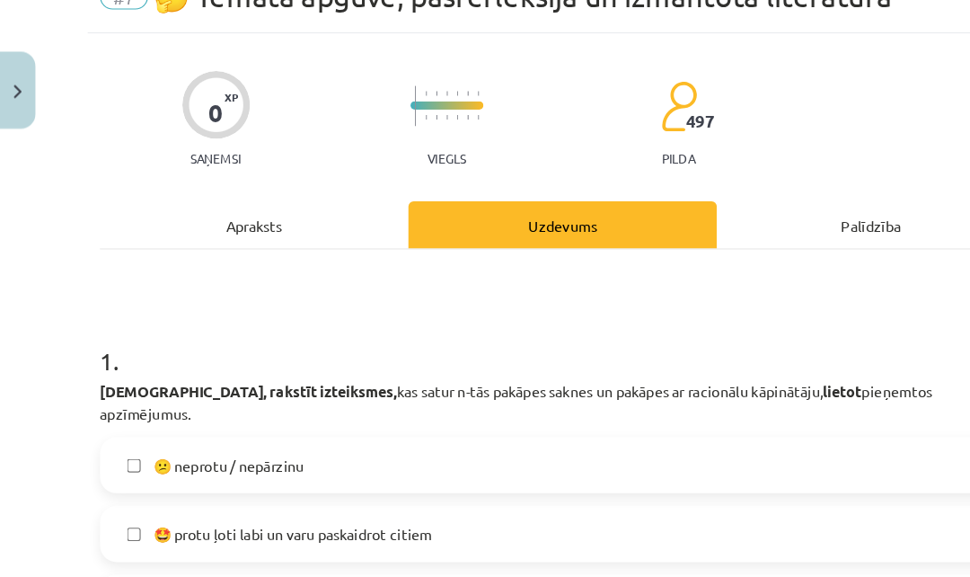
scroll to position [45, 0]
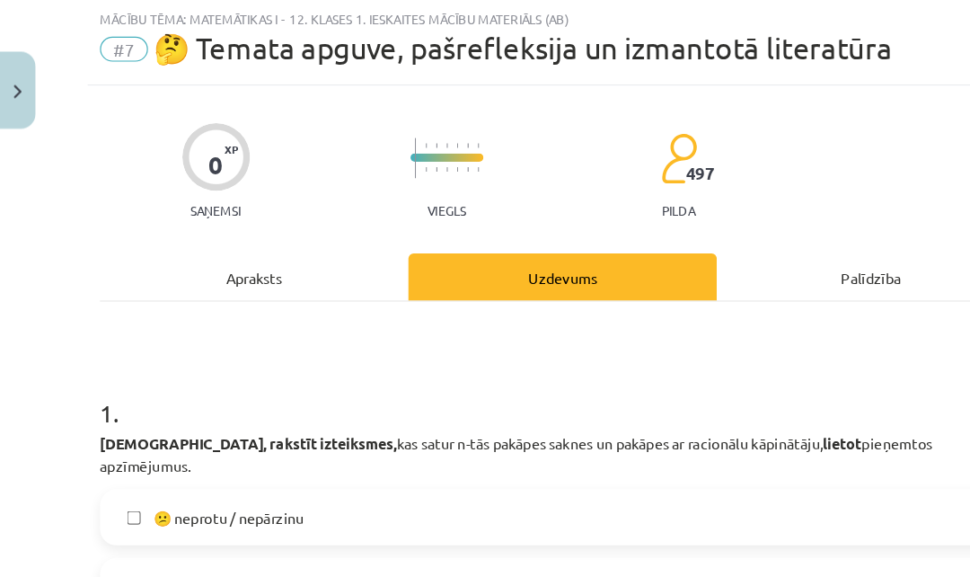
click at [524, 424] on label "😕 neprotu / nepārzinu" at bounding box center [485, 446] width 794 height 45
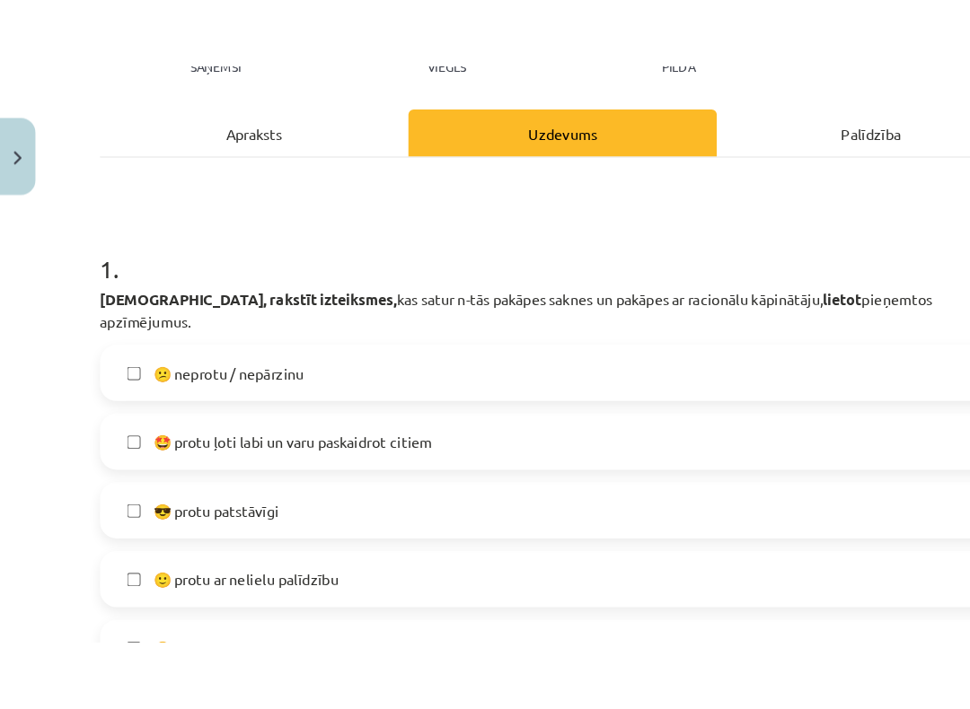
scroll to position [229, 0]
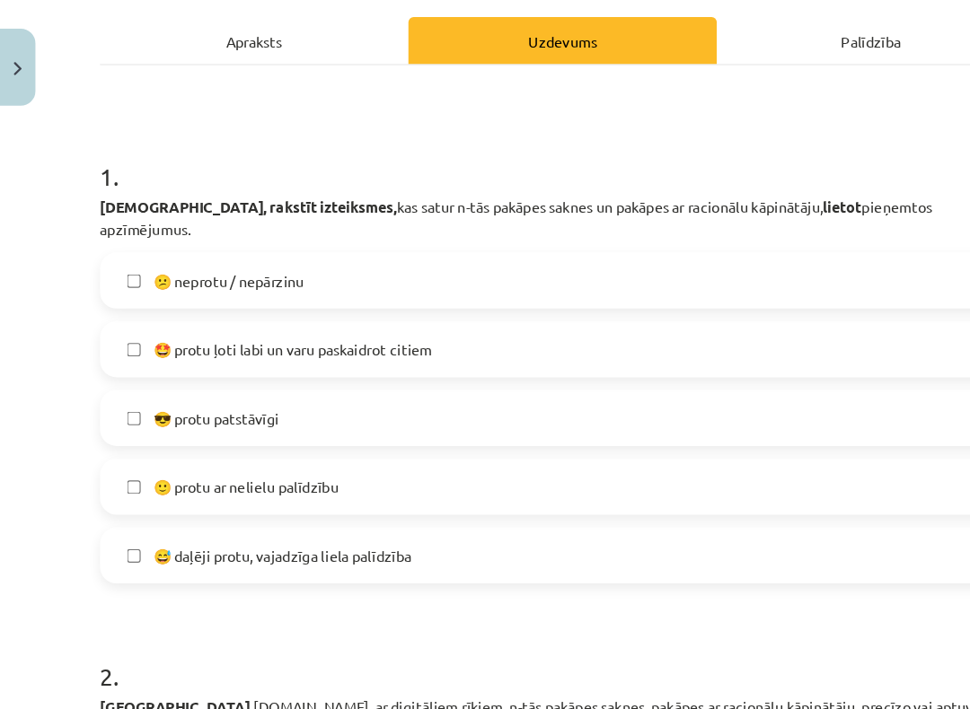
click at [545, 418] on label "🙂 protu ar nelielu palīdzību" at bounding box center [485, 440] width 794 height 45
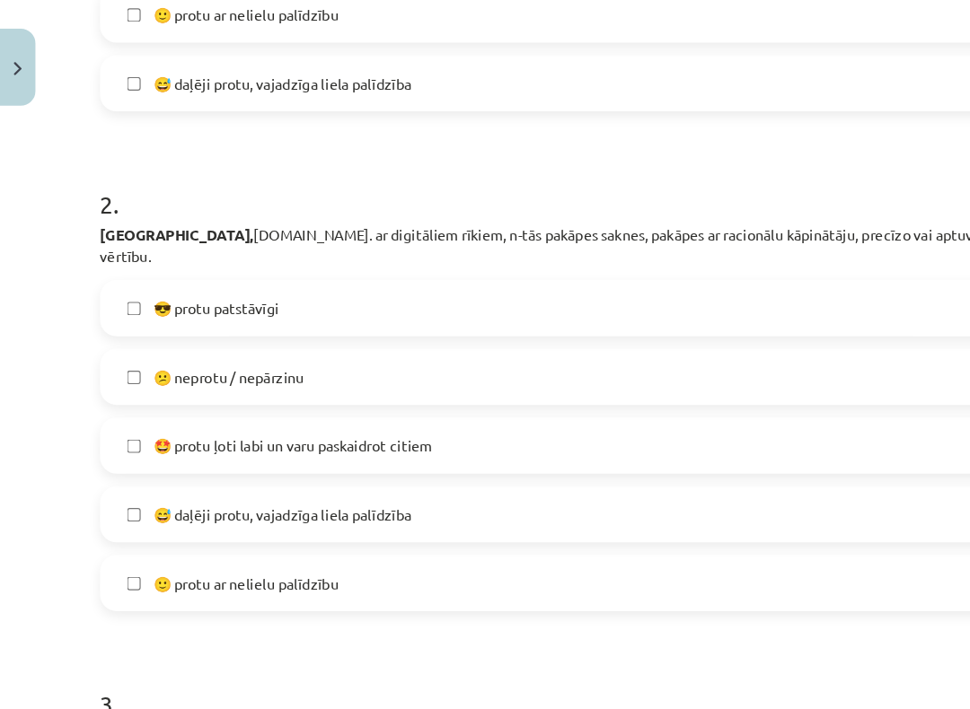
scroll to position [639, 0]
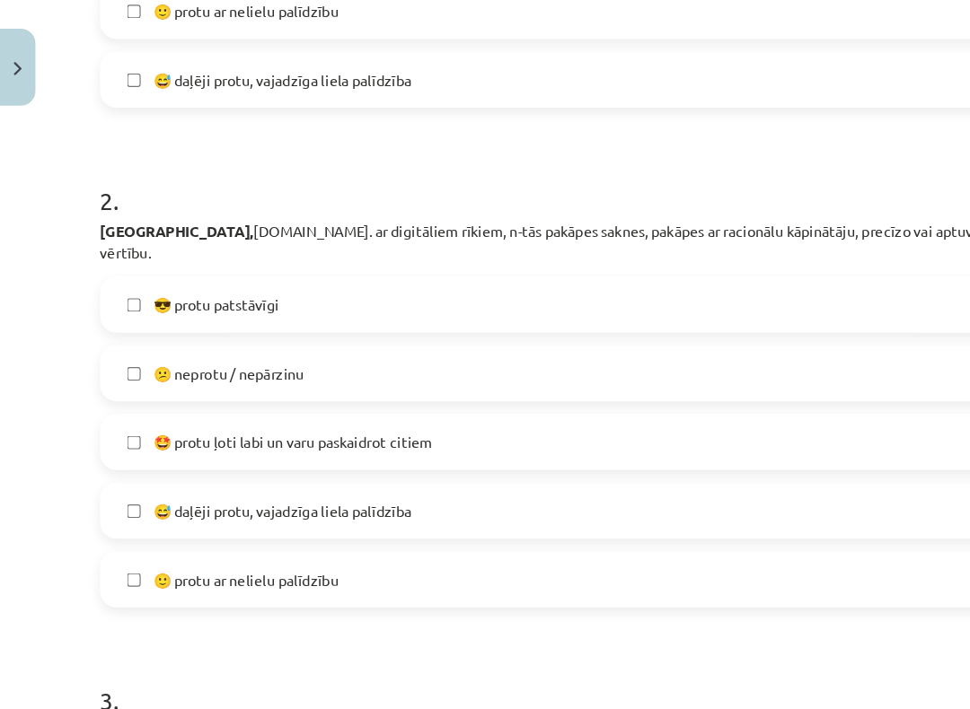
click at [503, 498] on label "🙂 protu ar nelielu palīdzību" at bounding box center [485, 520] width 794 height 45
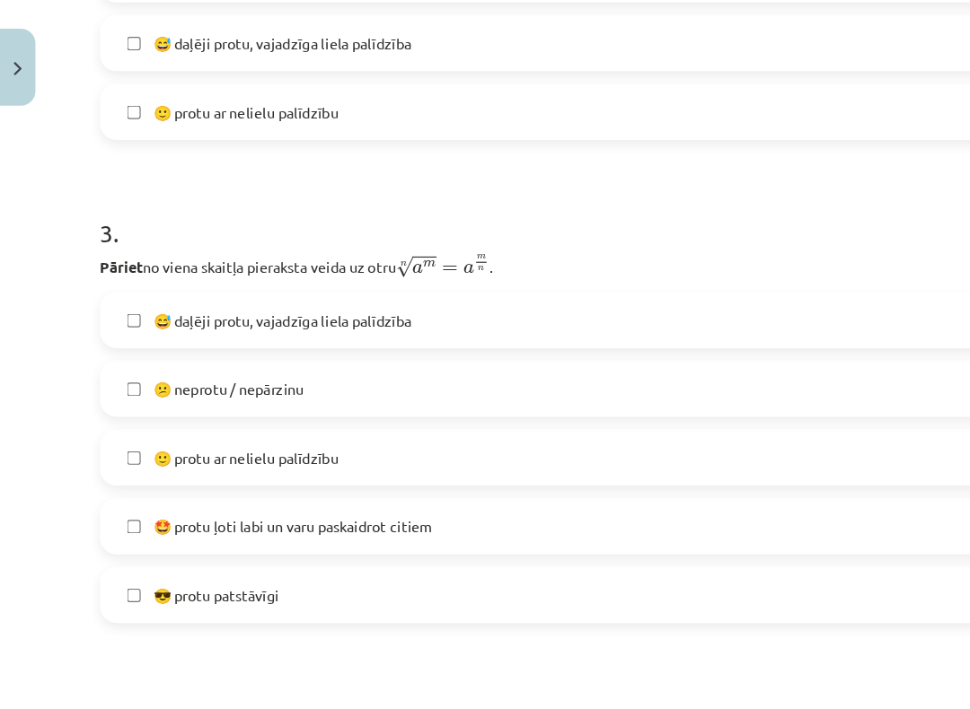
scroll to position [1044, 0]
click at [468, 273] on label "😅 daļēji protu, vajadzīga liela palīdzība" at bounding box center [485, 295] width 794 height 45
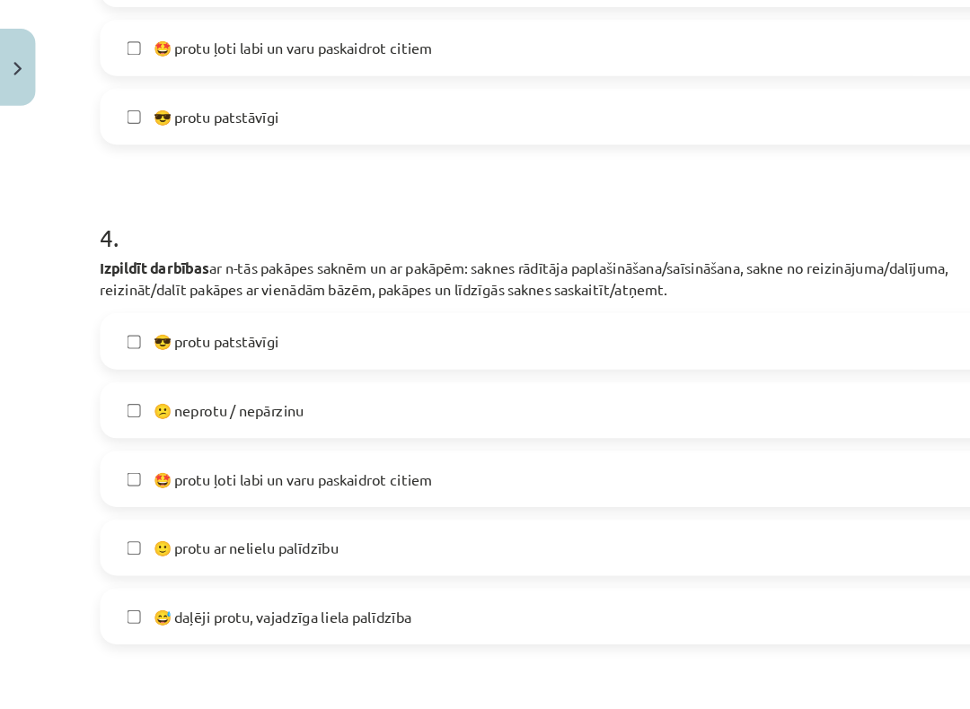
click at [465, 529] on label "😅 daļēji protu, vajadzīga liela palīdzība" at bounding box center [485, 551] width 794 height 45
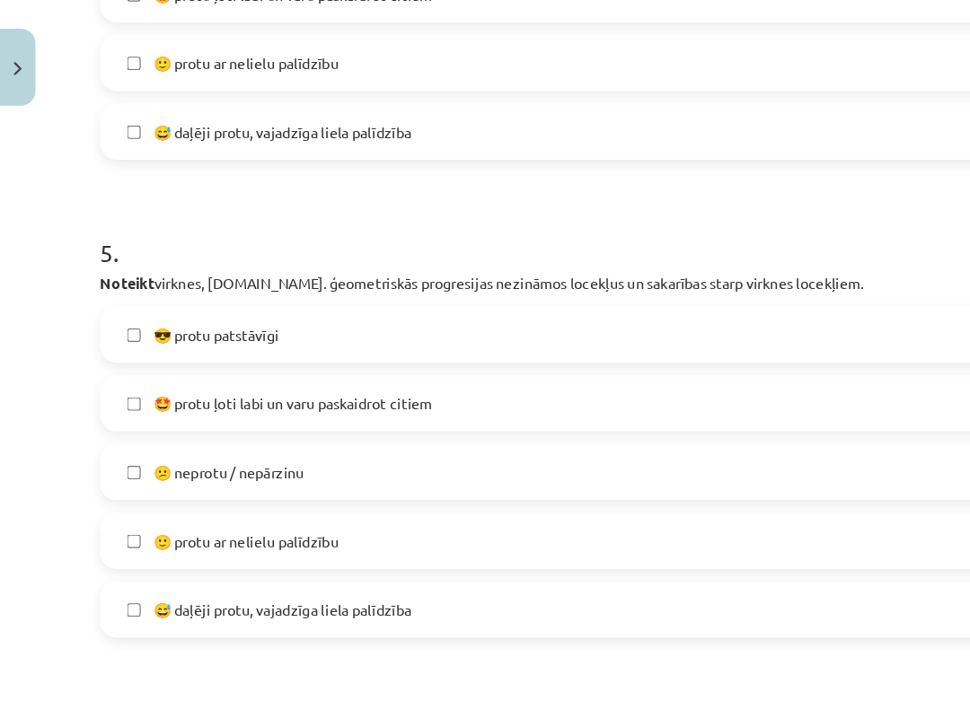
scroll to position [1874, 0]
click at [445, 523] on label "😅 daļēji protu, vajadzīga liela palīdzība" at bounding box center [485, 545] width 794 height 45
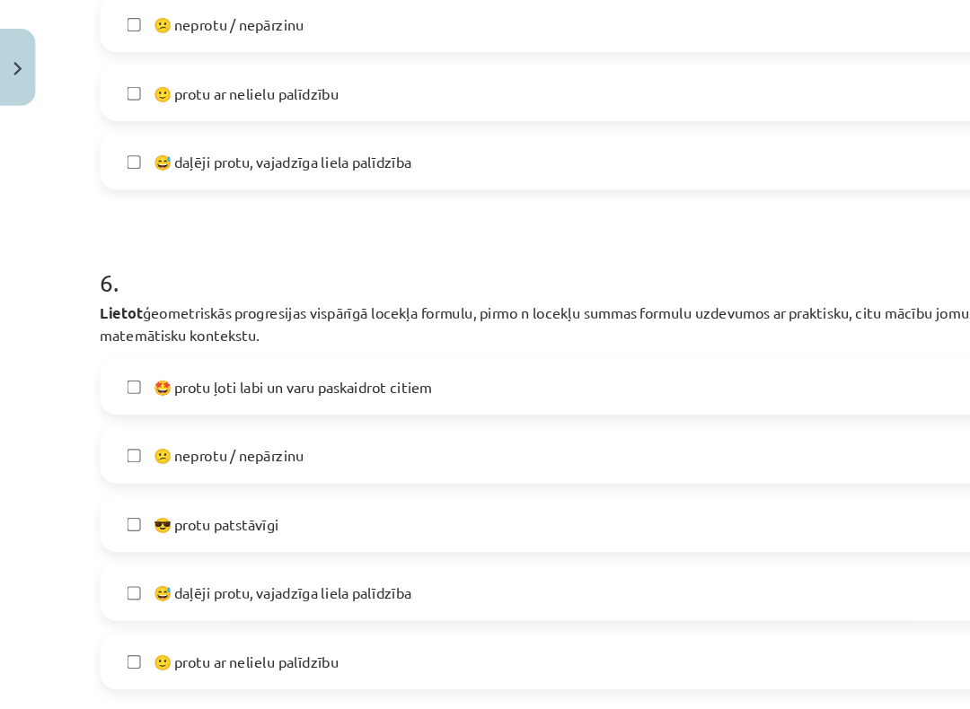
scroll to position [2282, 0]
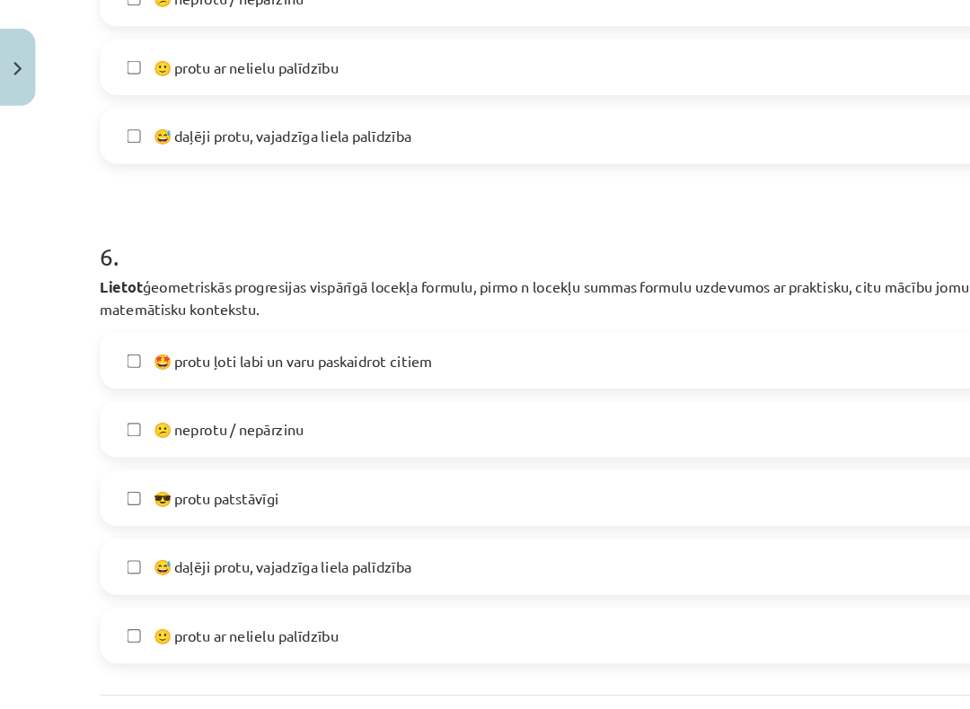
click at [415, 546] on label "🙂 protu ar nelielu palīdzību" at bounding box center [485, 568] width 794 height 45
click at [462, 487] on label "😅 daļēji protu, vajadzīga liela palīdzība" at bounding box center [485, 509] width 794 height 45
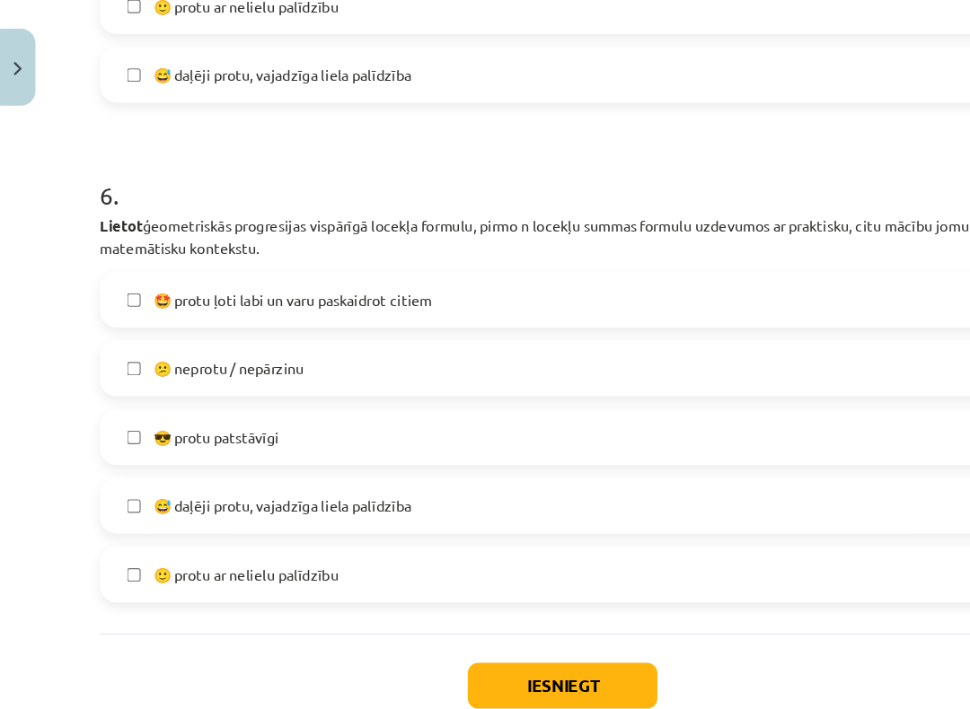
scroll to position [2335, 0]
click at [504, 493] on label "🙂 protu ar nelielu palīdzību" at bounding box center [485, 515] width 794 height 45
click at [503, 576] on button "Iesniegt" at bounding box center [484, 612] width 163 height 40
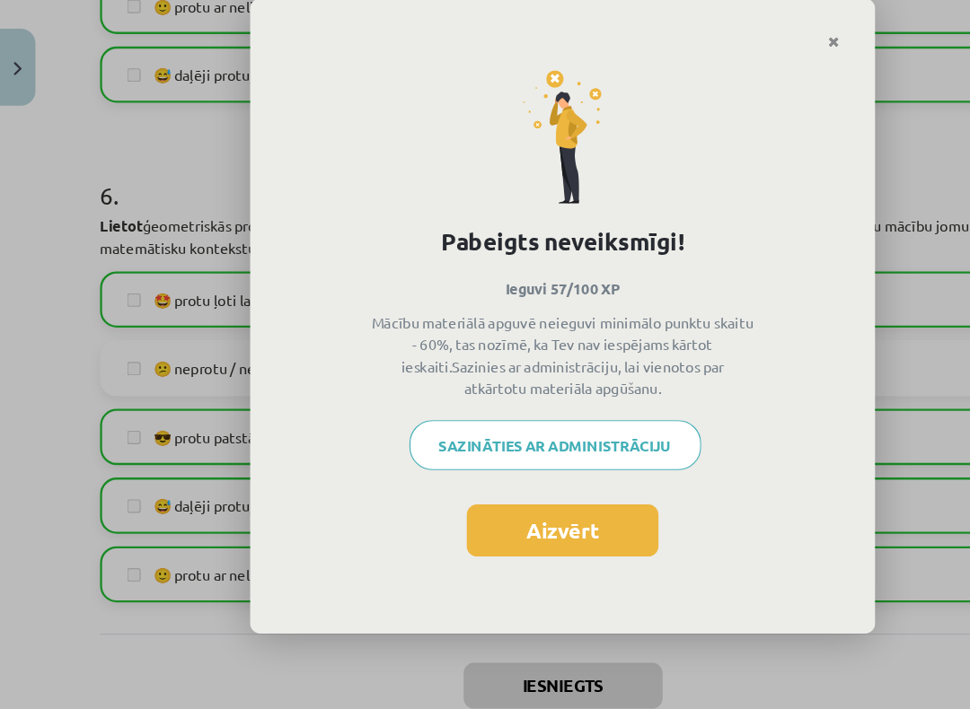
click at [502, 465] on button "Aizvērt" at bounding box center [484, 477] width 165 height 45
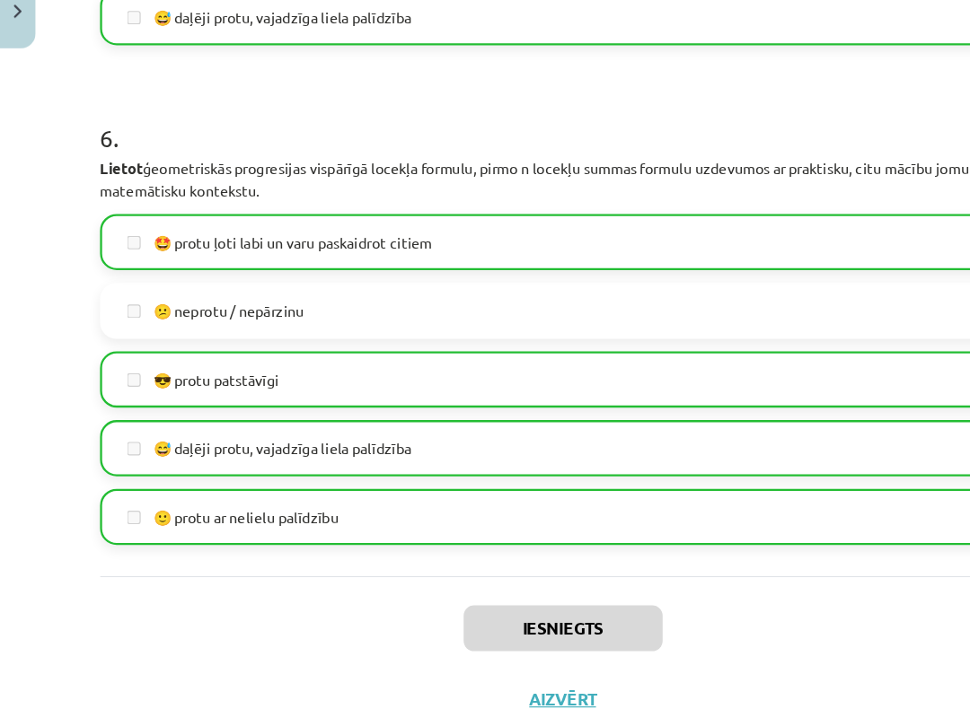
click at [470, 576] on button "Aizvērt" at bounding box center [485, 673] width 68 height 18
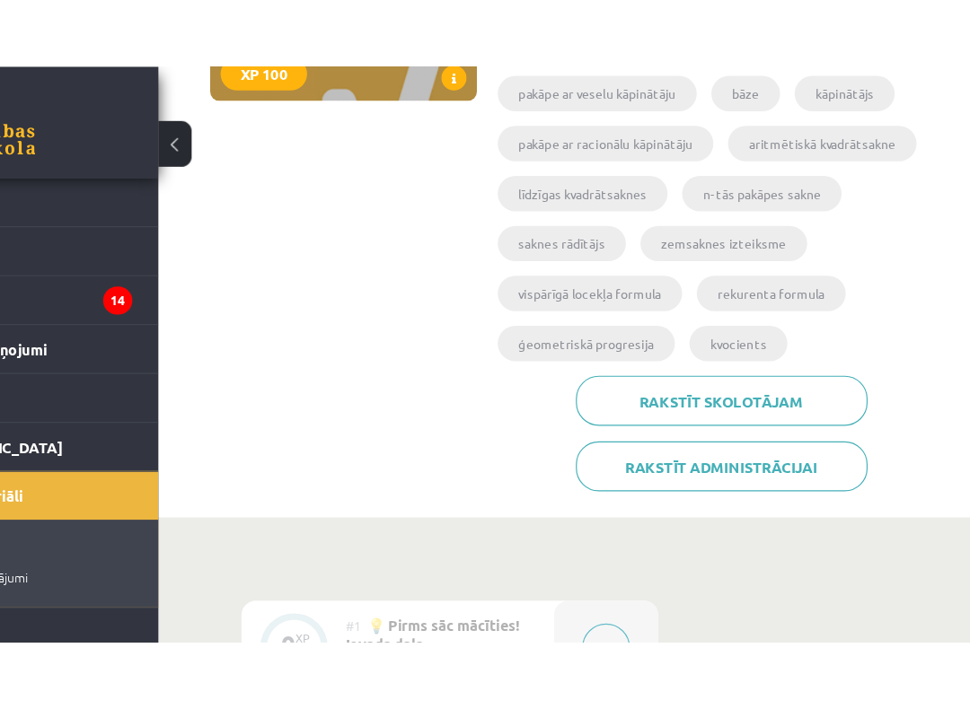
scroll to position [329, 0]
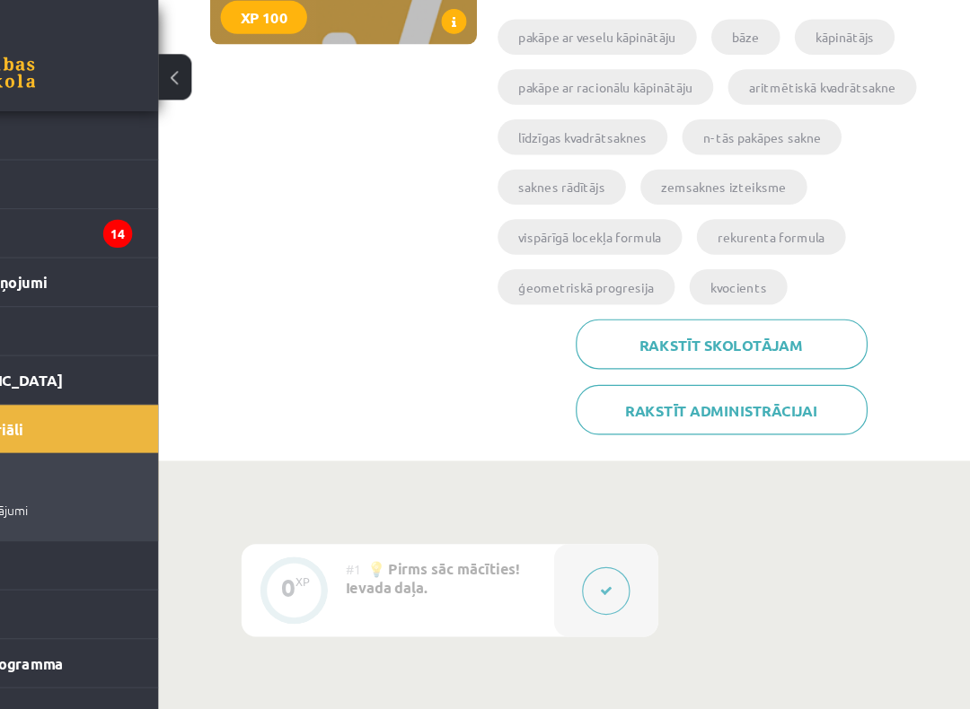
click at [698, 369] on link "Rakstīt administrācijai" at bounding box center [755, 353] width 251 height 43
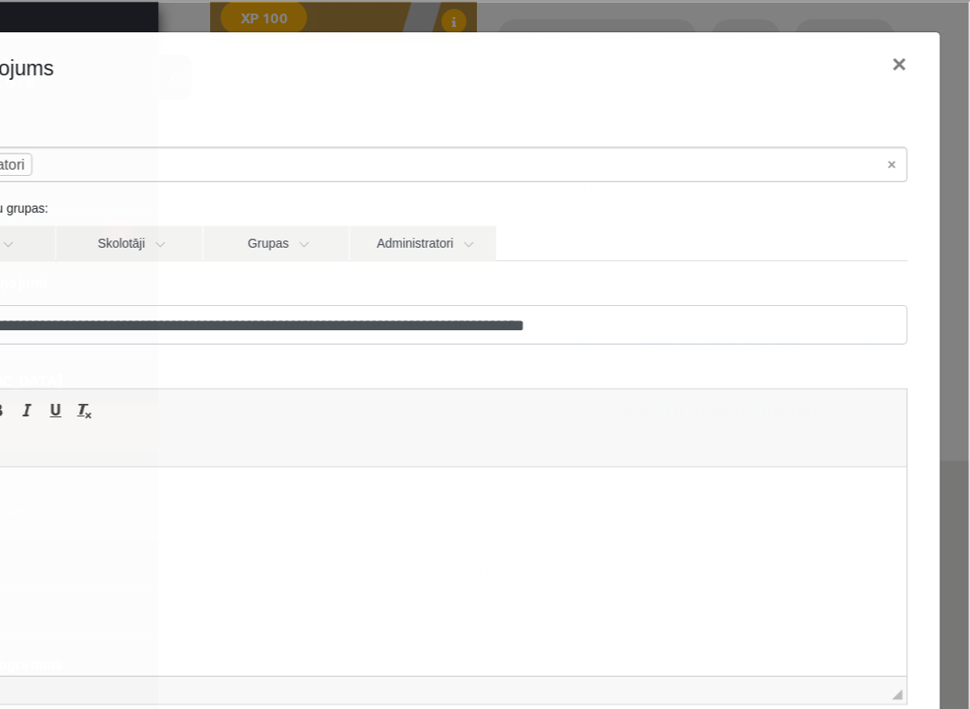
scroll to position [4, 0]
click at [756, 40] on button "×" at bounding box center [752, 54] width 41 height 50
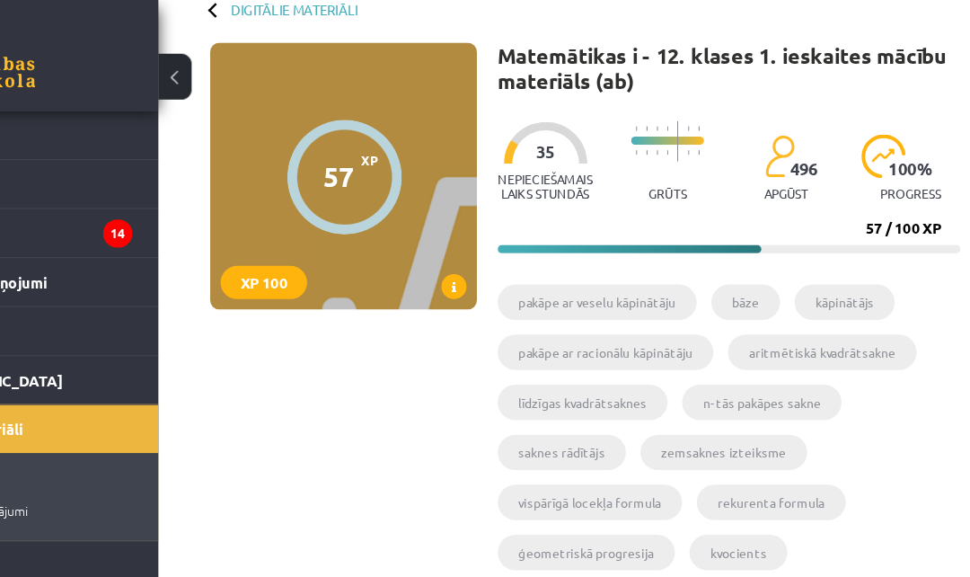
scroll to position [0, 0]
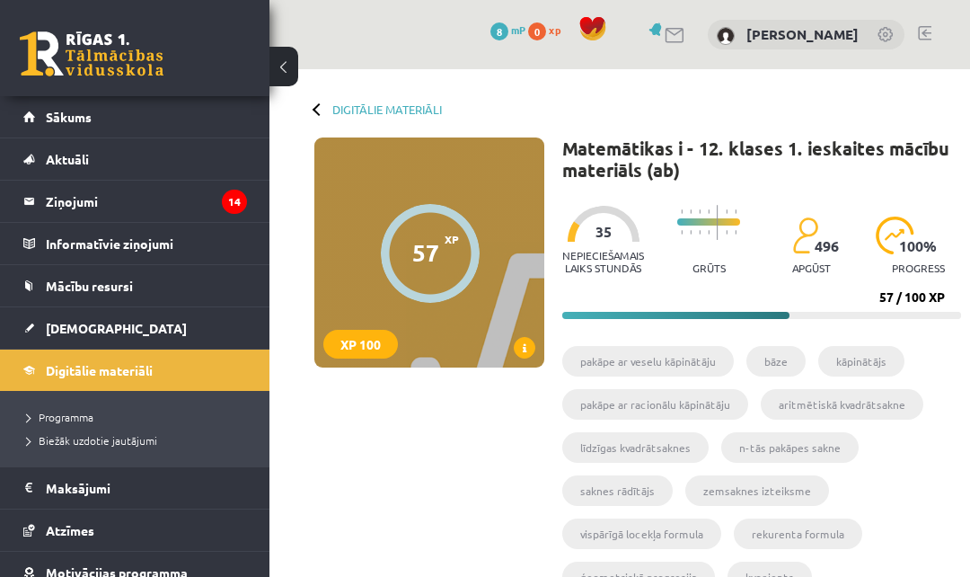
click at [911, 297] on div "57 / 100 XP" at bounding box center [912, 297] width 66 height 16
click at [100, 330] on span "[DEMOGRAPHIC_DATA]" at bounding box center [116, 328] width 141 height 16
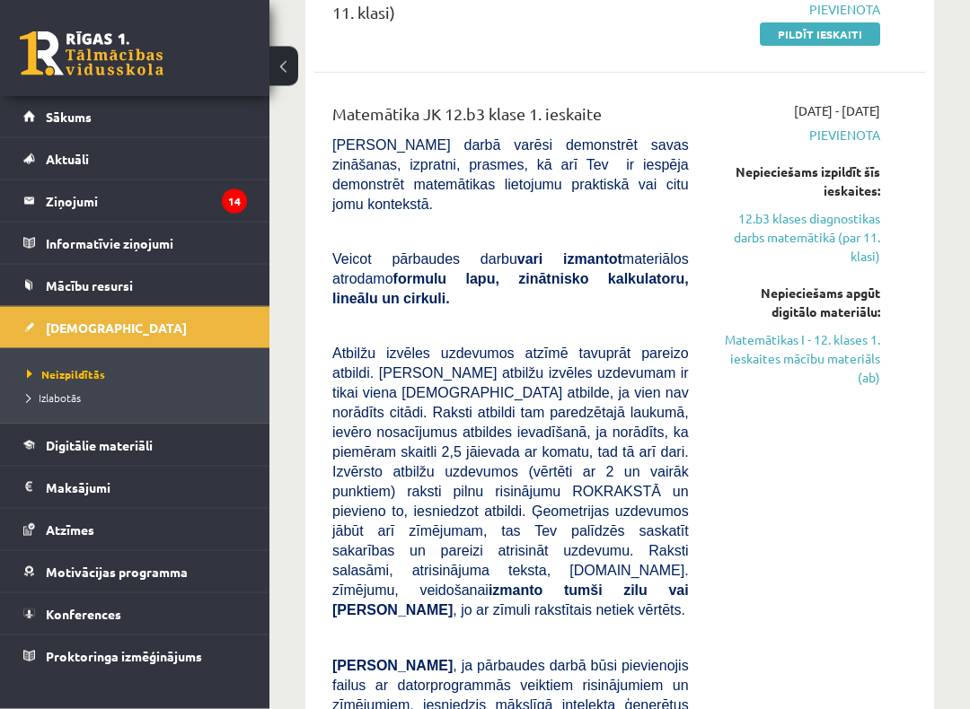
scroll to position [282, 0]
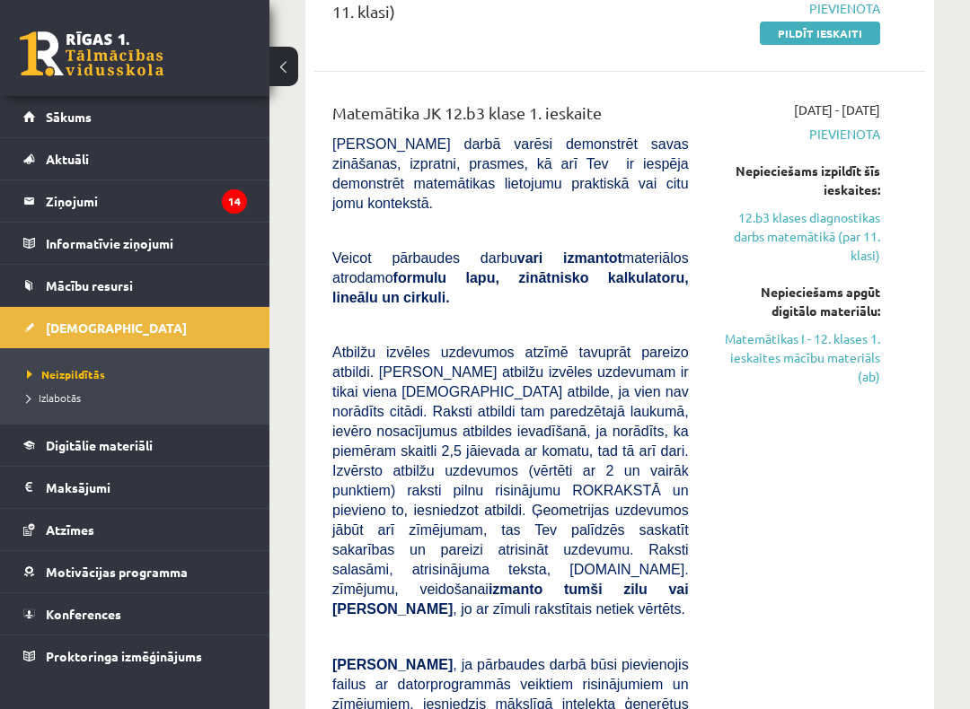
click at [862, 373] on link "Matemātikas I - 12. klases 1. ieskaites mācību materiāls (ab)" at bounding box center [798, 358] width 164 height 57
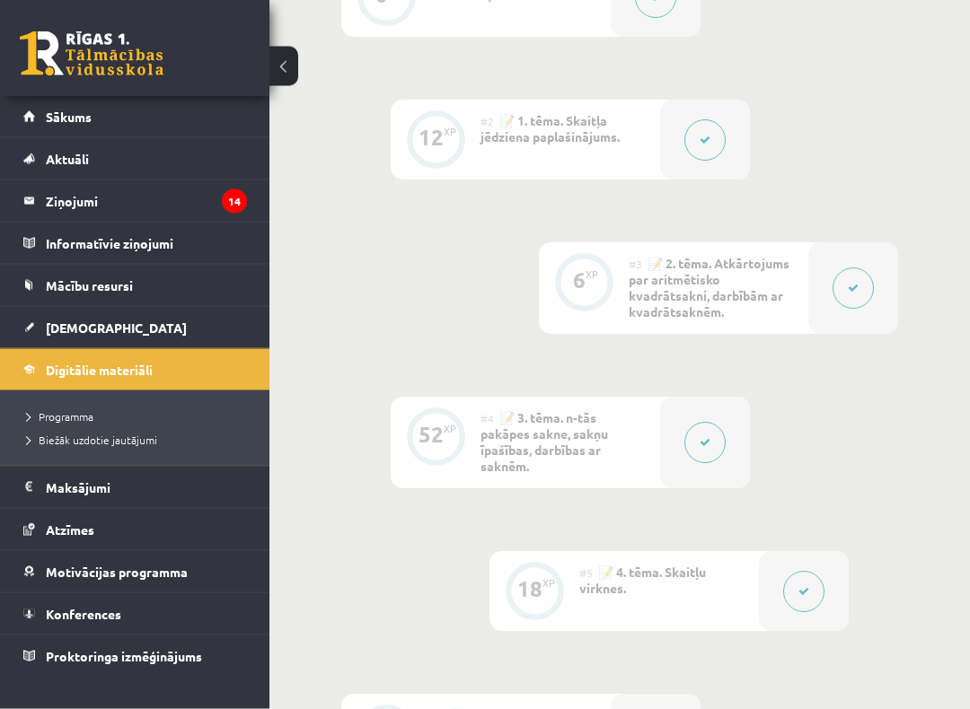
click at [735, 454] on div at bounding box center [705, 444] width 90 height 92
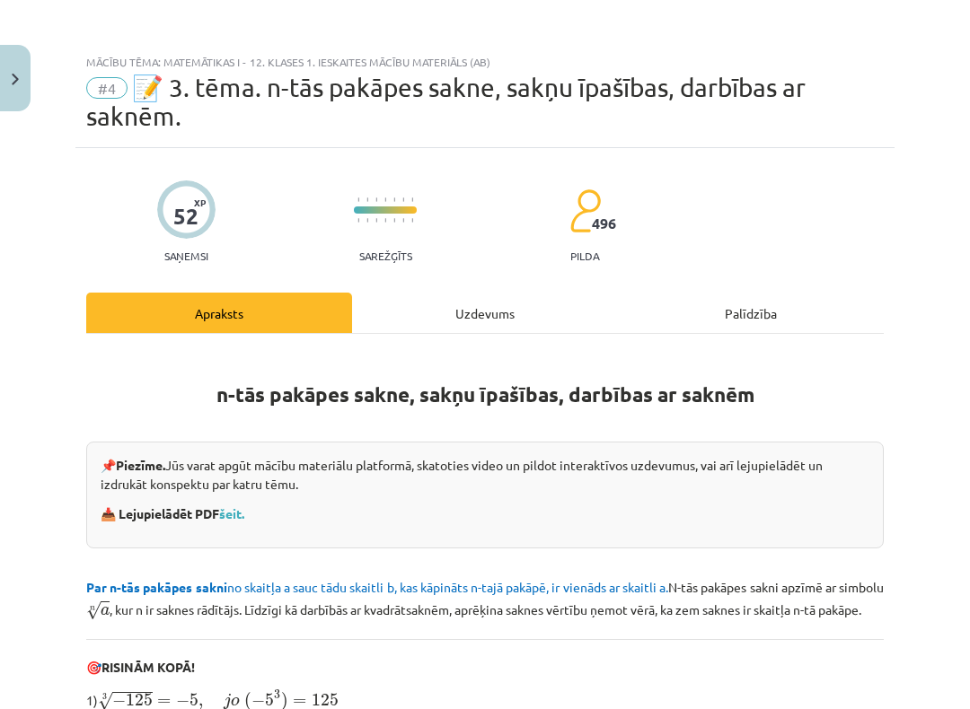
click at [523, 300] on div "Uzdevums" at bounding box center [485, 313] width 266 height 40
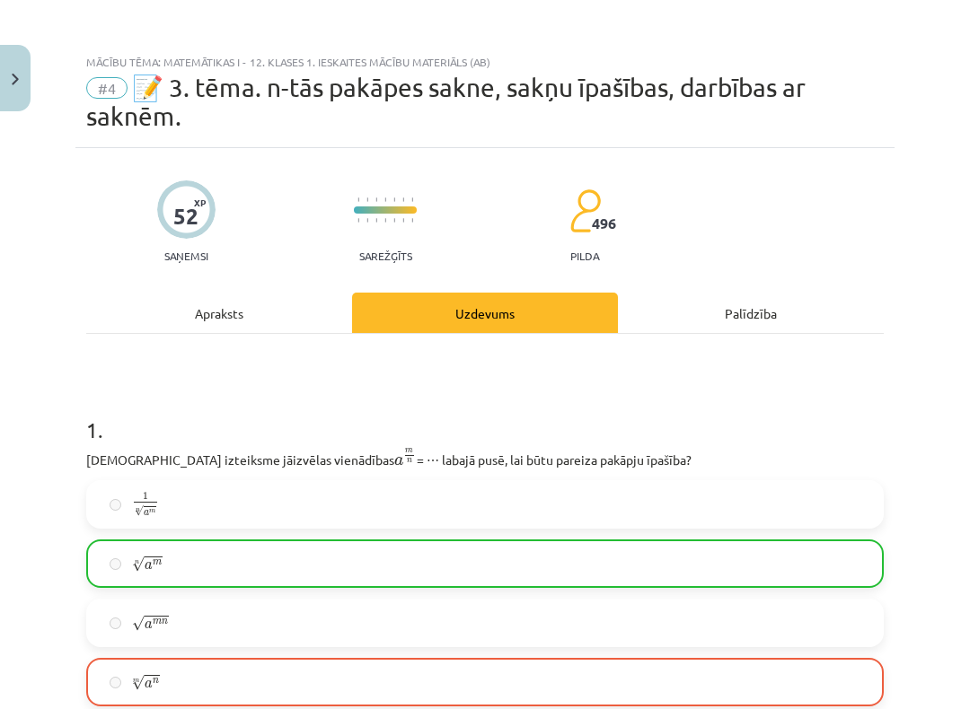
click at [13, 83] on img "Close" at bounding box center [15, 80] width 7 height 12
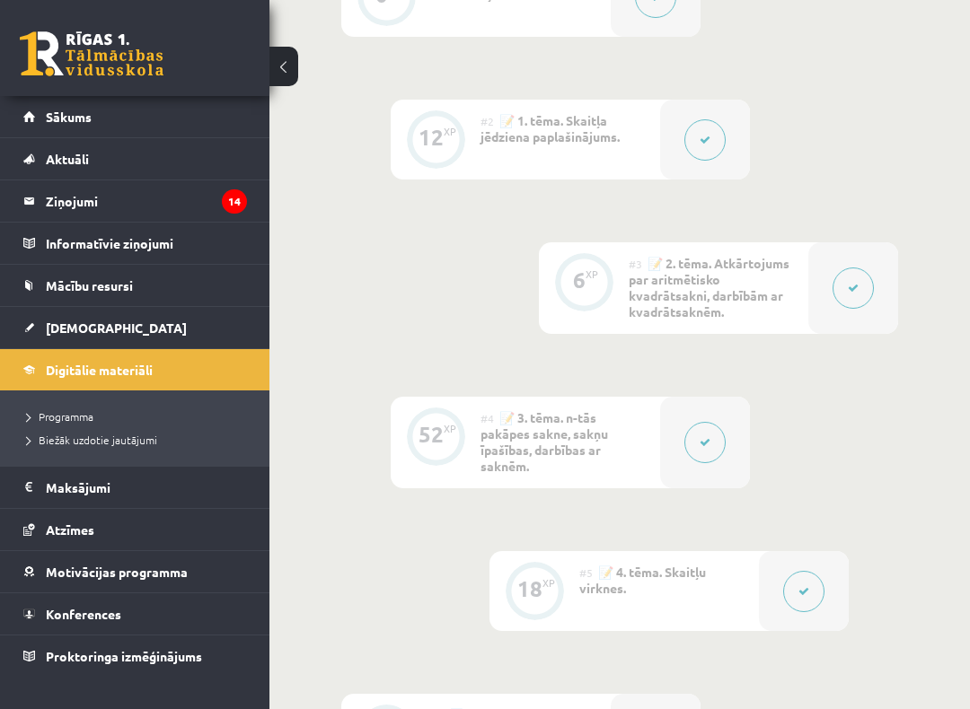
click at [131, 334] on link "[DEMOGRAPHIC_DATA]" at bounding box center [135, 327] width 224 height 41
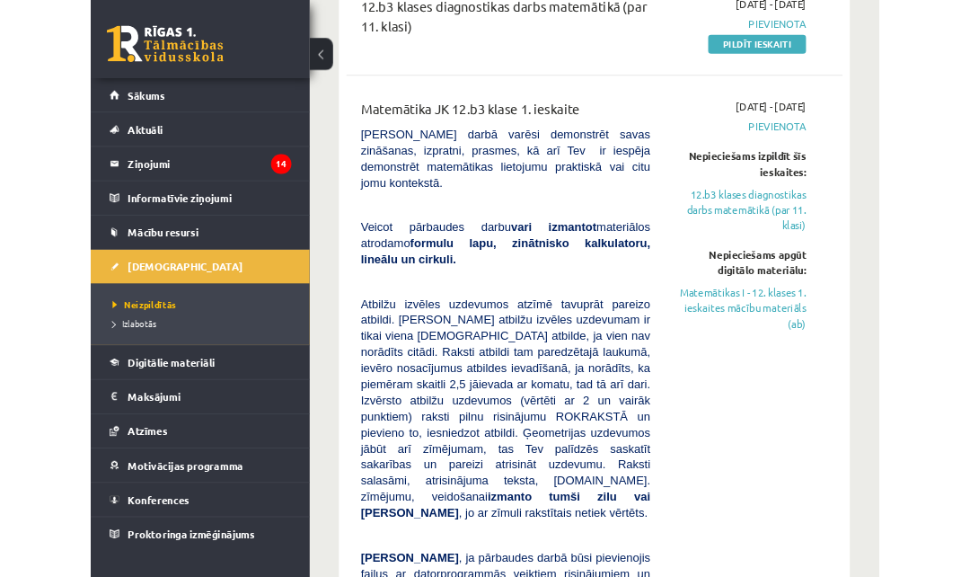
scroll to position [260, 0]
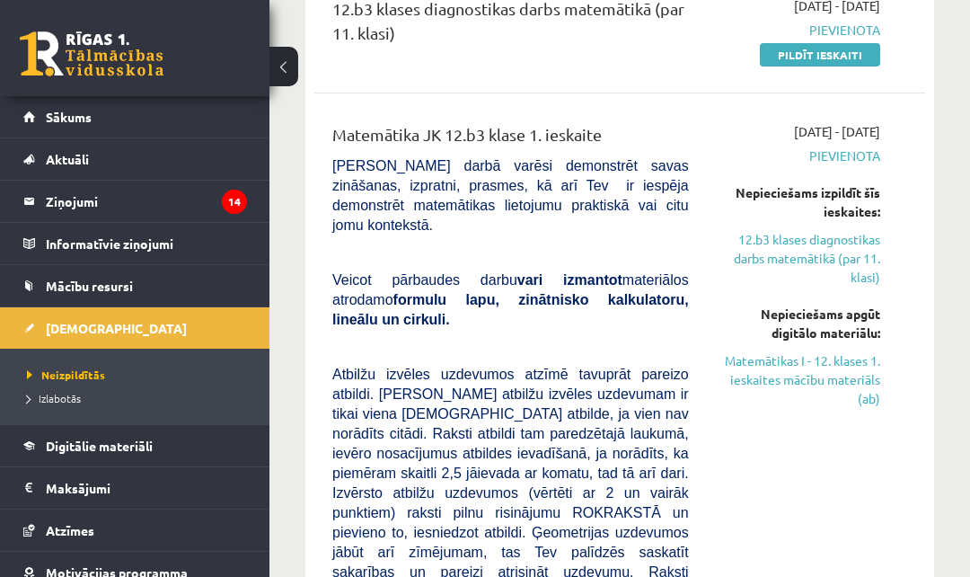
click at [869, 402] on link "Matemātikas I - 12. klases 1. ieskaites mācību materiāls (ab)" at bounding box center [798, 379] width 164 height 57
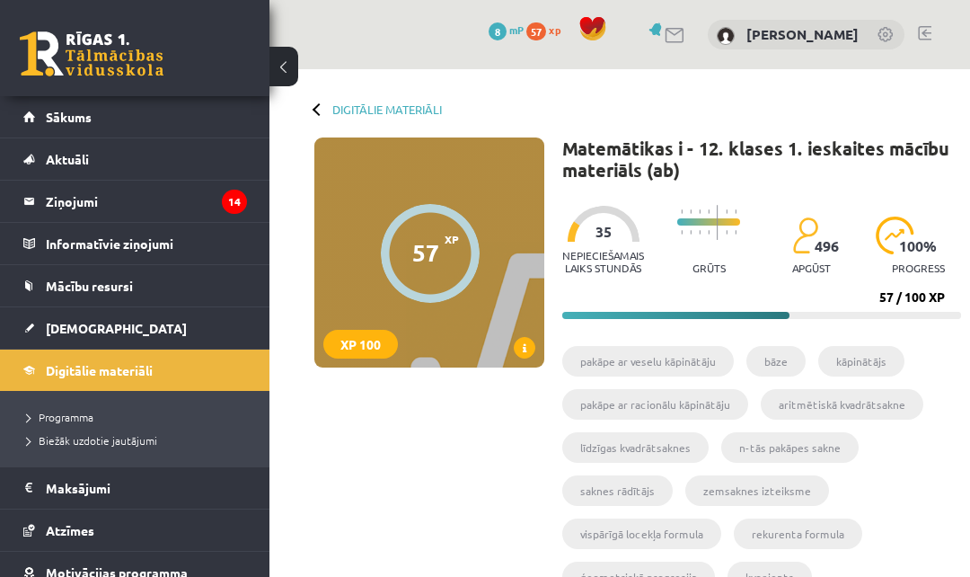
click at [172, 322] on link "[DEMOGRAPHIC_DATA]" at bounding box center [135, 327] width 224 height 41
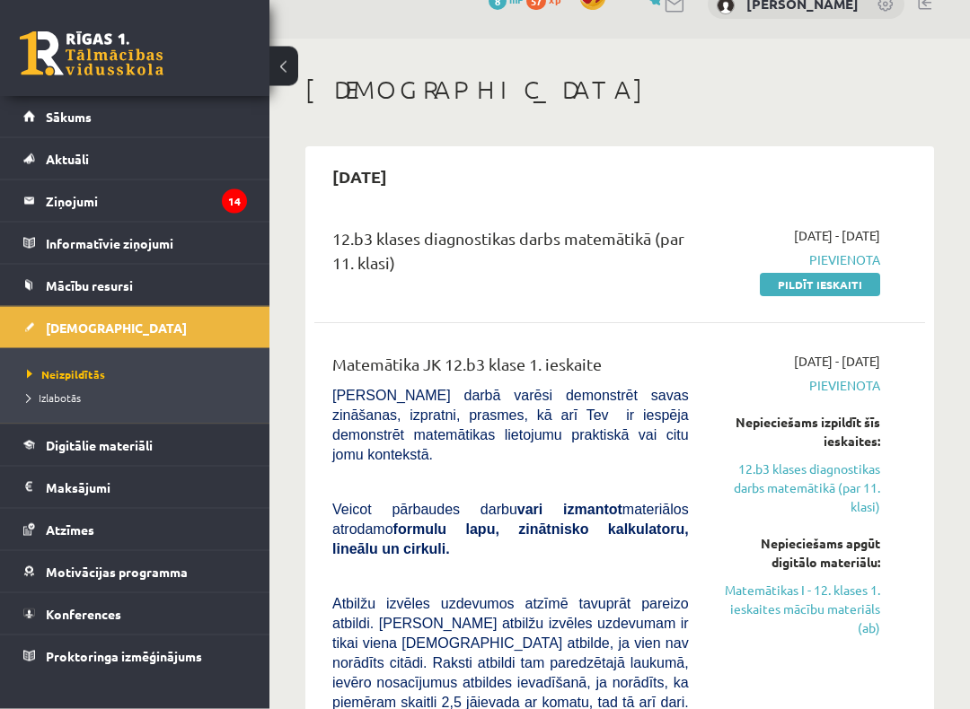
scroll to position [40, 0]
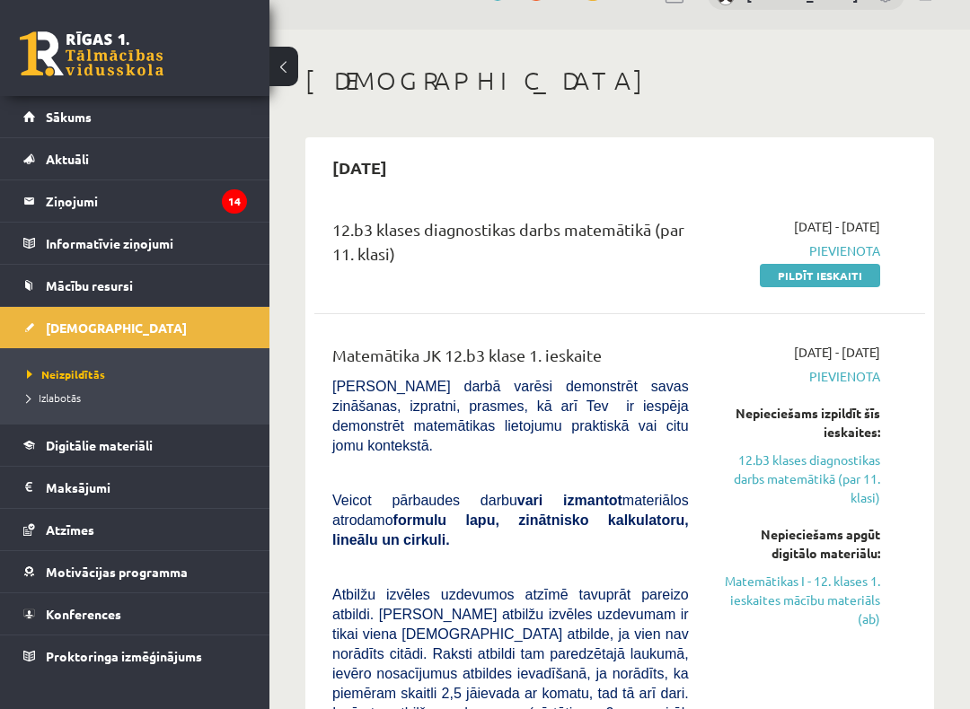
click at [843, 286] on link "Pildīt ieskaiti" at bounding box center [820, 275] width 120 height 23
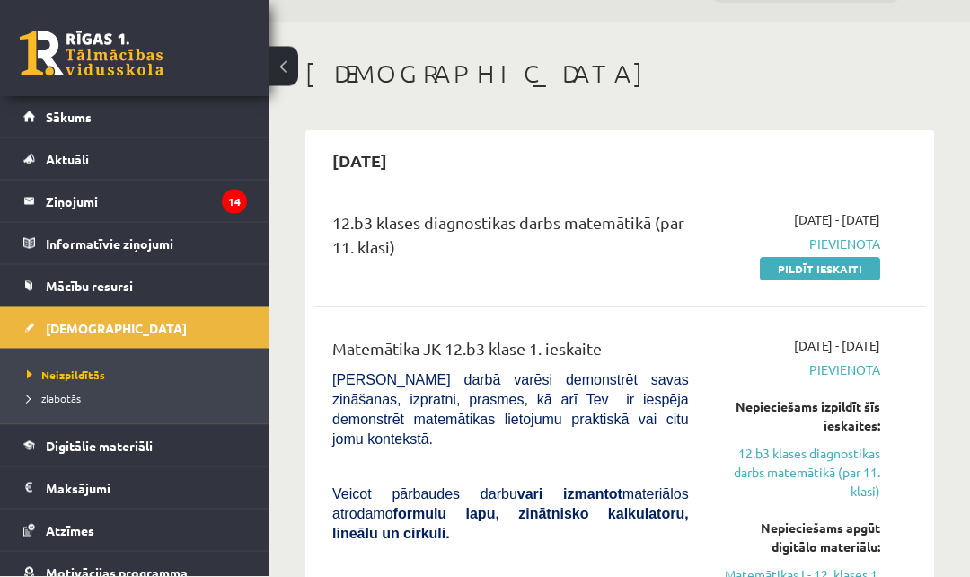
scroll to position [0, 0]
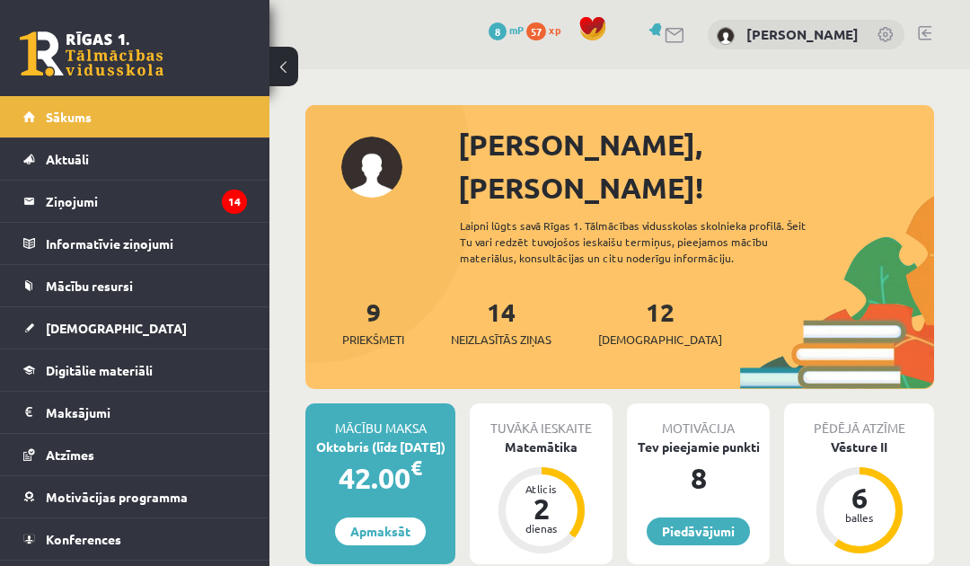
click at [207, 333] on link "[DEMOGRAPHIC_DATA]" at bounding box center [135, 327] width 224 height 41
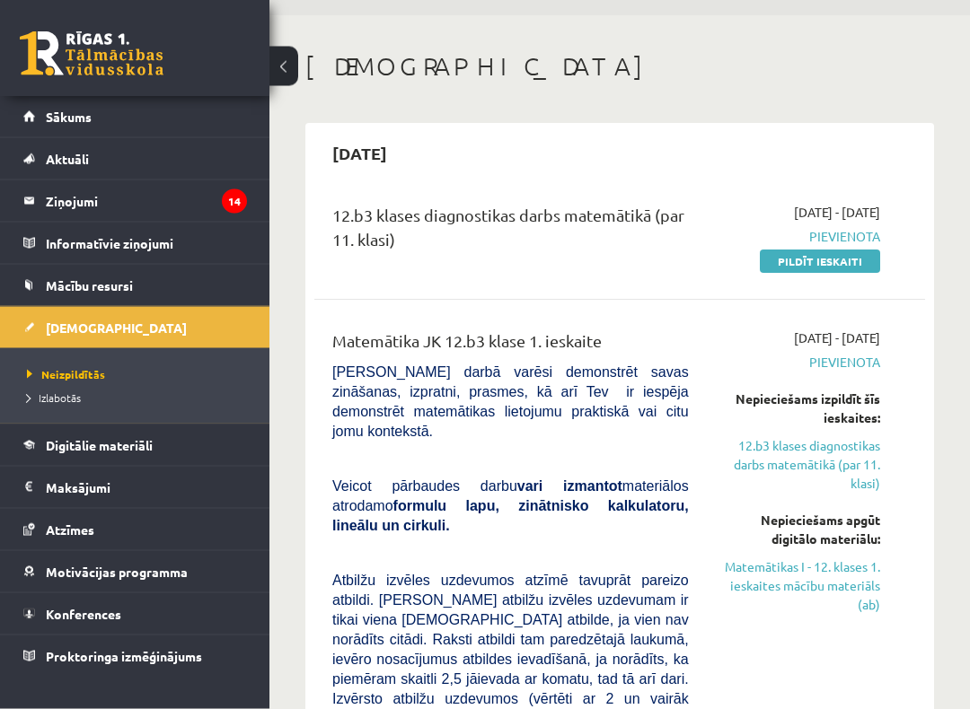
scroll to position [59, 0]
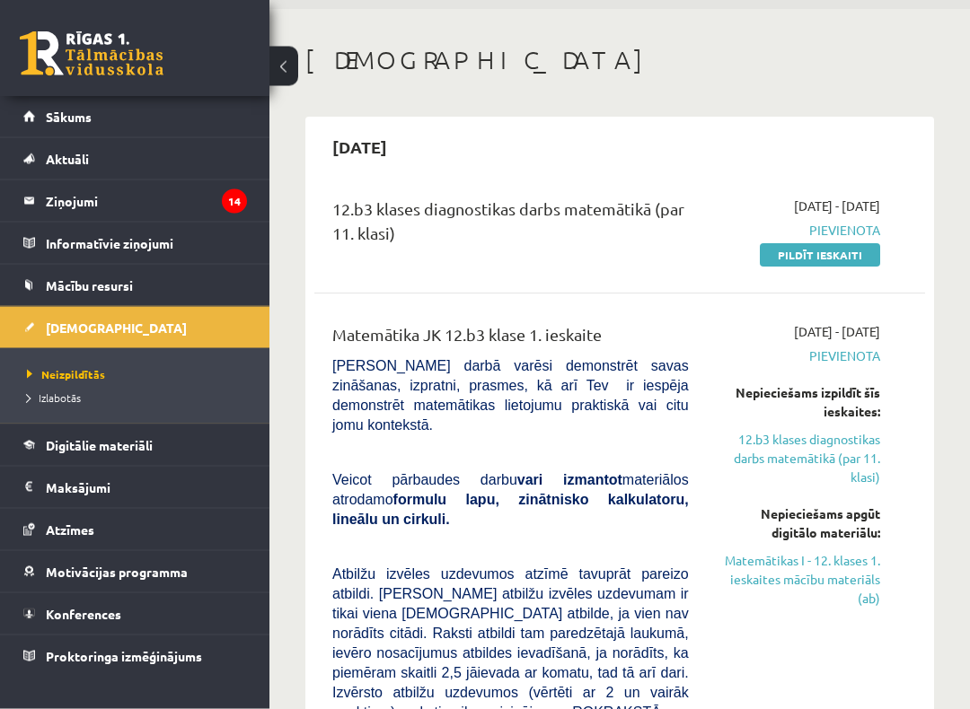
click at [868, 565] on link "Matemātikas I - 12. klases 1. ieskaites mācību materiāls (ab)" at bounding box center [798, 580] width 164 height 57
click at [869, 552] on link "Matemātikas I - 12. klases 1. ieskaites mācību materiāls (ab)" at bounding box center [798, 580] width 164 height 57
click at [837, 552] on link "Matemātikas I - 12. klases 1. ieskaites mācību materiāls (ab)" at bounding box center [798, 580] width 164 height 57
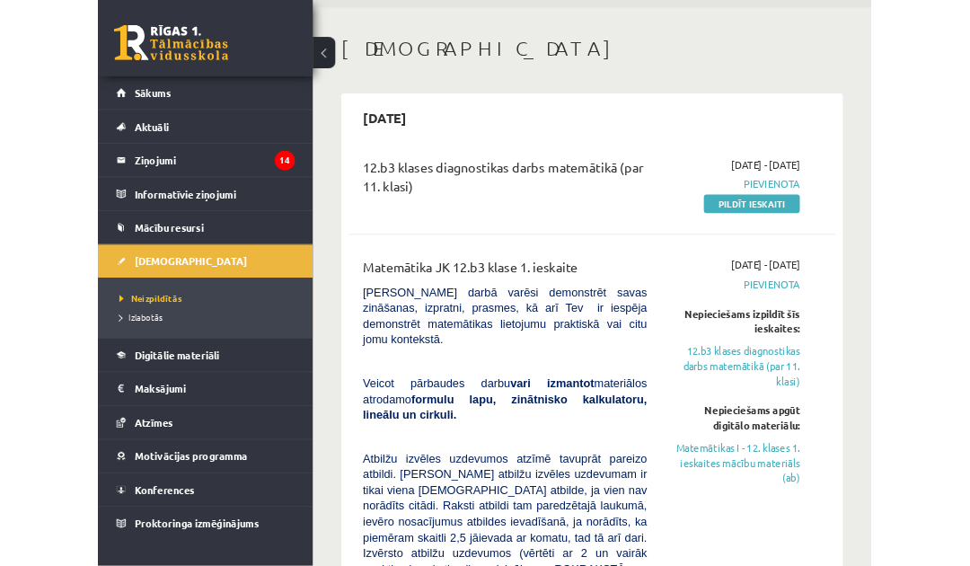
scroll to position [154, 0]
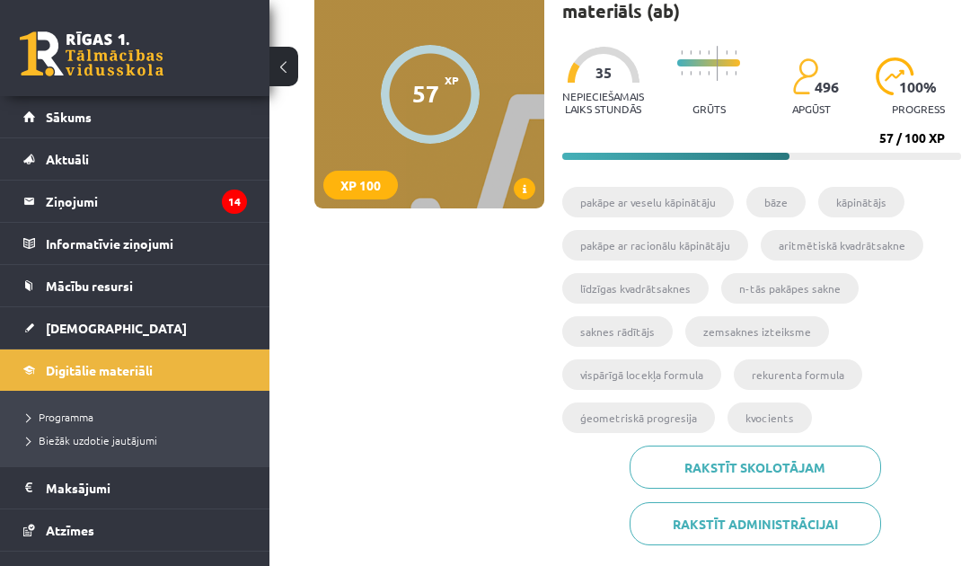
scroll to position [158, 0]
click at [855, 471] on link "Rakstīt skolotājam" at bounding box center [755, 467] width 251 height 43
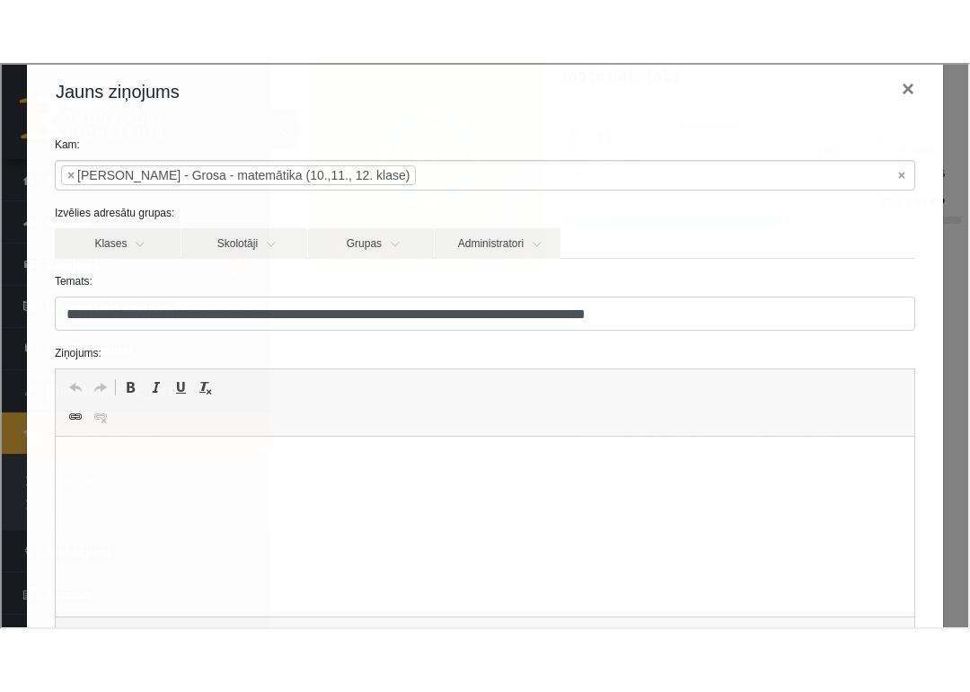
scroll to position [13, 0]
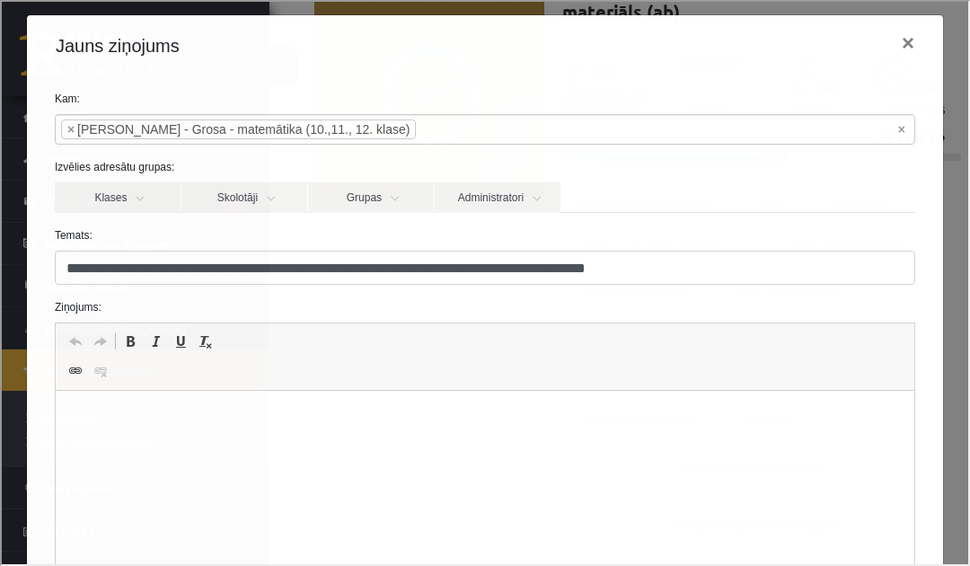
click at [899, 131] on span "×" at bounding box center [899, 128] width 7 height 18
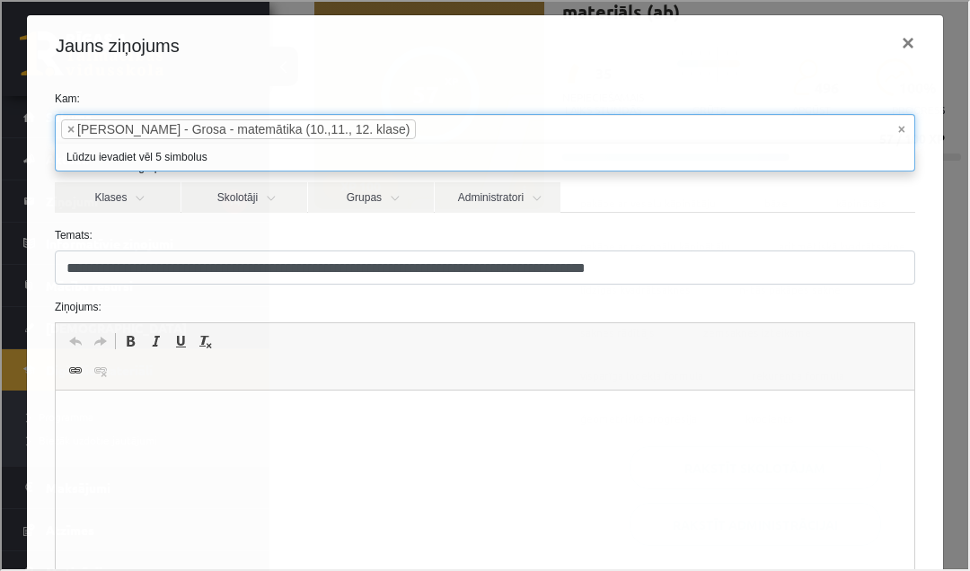
click at [897, 59] on button "×" at bounding box center [905, 41] width 41 height 50
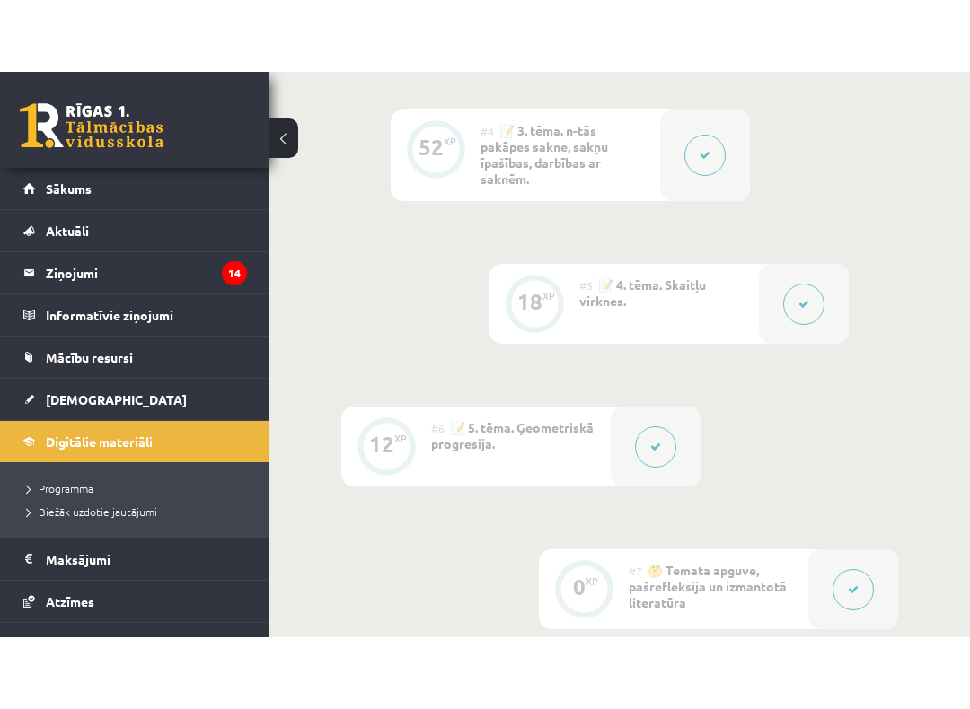
scroll to position [1209, 0]
